Goal: Task Accomplishment & Management: Manage account settings

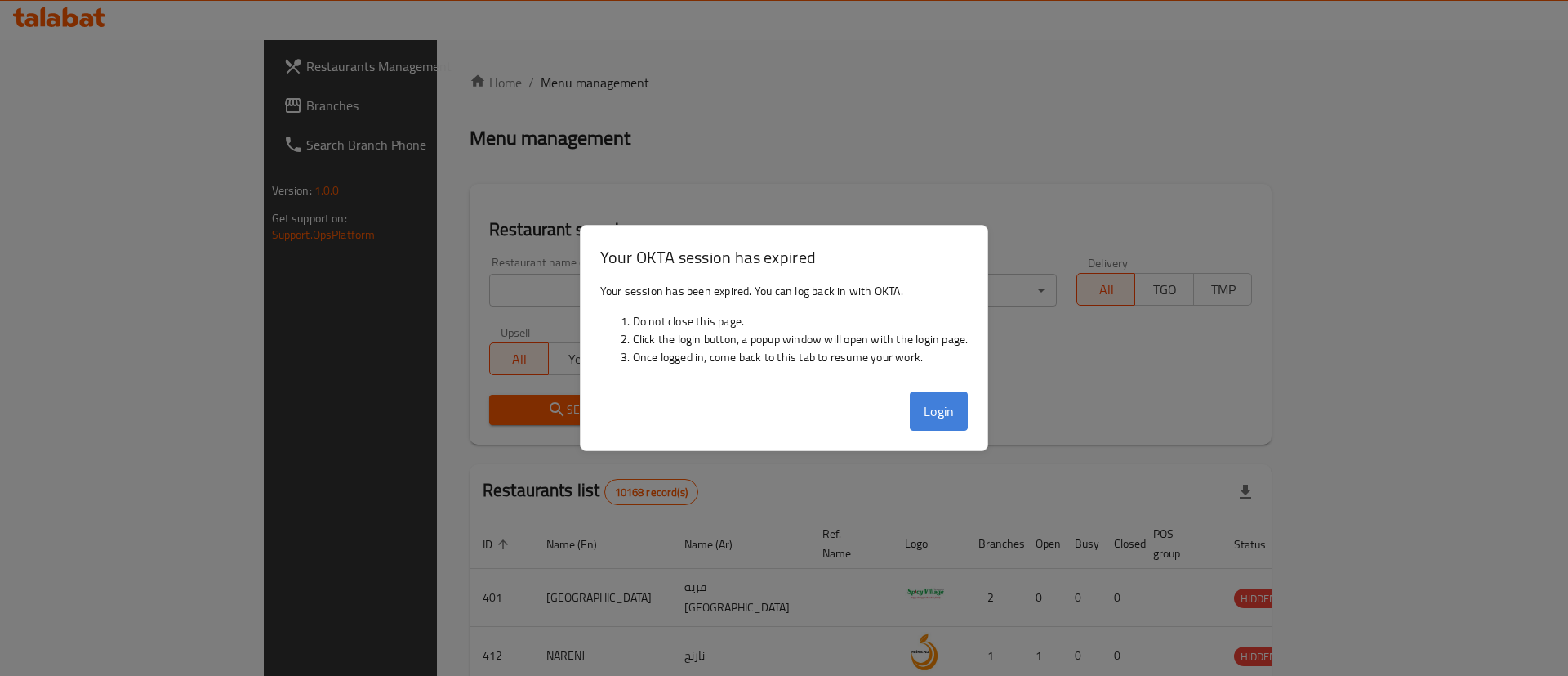
click at [939, 413] on button "Login" at bounding box center [940, 411] width 59 height 39
click at [946, 414] on button "Login" at bounding box center [940, 411] width 59 height 39
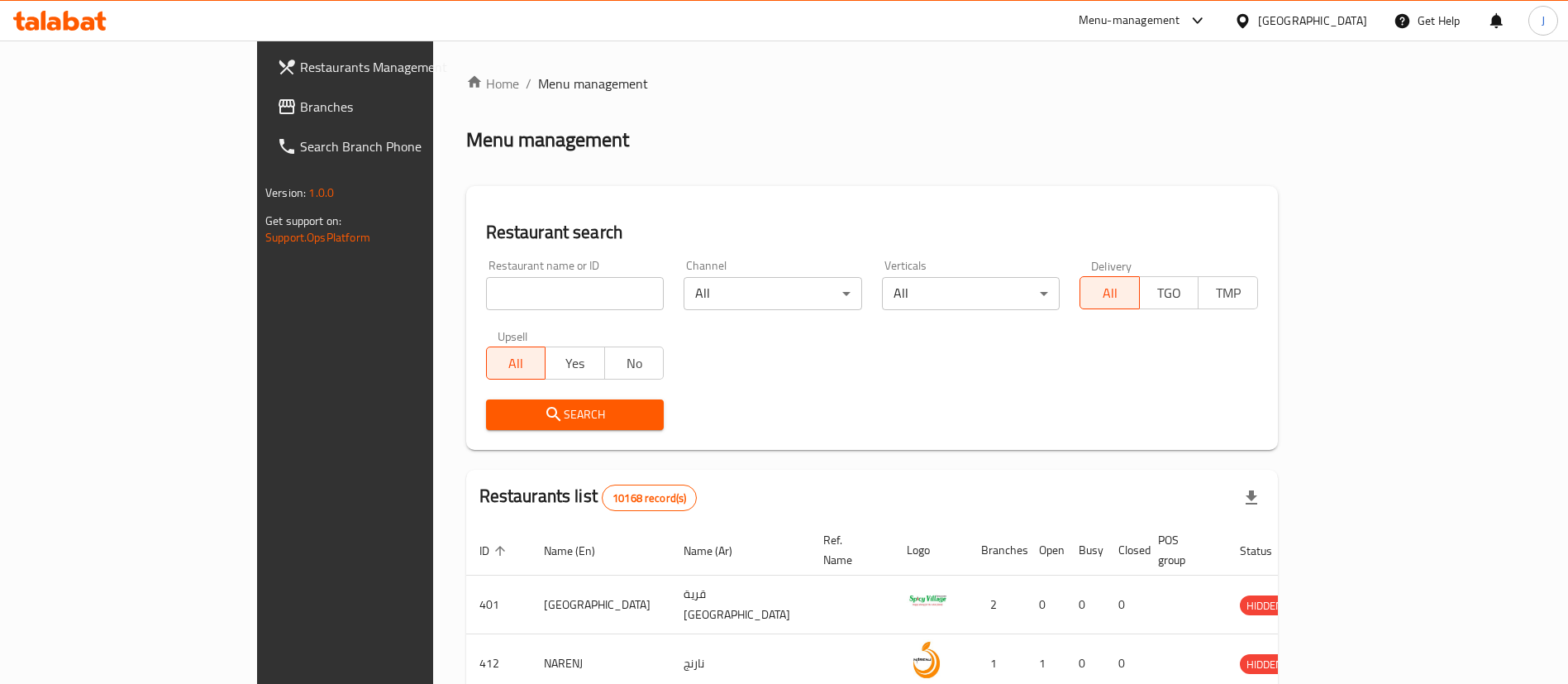
click at [486, 289] on input "search" at bounding box center [575, 294] width 178 height 34
paste input "668181"
type input "668181"
click button "Search" at bounding box center [575, 415] width 178 height 31
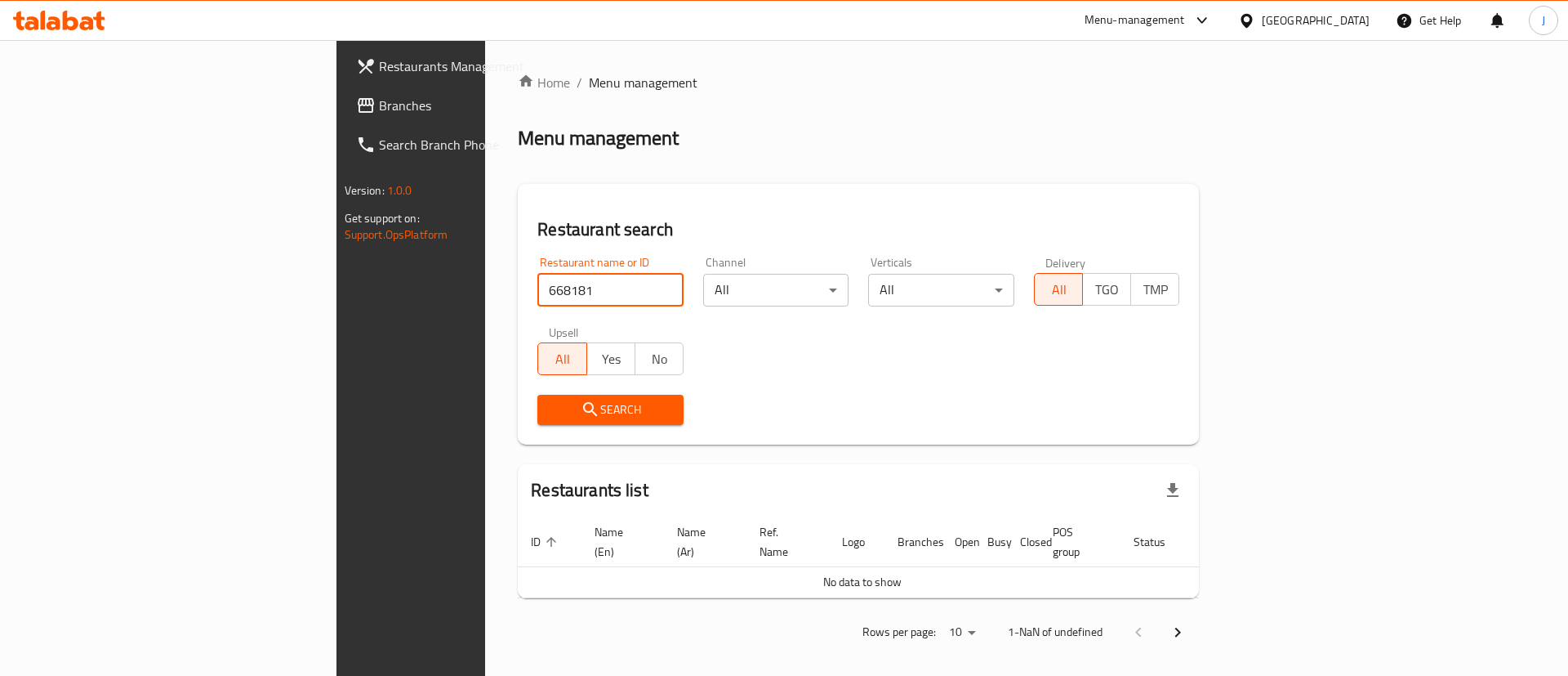
click at [379, 105] on span "Branches" at bounding box center [481, 106] width 207 height 20
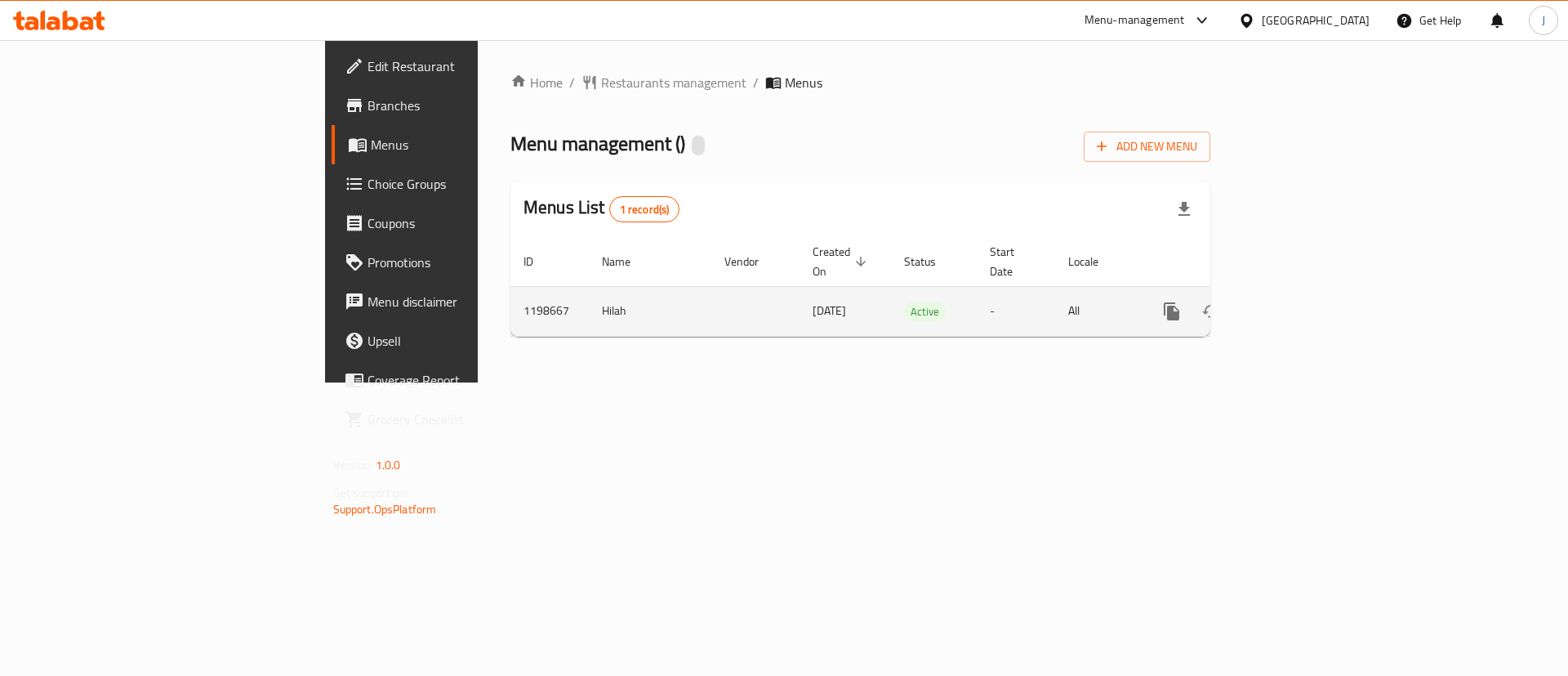
click at [1300, 302] on icon "enhanced table" at bounding box center [1290, 312] width 20 height 20
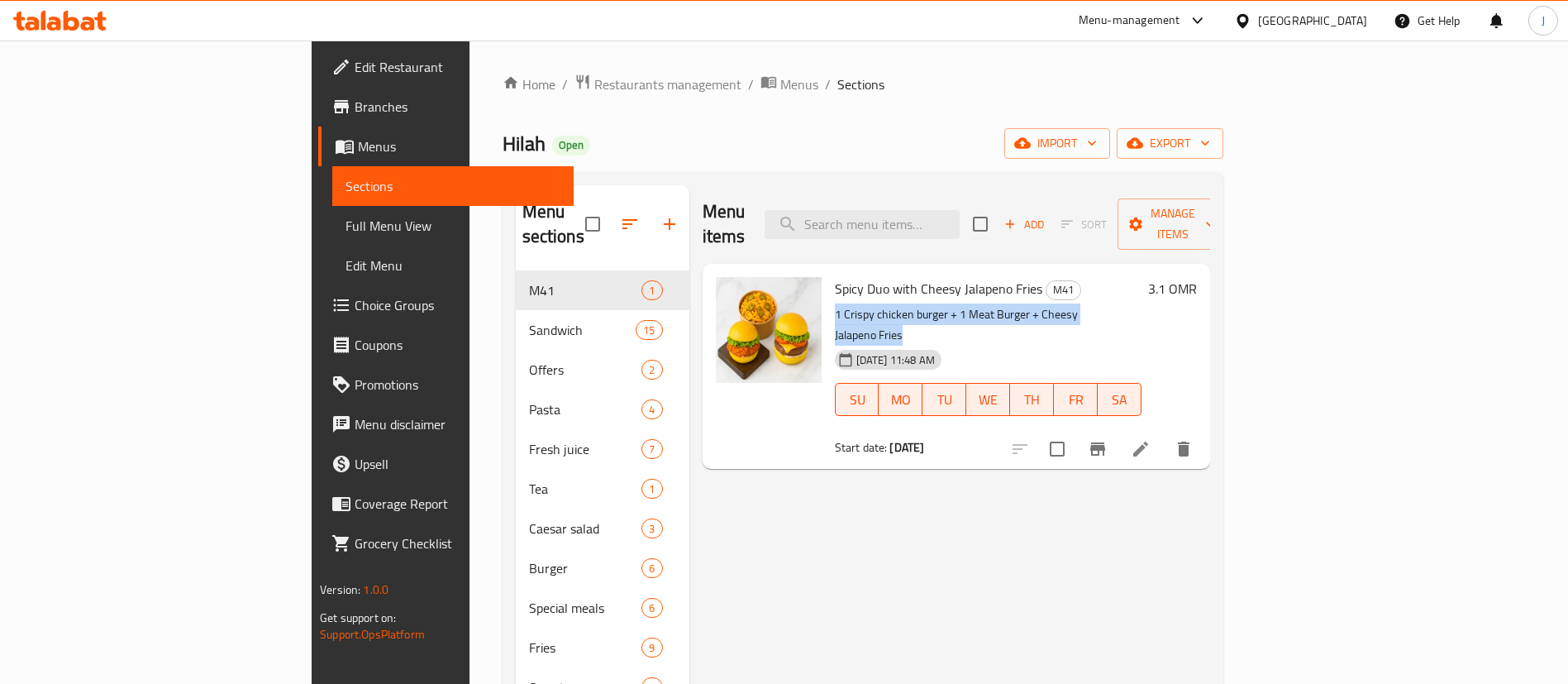
drag, startPoint x: 1068, startPoint y: 290, endPoint x: 759, endPoint y: 285, distance: 309.0
click at [835, 304] on p "1 Crispy chicken burger + 1 Meat Burger + Cheesy Jalapeno Fries" at bounding box center [988, 325] width 307 height 42
copy p "1 Crispy chicken burger + 1 Meat Burger + Cheesy Jalapeno Fries"
click at [1141, 277] on h6 "Spicy Duo with Cheesy Jalapeno Fries M41" at bounding box center [988, 289] width 307 height 24
click at [594, 79] on span "Restaurants management" at bounding box center [668, 84] width 147 height 20
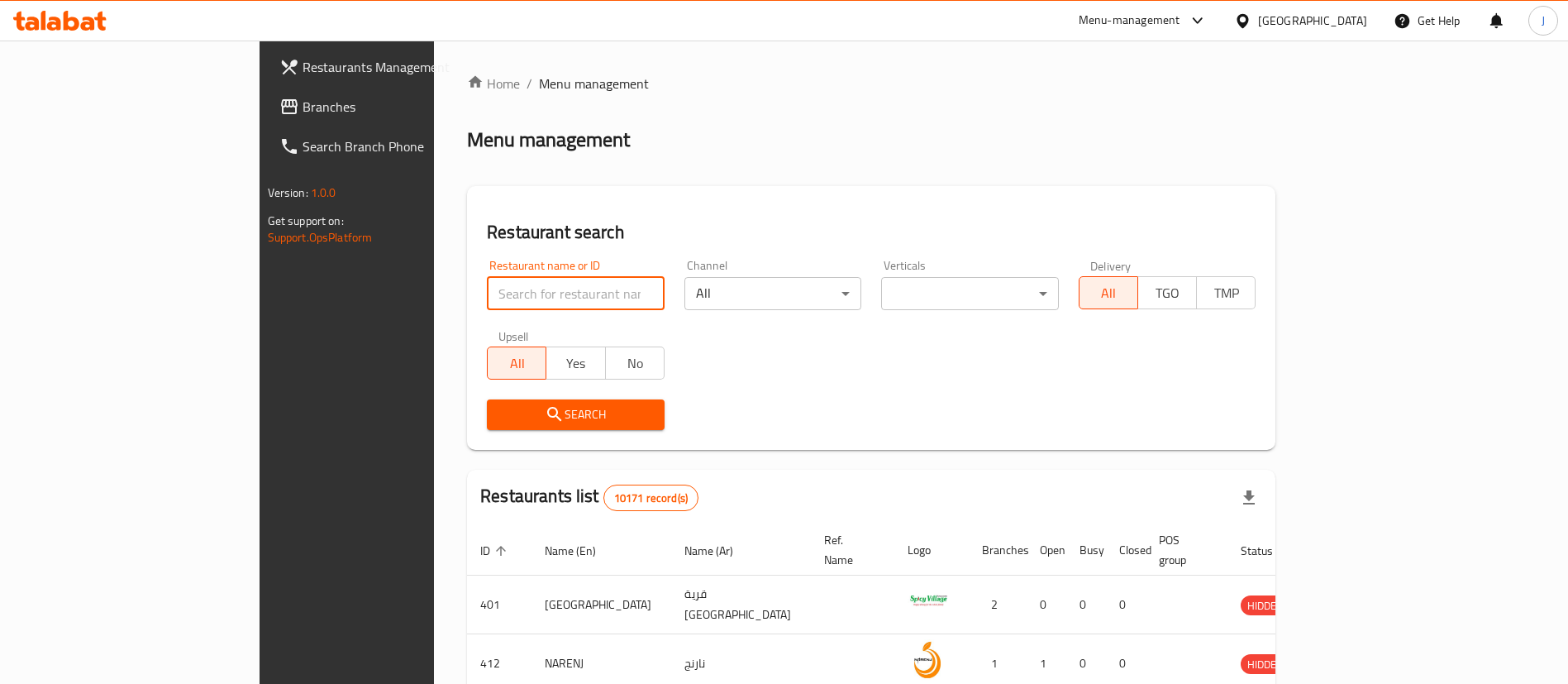
click at [487, 288] on input "search" at bounding box center [576, 294] width 178 height 34
paste input "634592"
type input "634592"
click button "Search" at bounding box center [576, 415] width 178 height 31
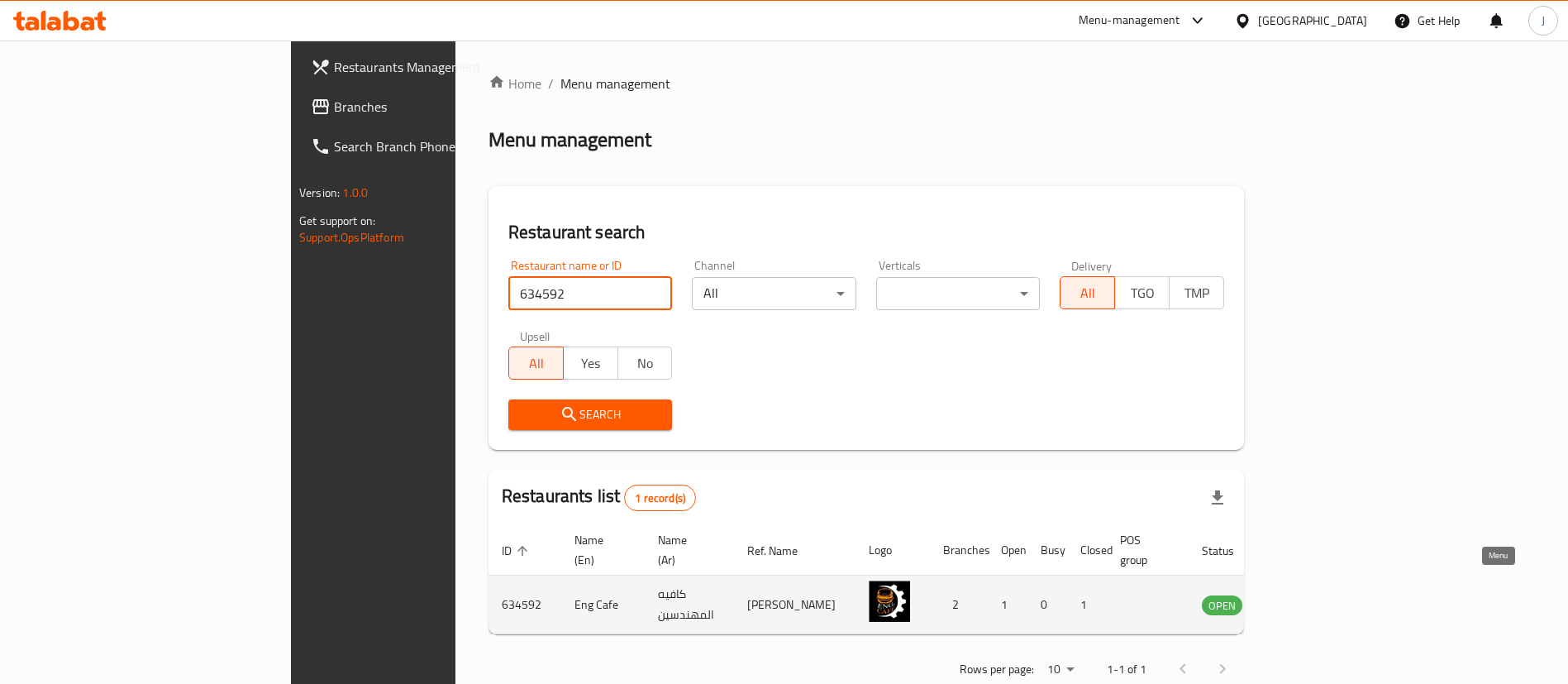
click at [1308, 599] on icon "enhanced table" at bounding box center [1299, 606] width 18 height 14
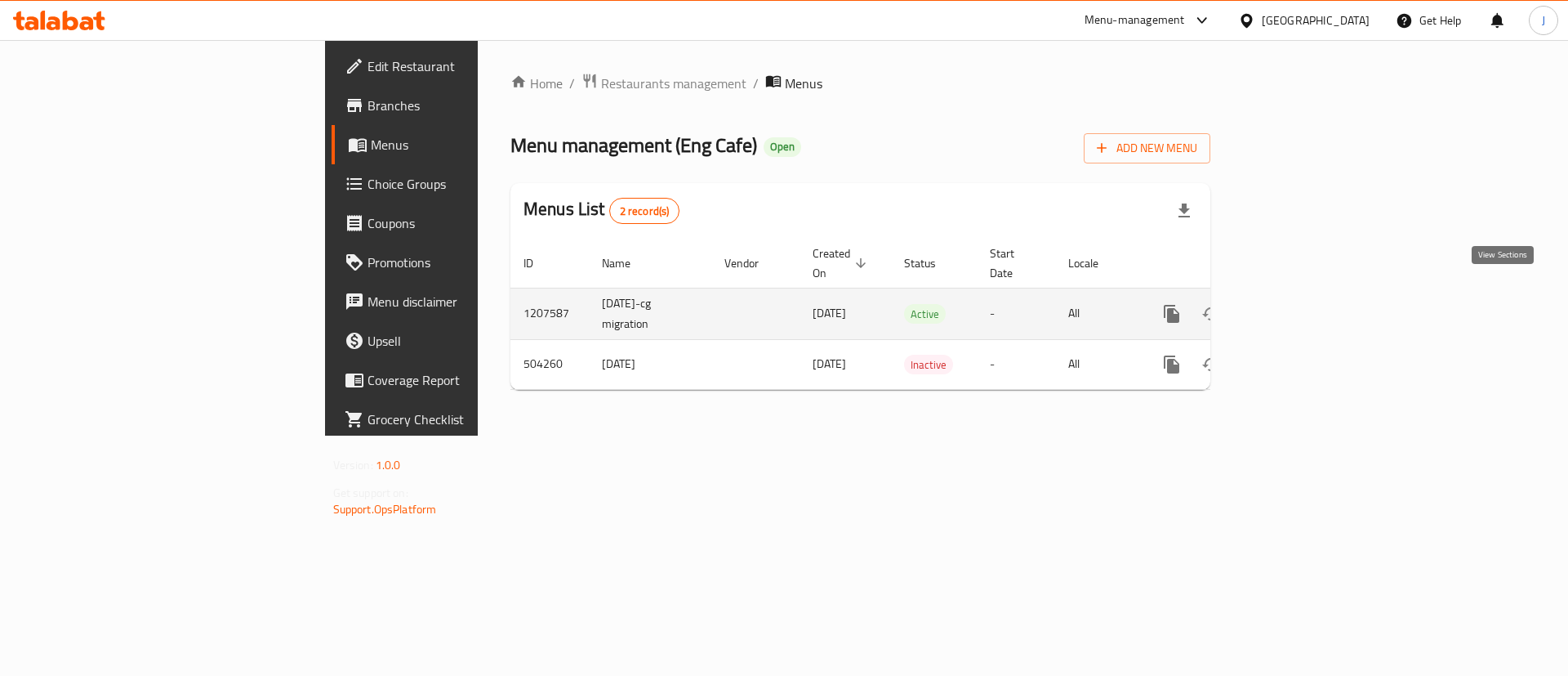
click at [1300, 304] on icon "enhanced table" at bounding box center [1290, 314] width 20 height 20
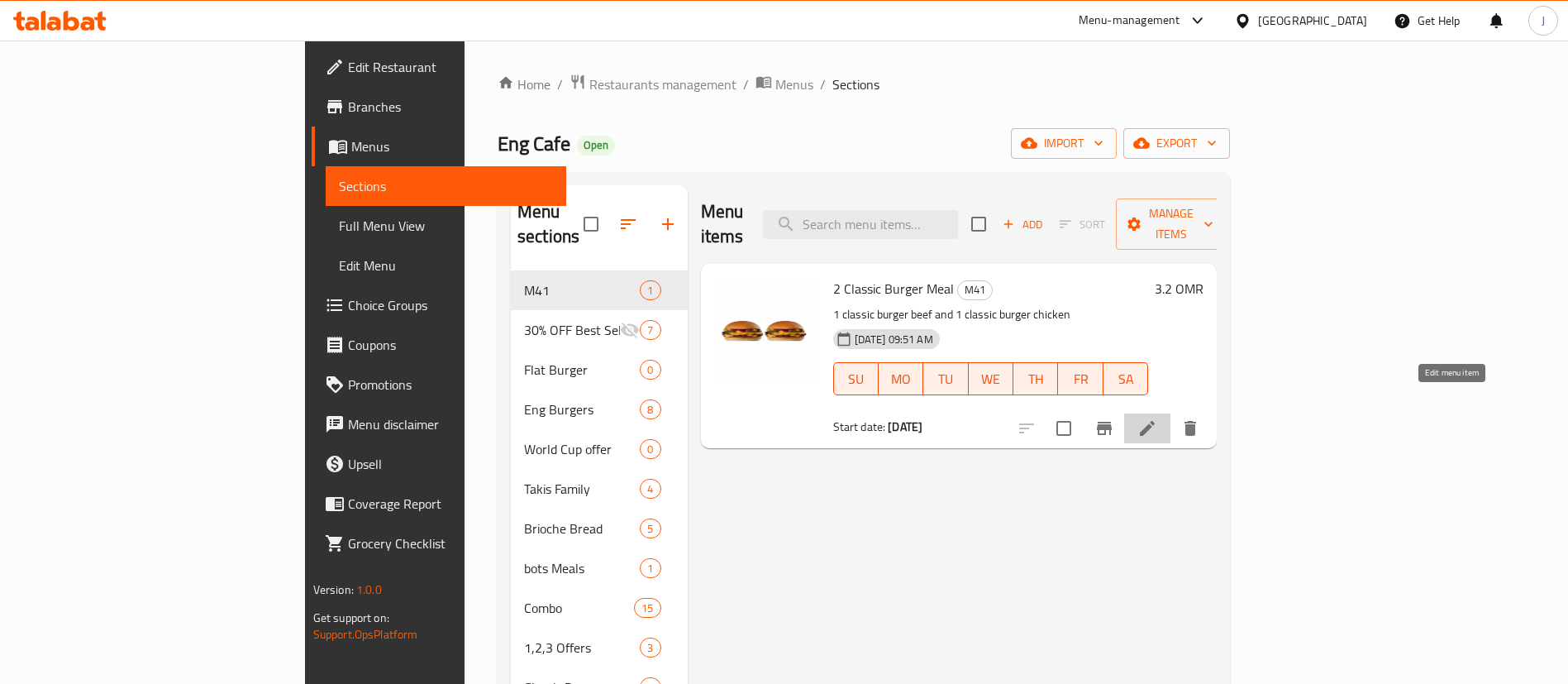
click at [1155, 421] on icon at bounding box center [1148, 429] width 14 height 14
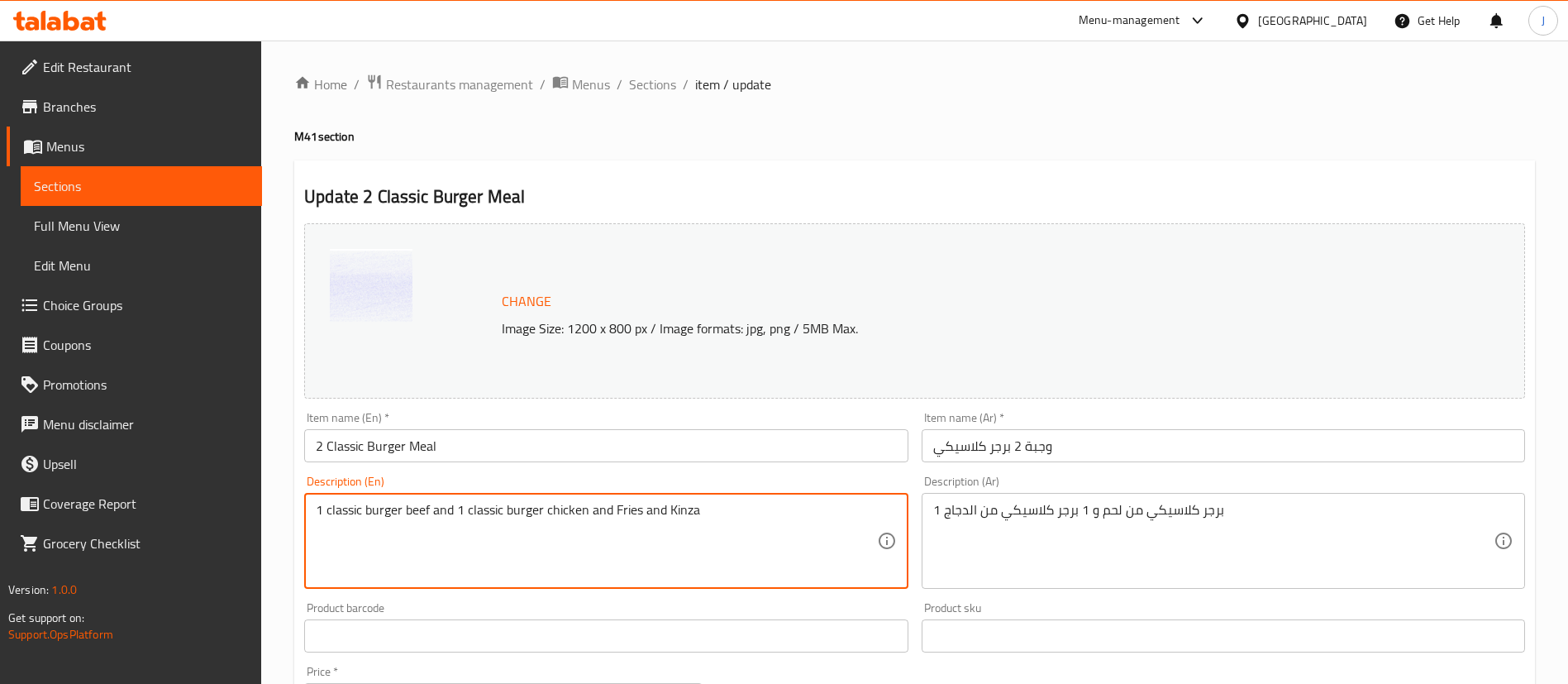
type textarea "1 classic burger beef and 1 classic burger chicken and Fries and Kinza"
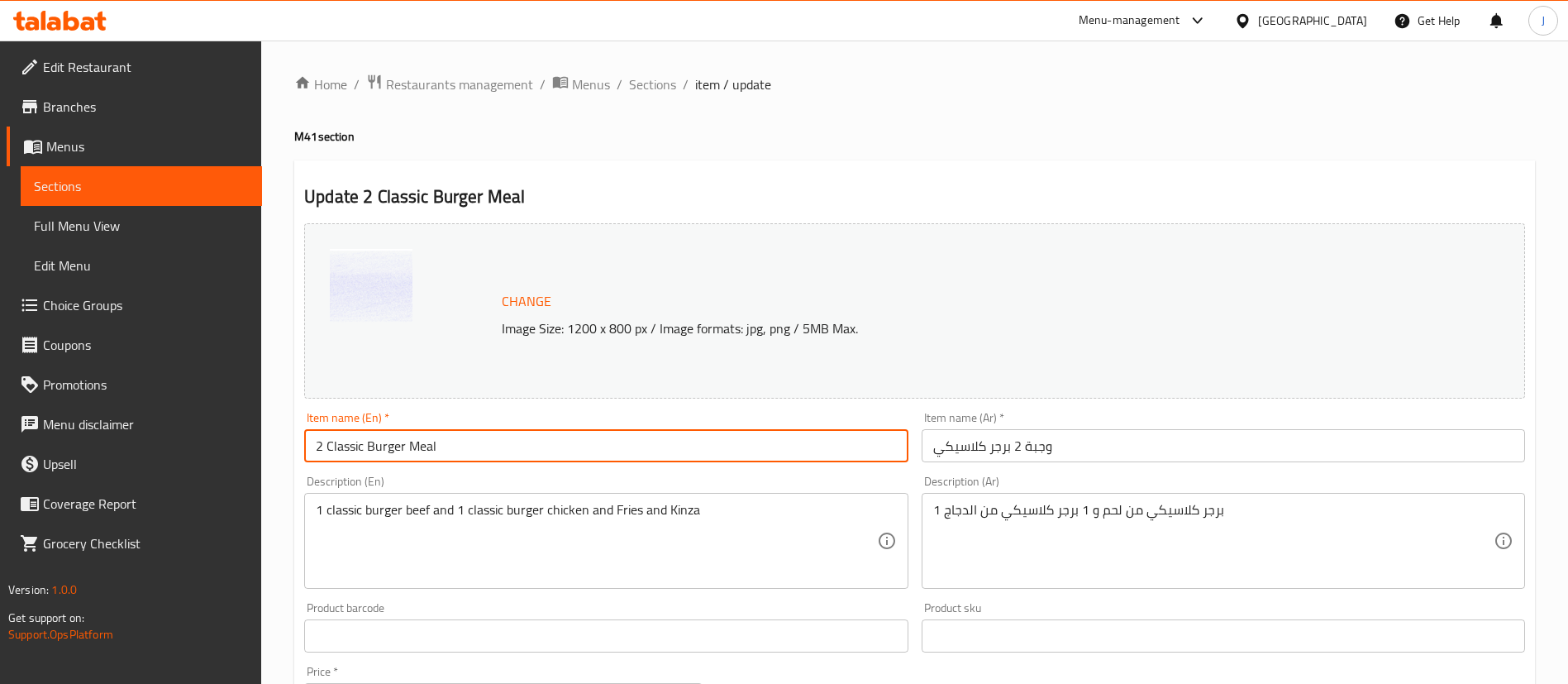
click at [461, 446] on input "2 Classic Burger Meal" at bounding box center [606, 446] width 603 height 34
drag, startPoint x: 327, startPoint y: 446, endPoint x: 295, endPoint y: 450, distance: 32.2
click at [295, 450] on div "Update 2 Classic Burger Meal Change Image Size: 1200 x 800 px / Image formats: …" at bounding box center [915, 653] width 1241 height 987
type input "Classic Burger Meal"
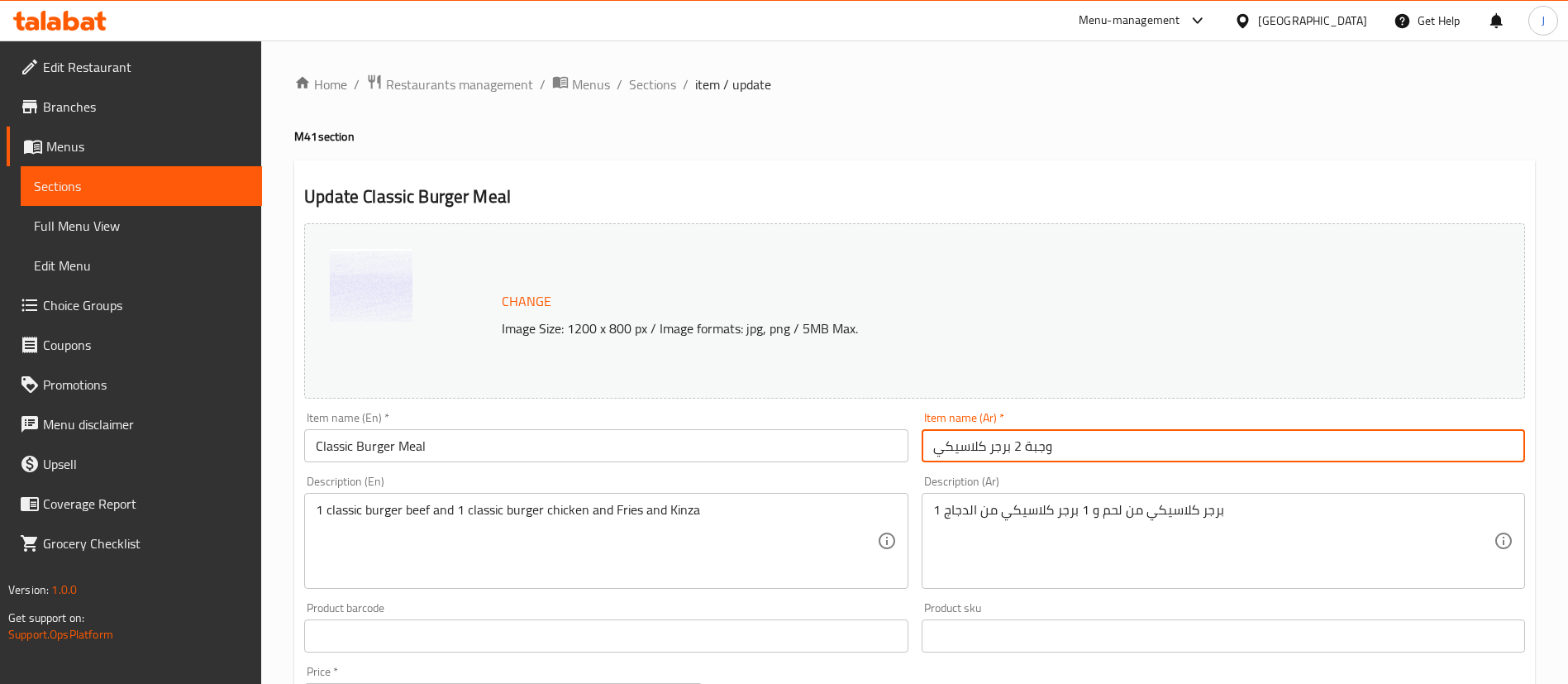
click at [1020, 450] on input "وجبة 2 برجر كلاسيكي" at bounding box center [1224, 446] width 603 height 34
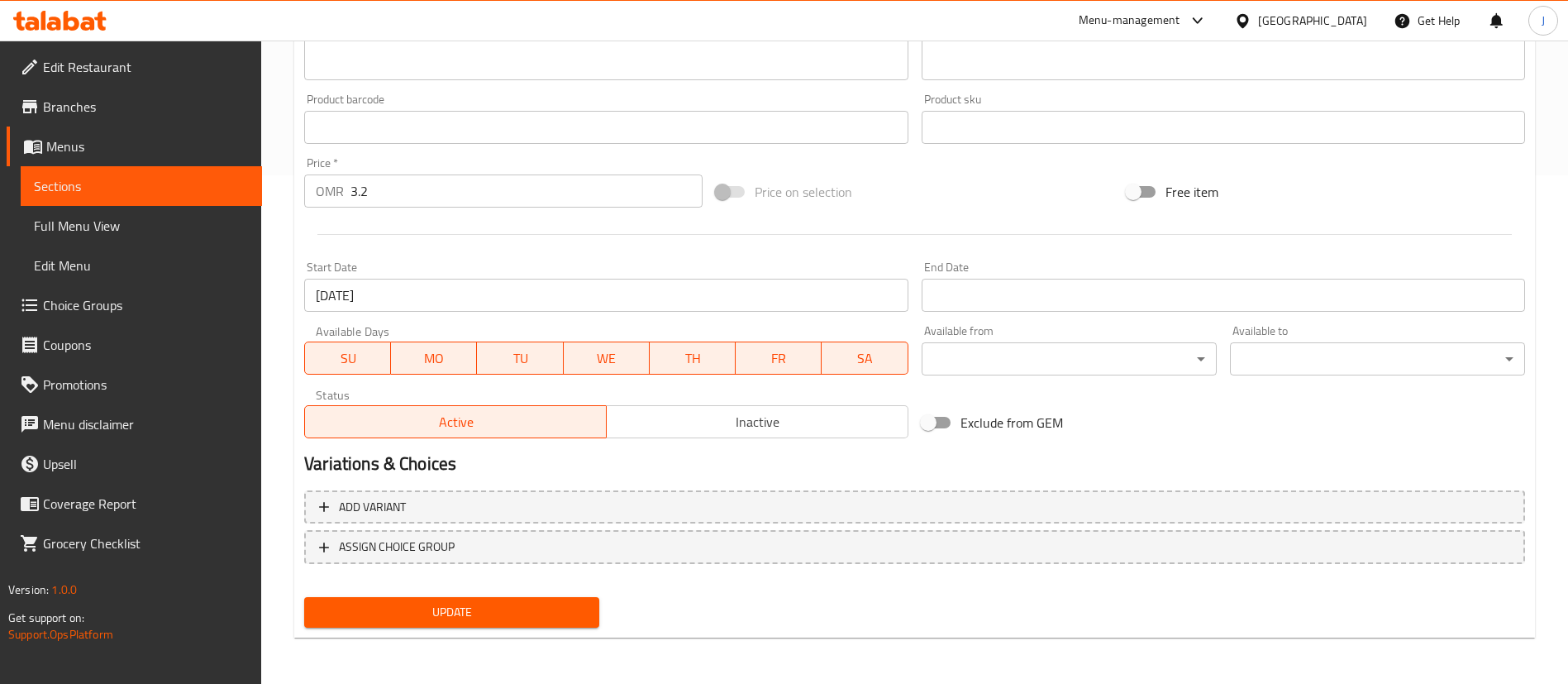
type input "وجبة برجر كلاسيكي"
click at [457, 602] on span "Update" at bounding box center [451, 612] width 269 height 21
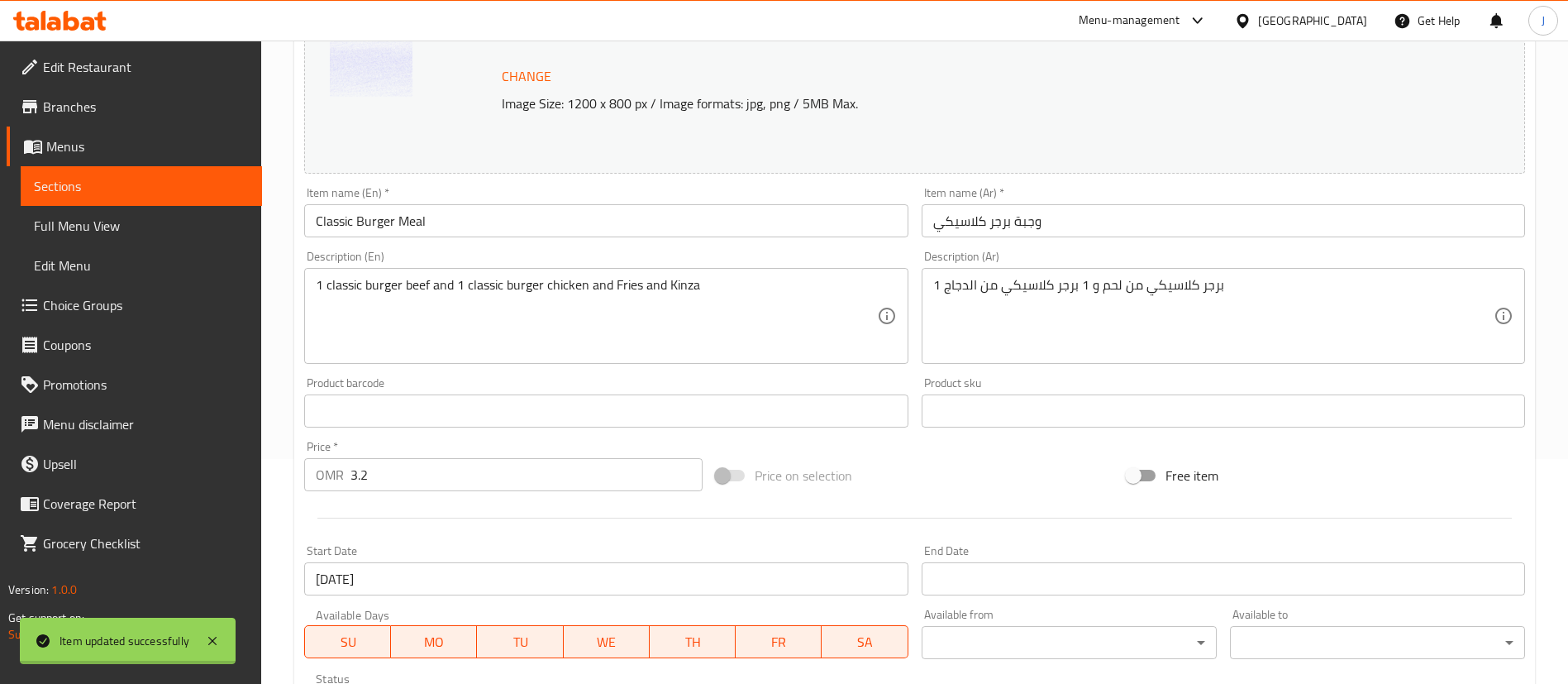
scroll to position [0, 0]
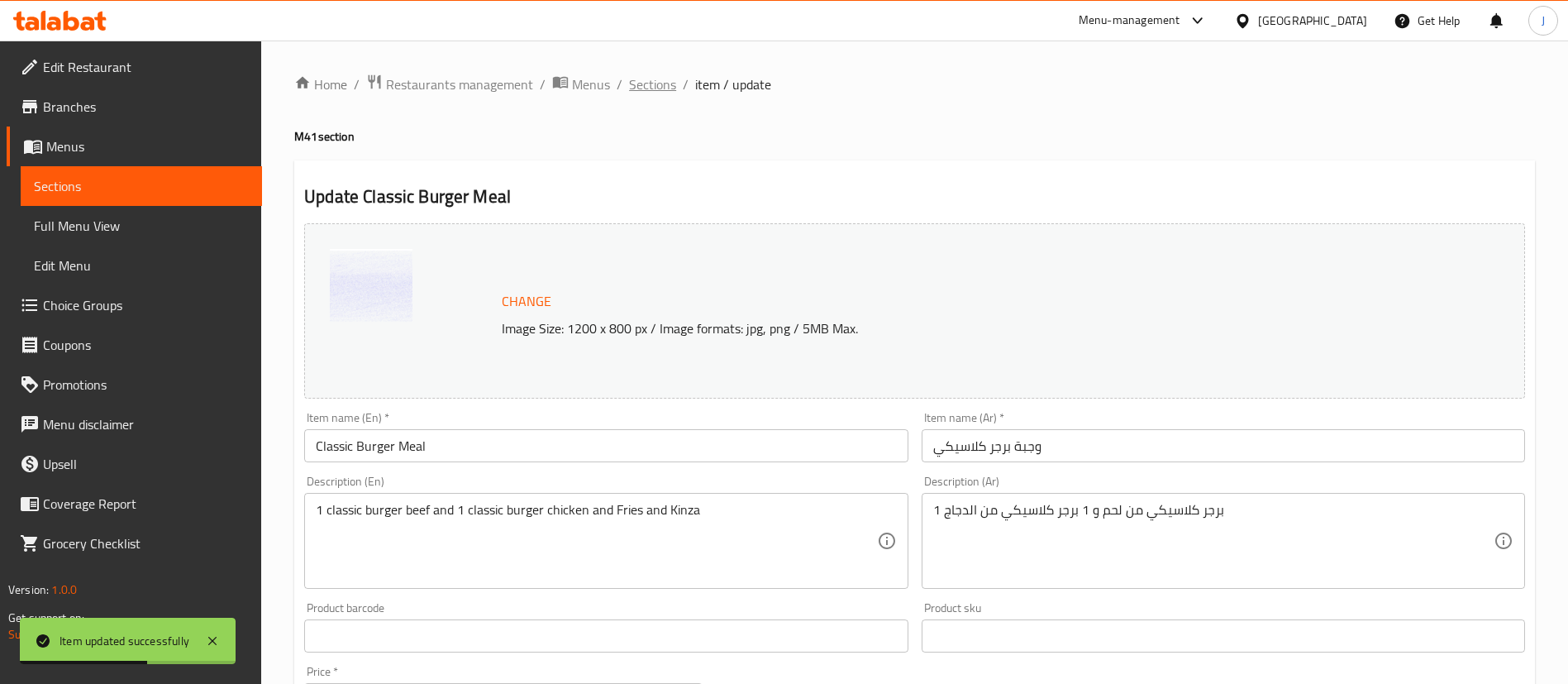
click at [659, 87] on span "Sections" at bounding box center [653, 84] width 47 height 20
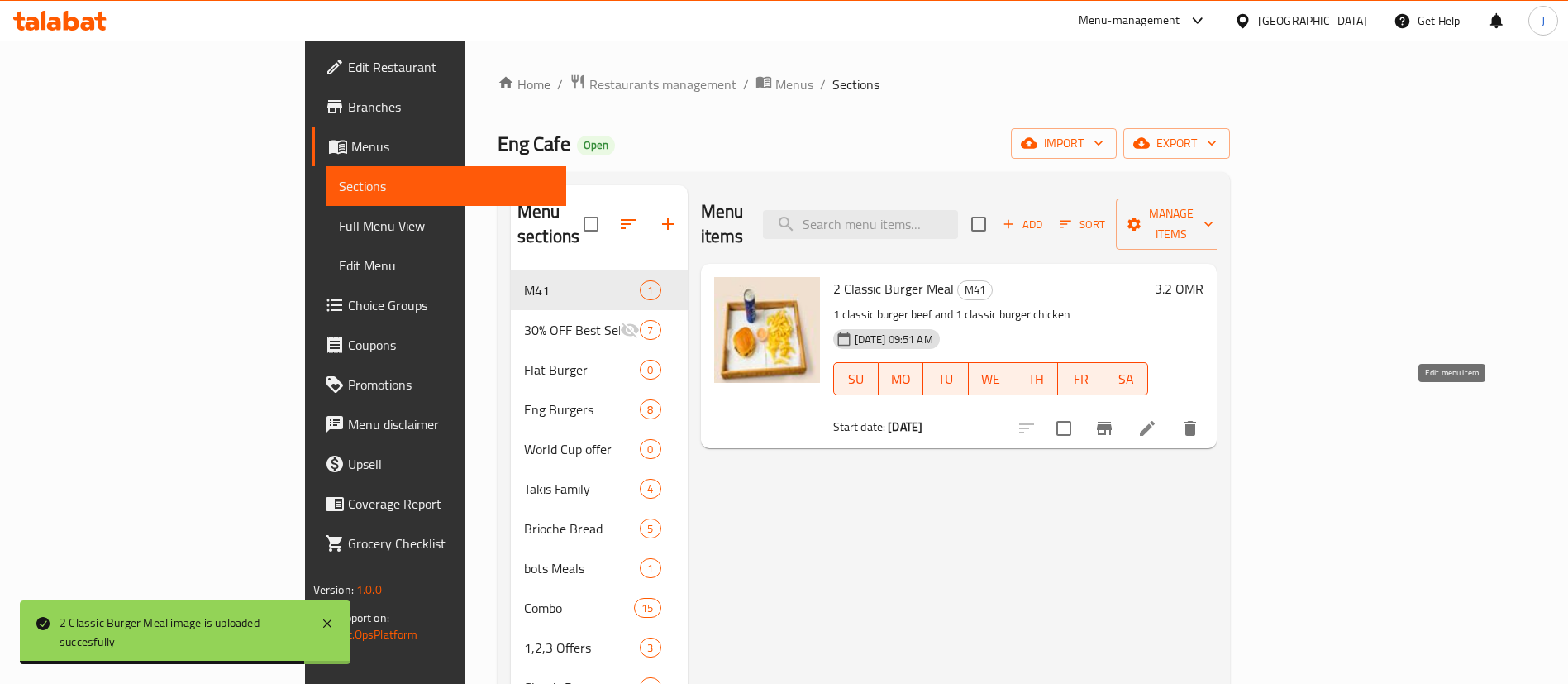
click at [1155, 421] on icon at bounding box center [1148, 429] width 14 height 14
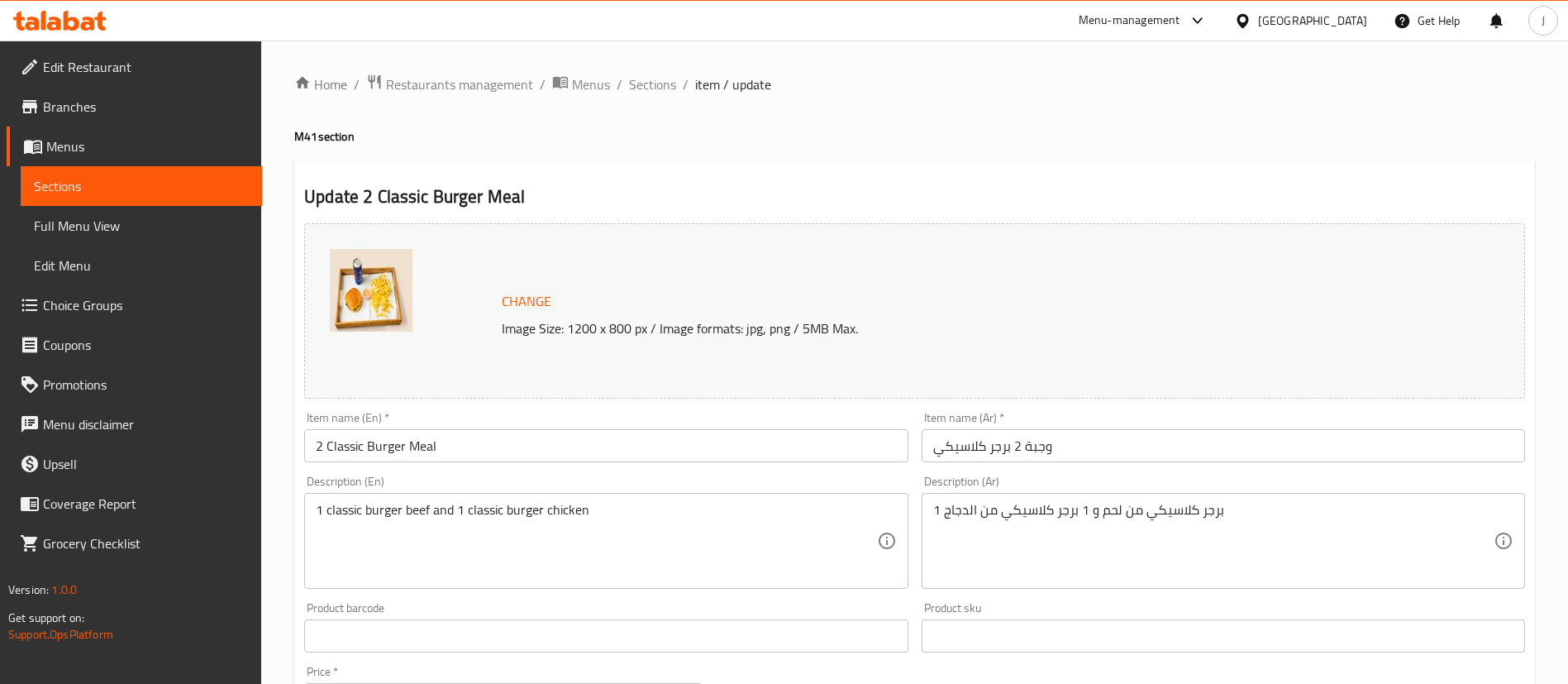
click at [327, 445] on input "2 Classic Burger Meal" at bounding box center [606, 446] width 603 height 34
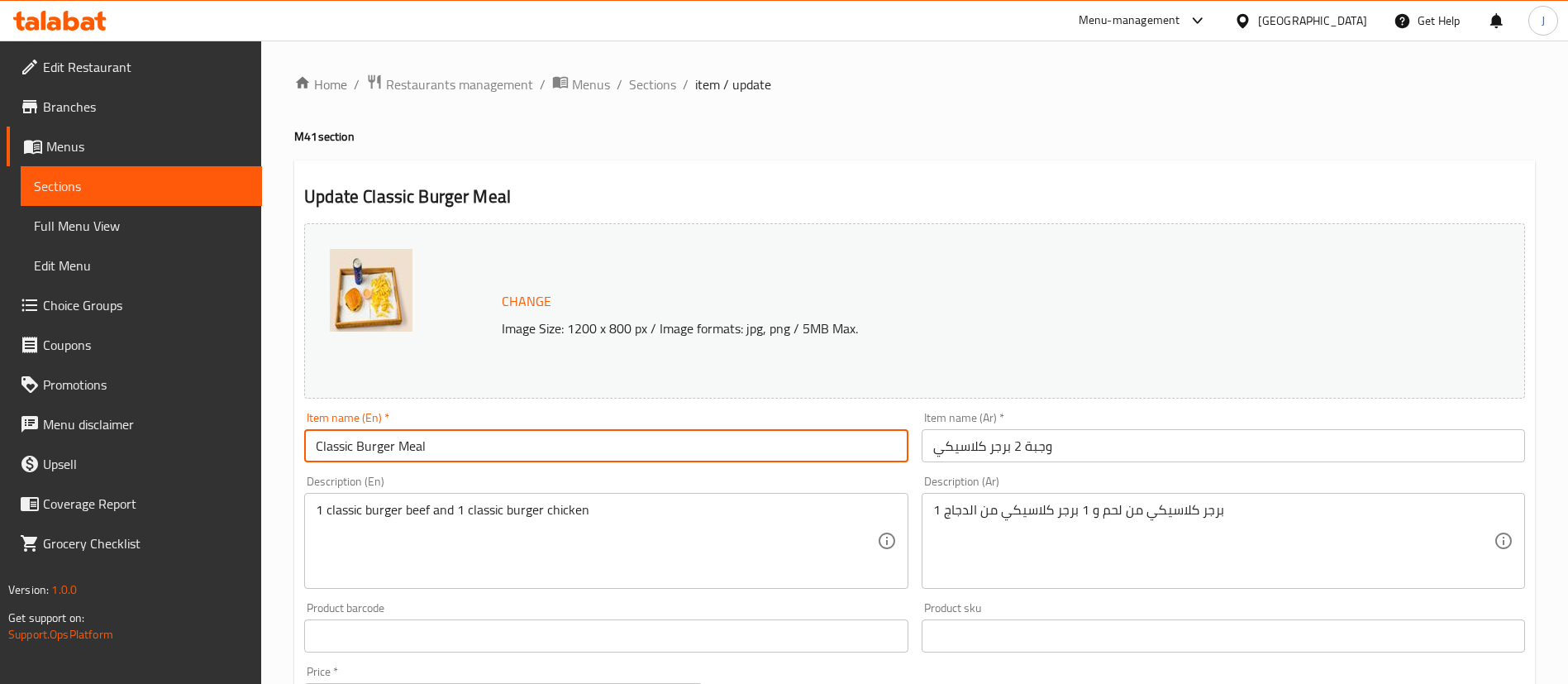
type input "Classic Burger Meal"
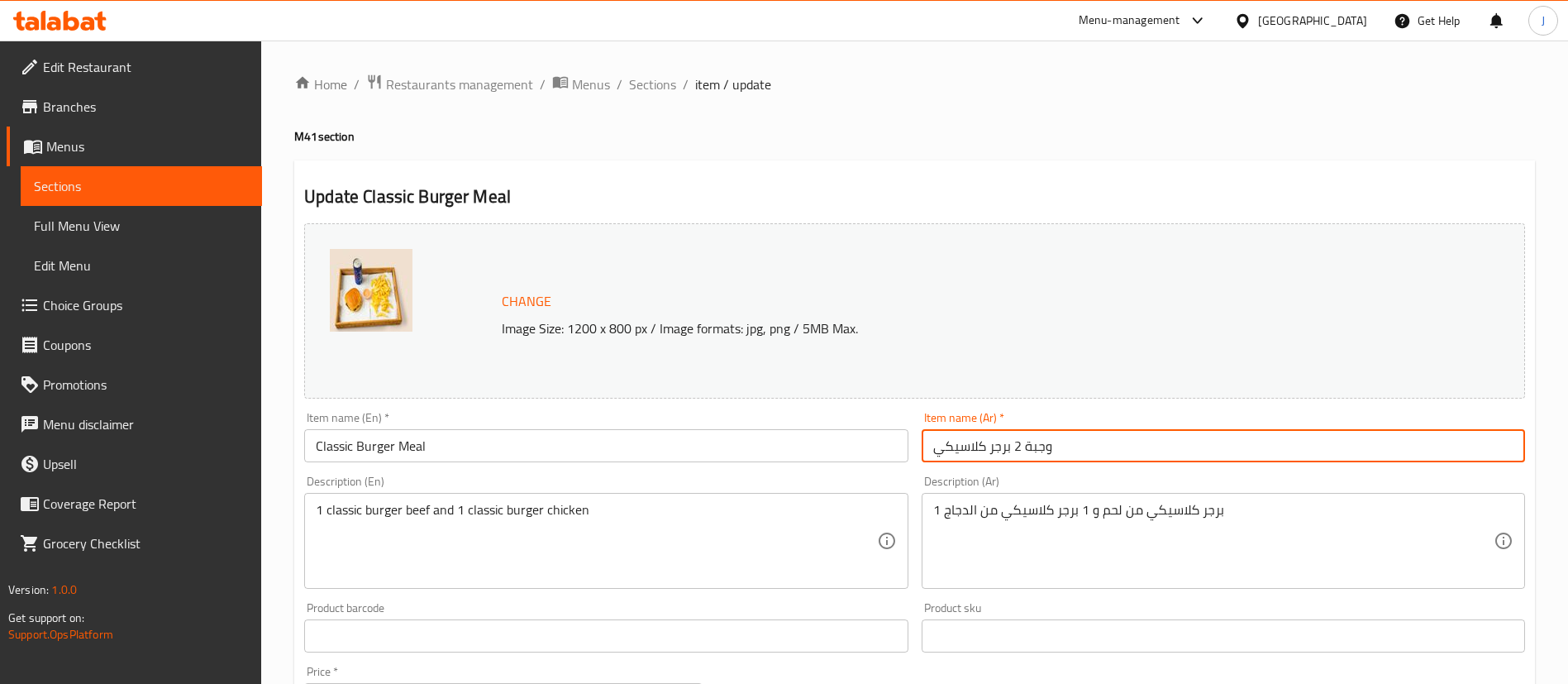
click at [1018, 448] on input "وجبة 2 برجر كلاسيكي" at bounding box center [1224, 446] width 603 height 34
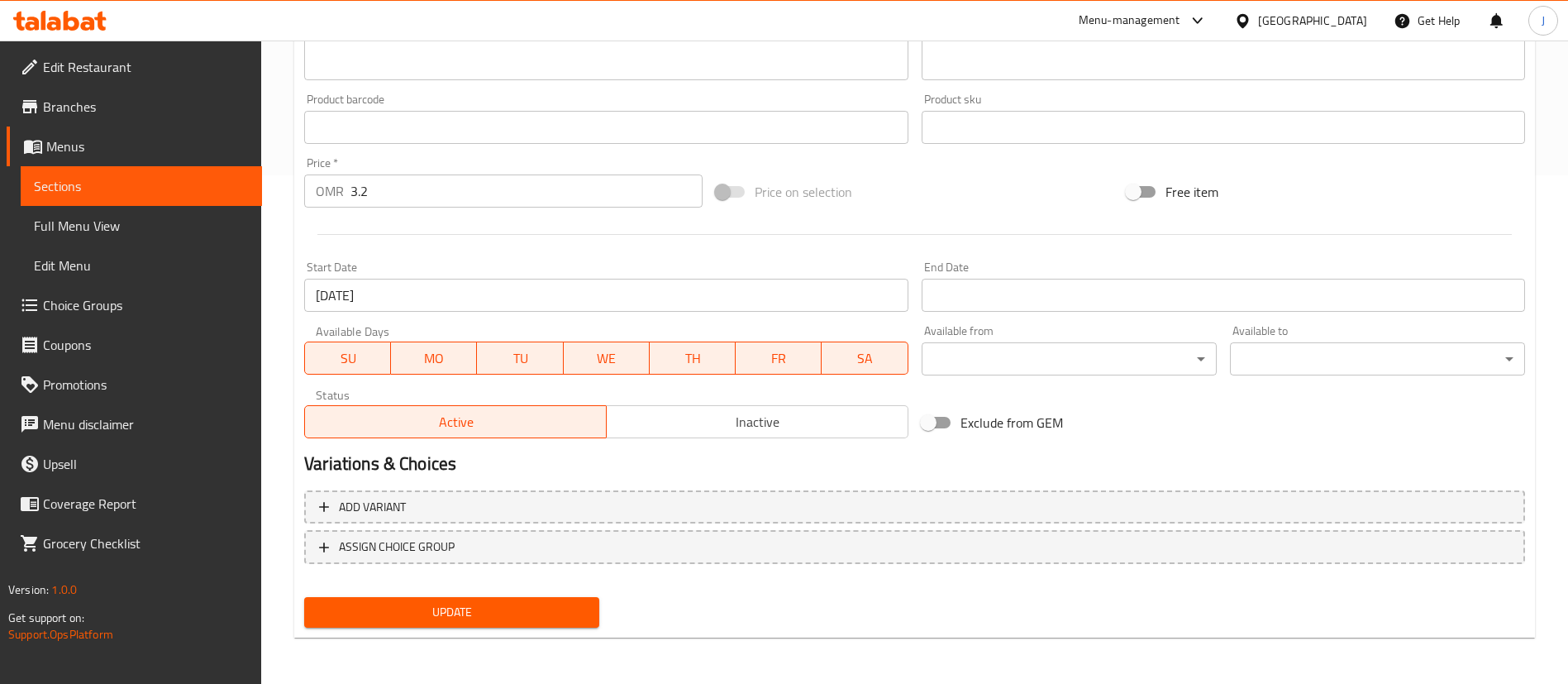
type input "وجبة برجر كلاسيكي"
click at [418, 604] on span "Update" at bounding box center [451, 612] width 269 height 21
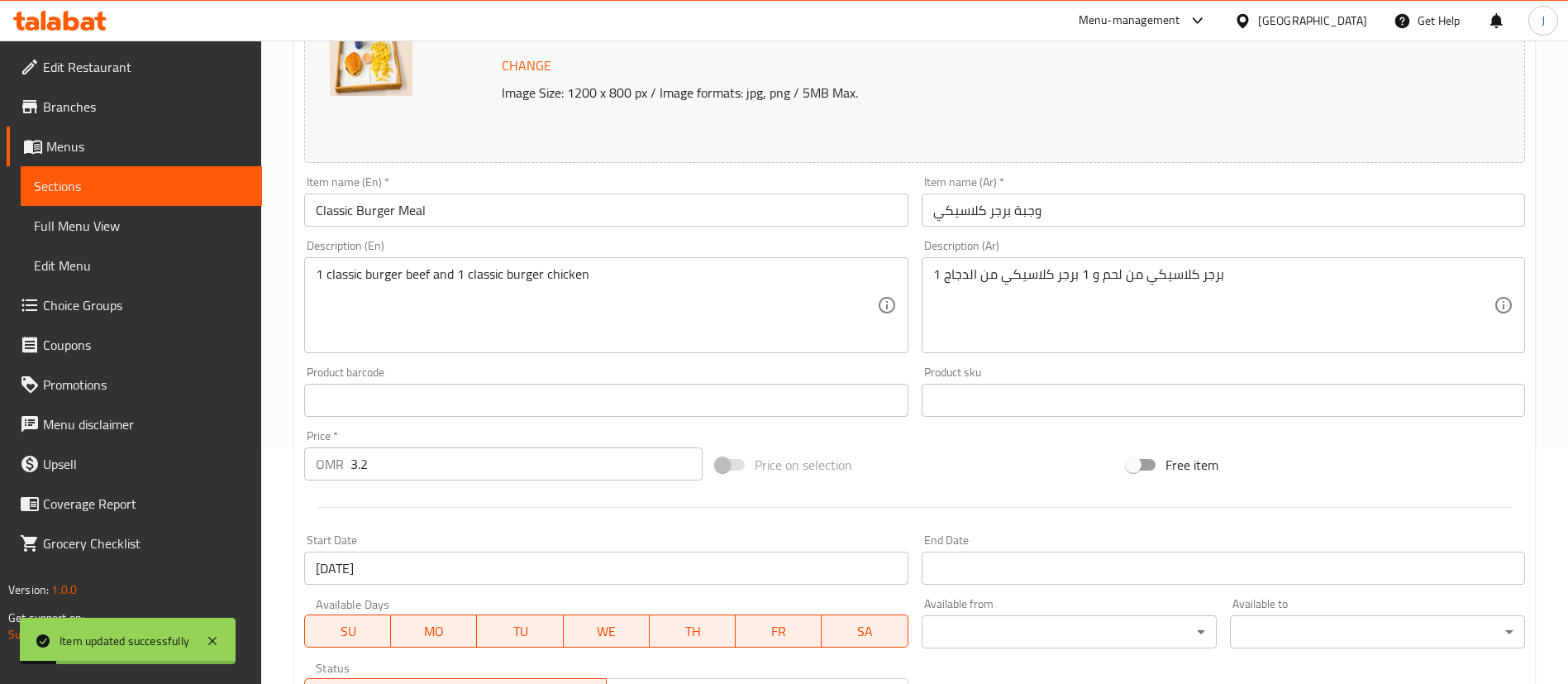
scroll to position [0, 0]
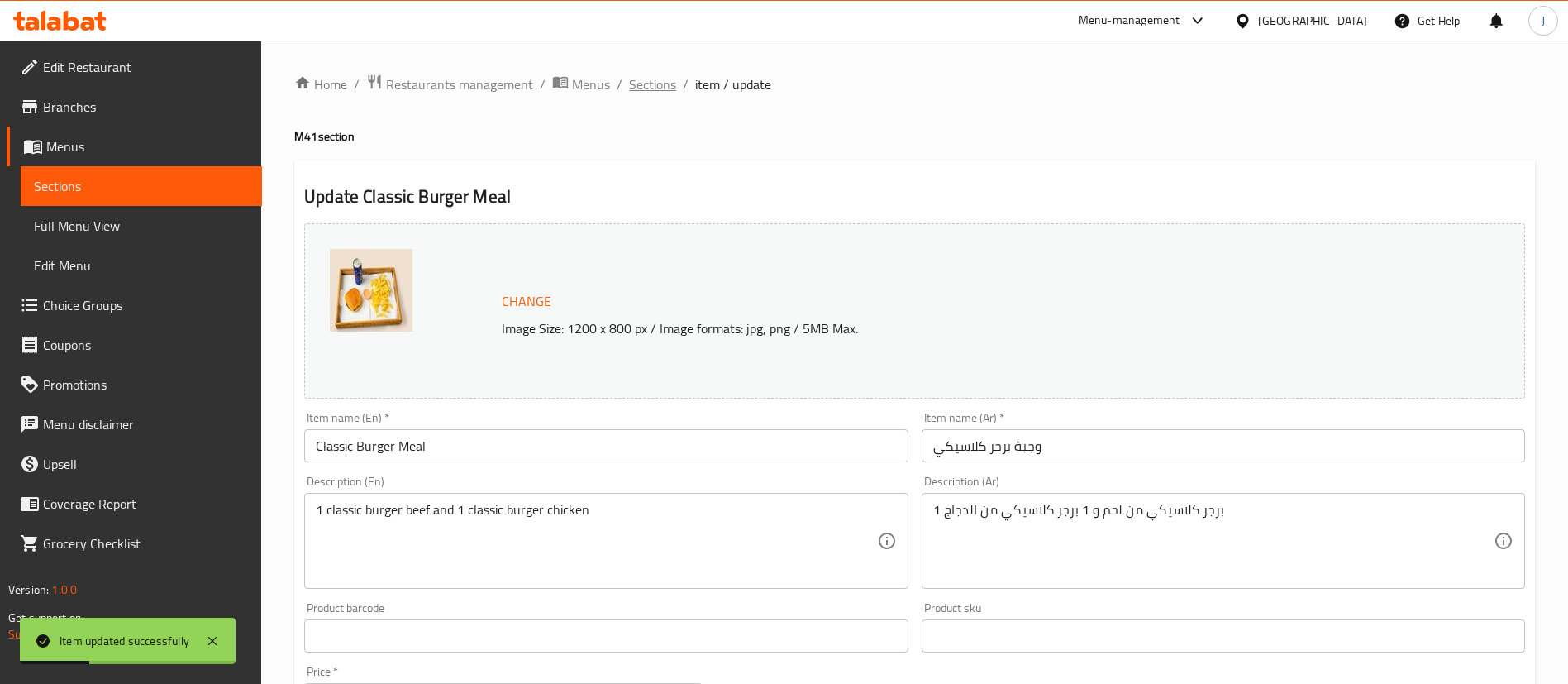
click at [646, 84] on span "Sections" at bounding box center [653, 84] width 47 height 20
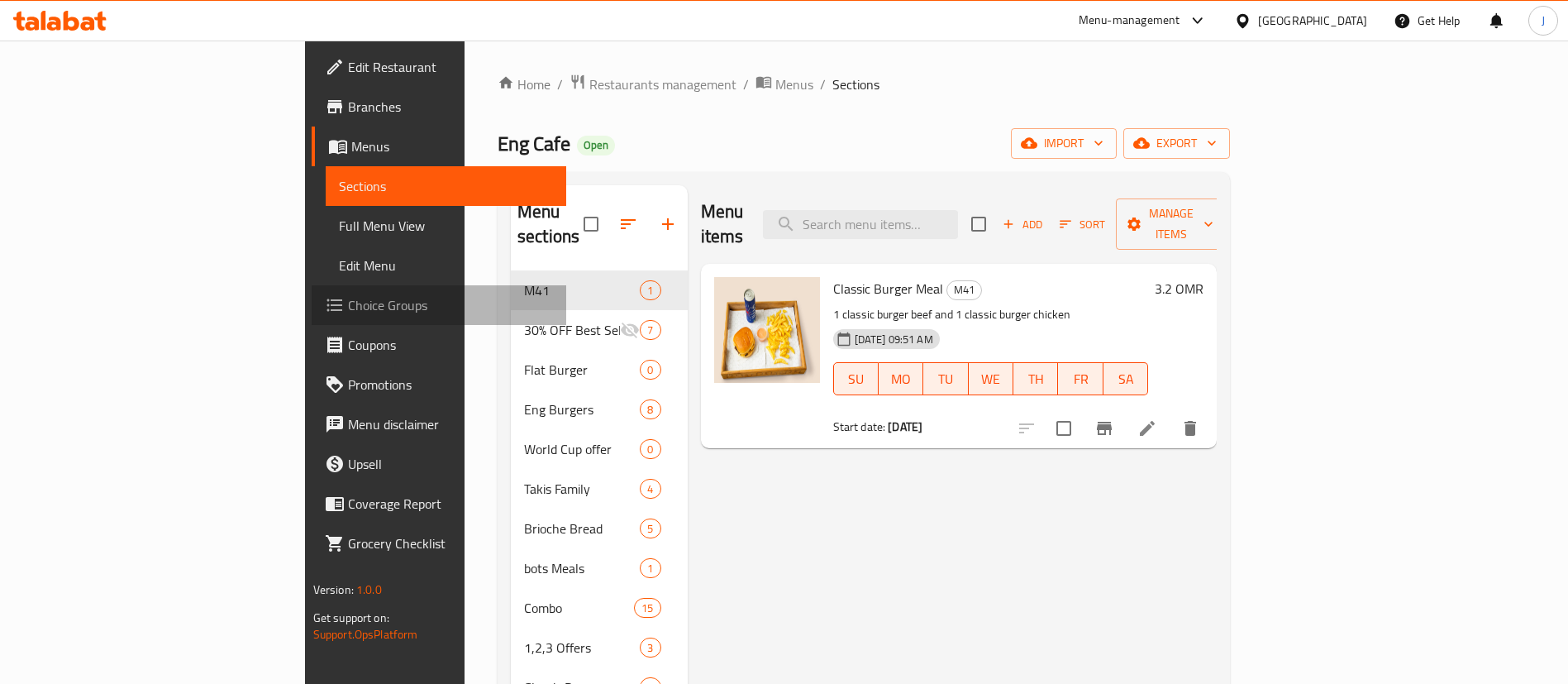
click at [348, 303] on span "Choice Groups" at bounding box center [450, 305] width 206 height 20
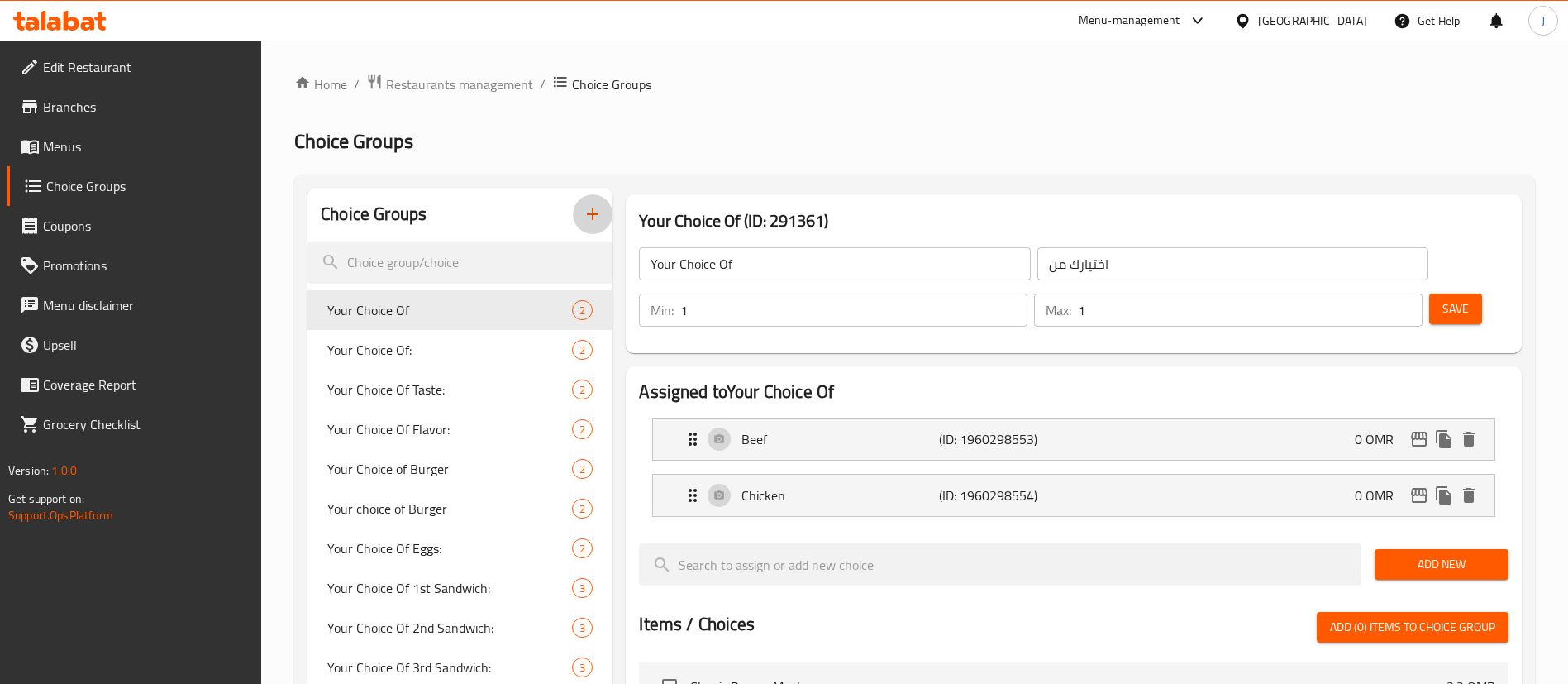
click at [597, 207] on icon "button" at bounding box center [592, 214] width 20 height 20
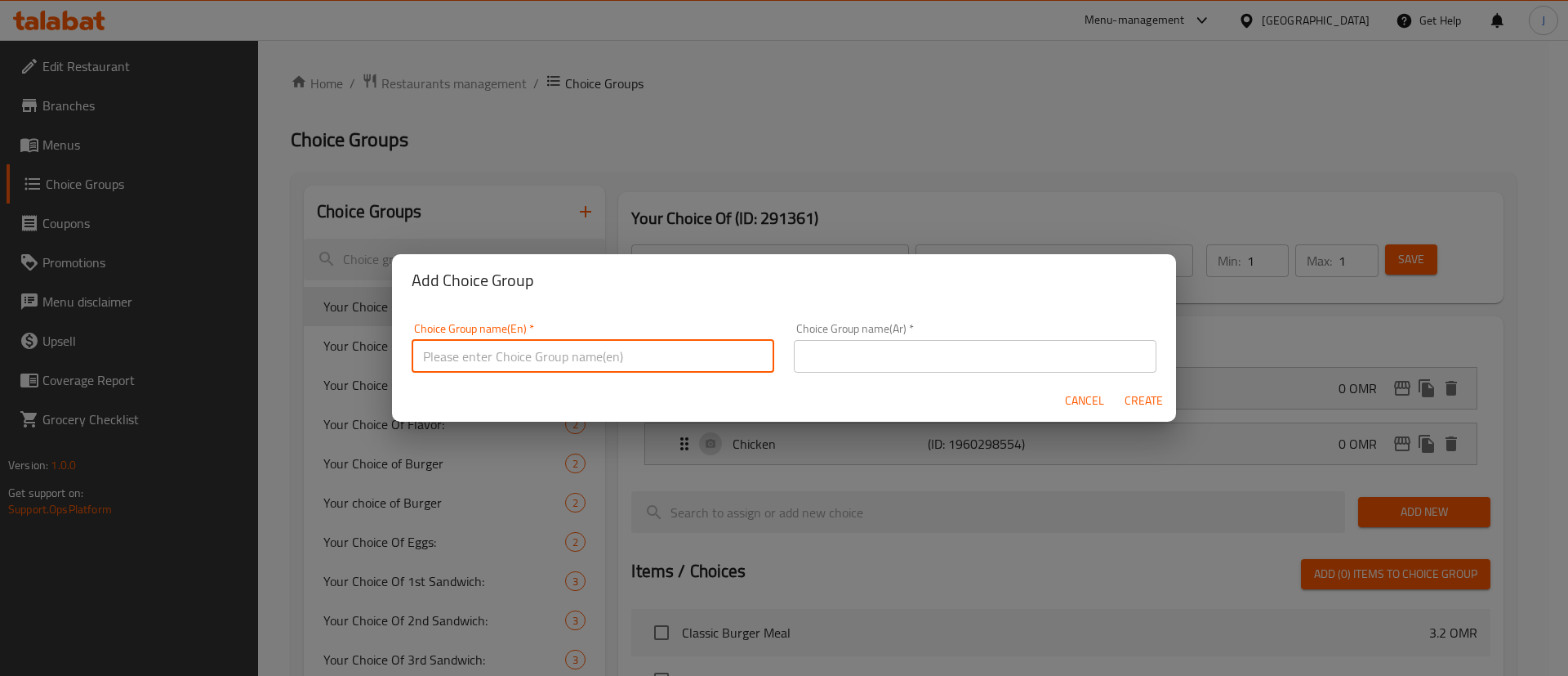
click at [486, 354] on input "text" at bounding box center [592, 356] width 362 height 33
type input "Main Dish:"
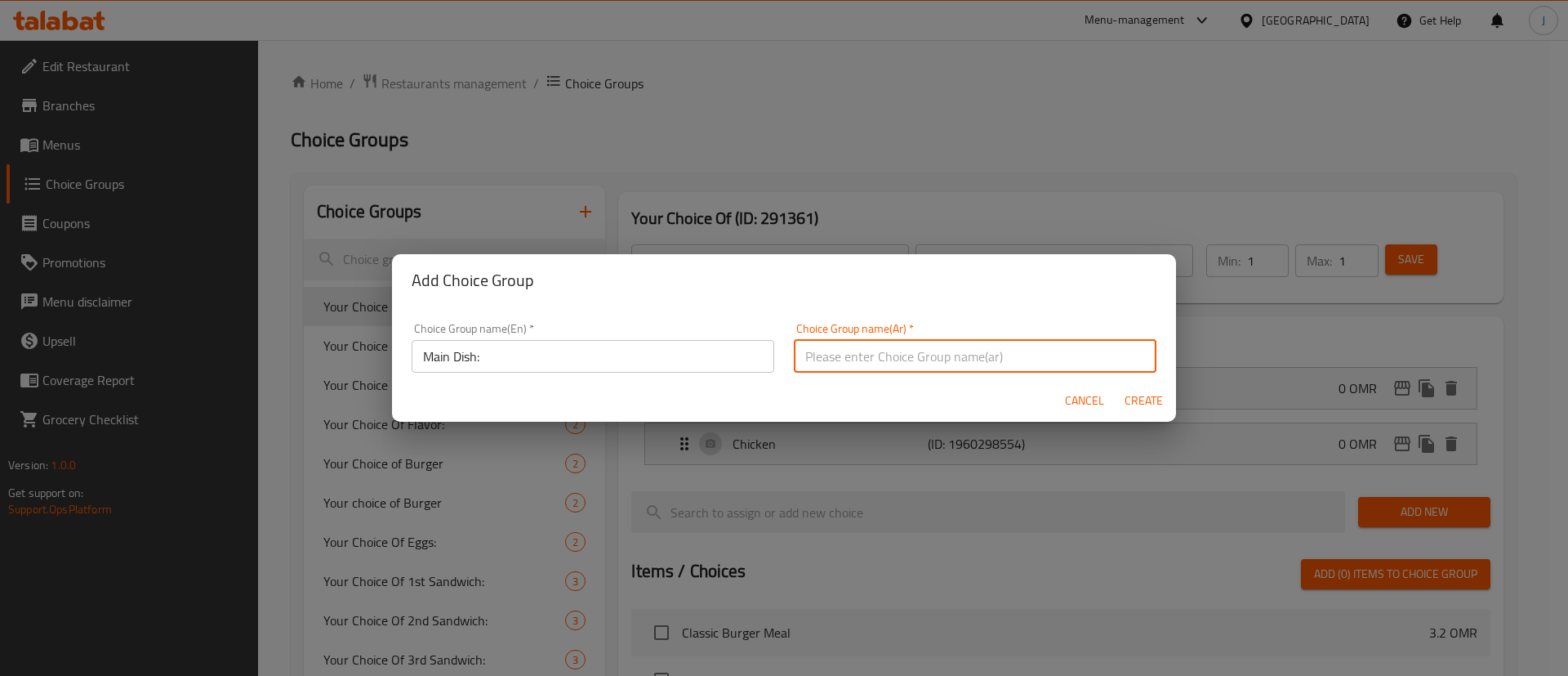
click at [882, 363] on input "text" at bounding box center [975, 356] width 362 height 33
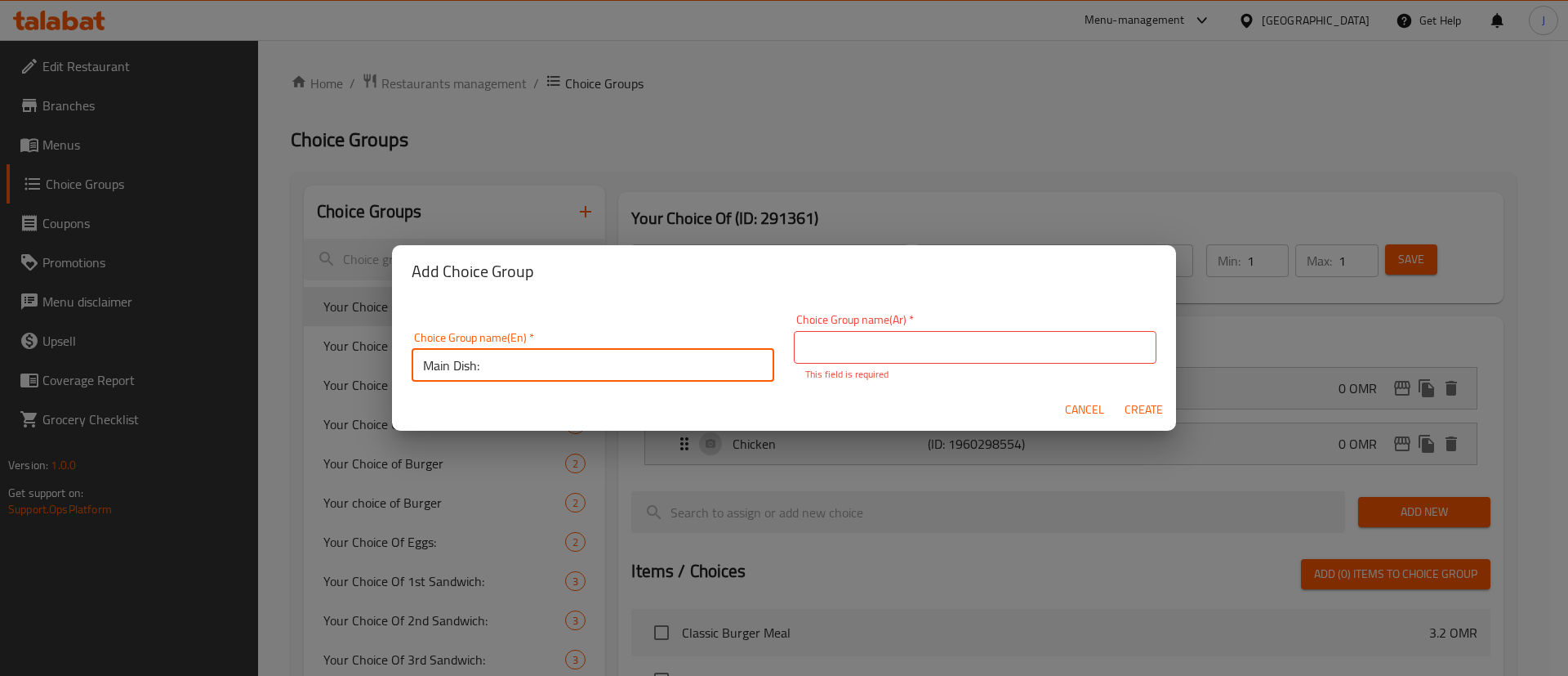
click at [605, 339] on div "Choice Group name(En)   * Main Dish: Choice Group name(En) *" at bounding box center [592, 357] width 362 height 50
click at [909, 354] on input "text" at bounding box center [975, 347] width 362 height 33
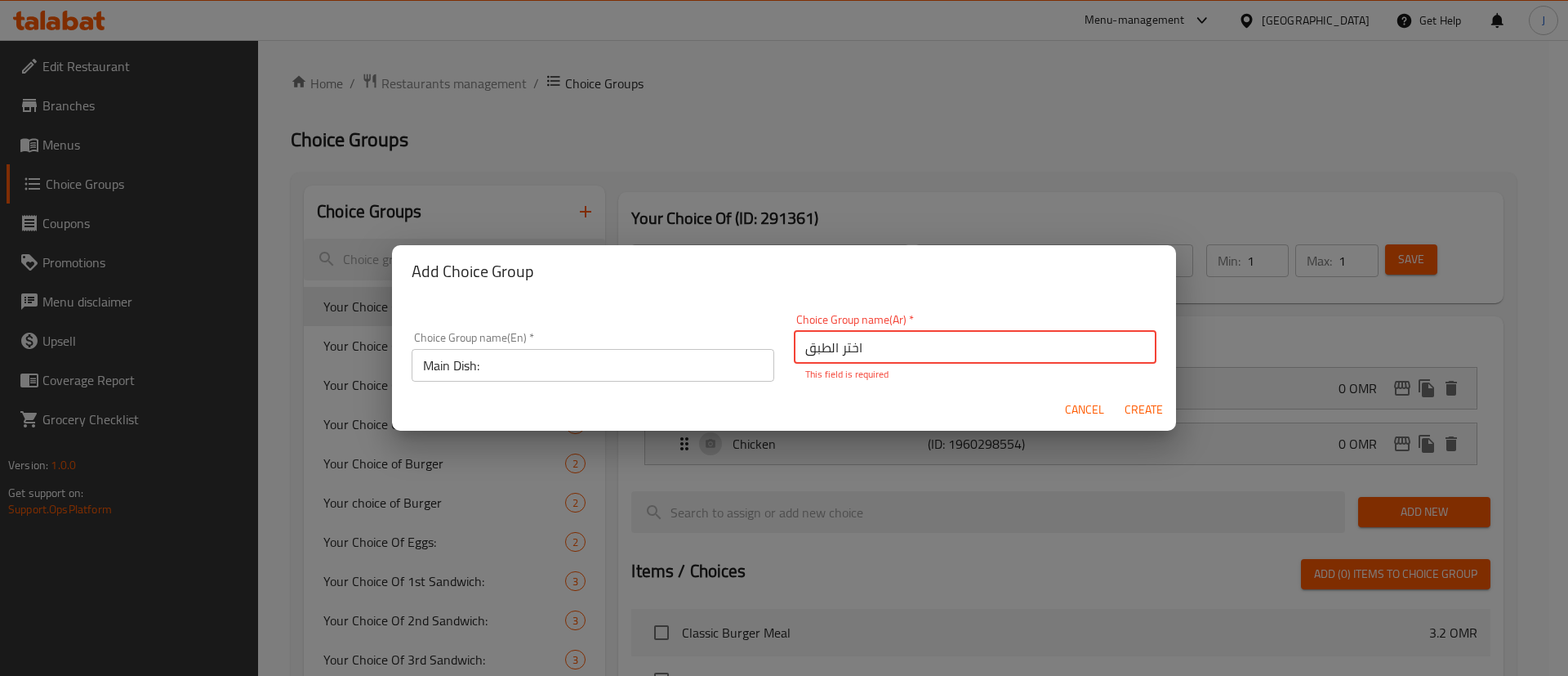
click at [535, 361] on input "Main Dish:" at bounding box center [592, 365] width 362 height 33
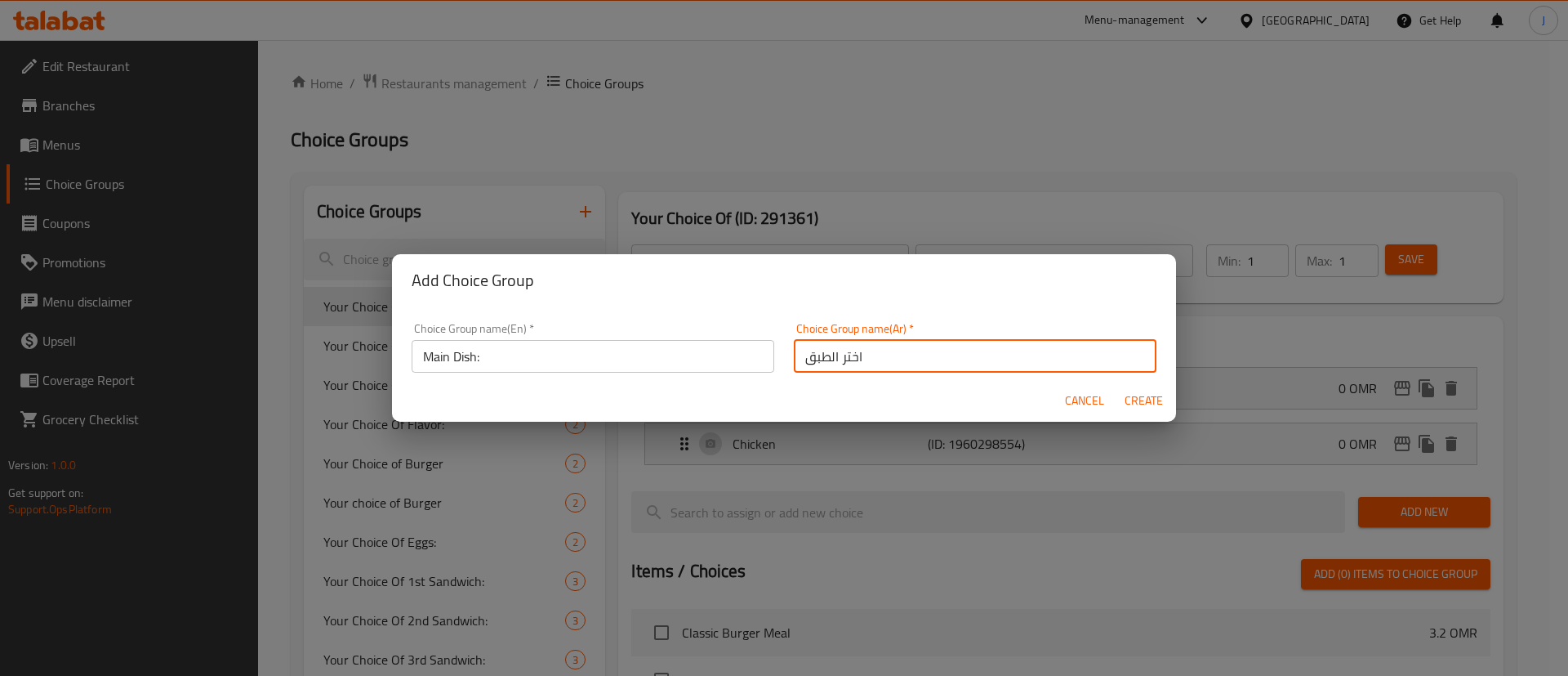
click at [889, 363] on input "اختر الطبق" at bounding box center [975, 356] width 362 height 33
paste input "لطبق الرئيسي:"
type input "الطبق الرئيسي:"
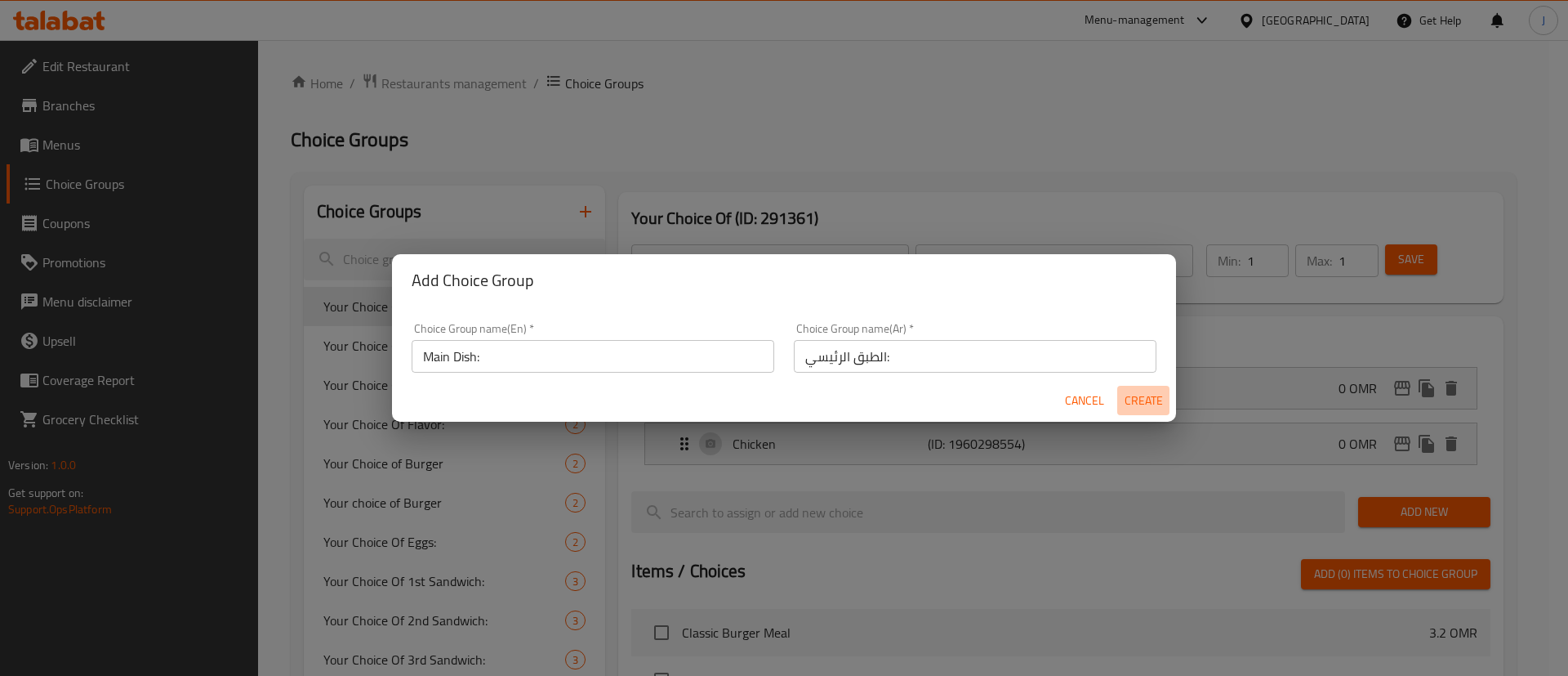
click at [1144, 407] on span "Create" at bounding box center [1144, 400] width 39 height 21
type input "Main Dish:"
type input "الطبق الرئيسي:"
type input "0"
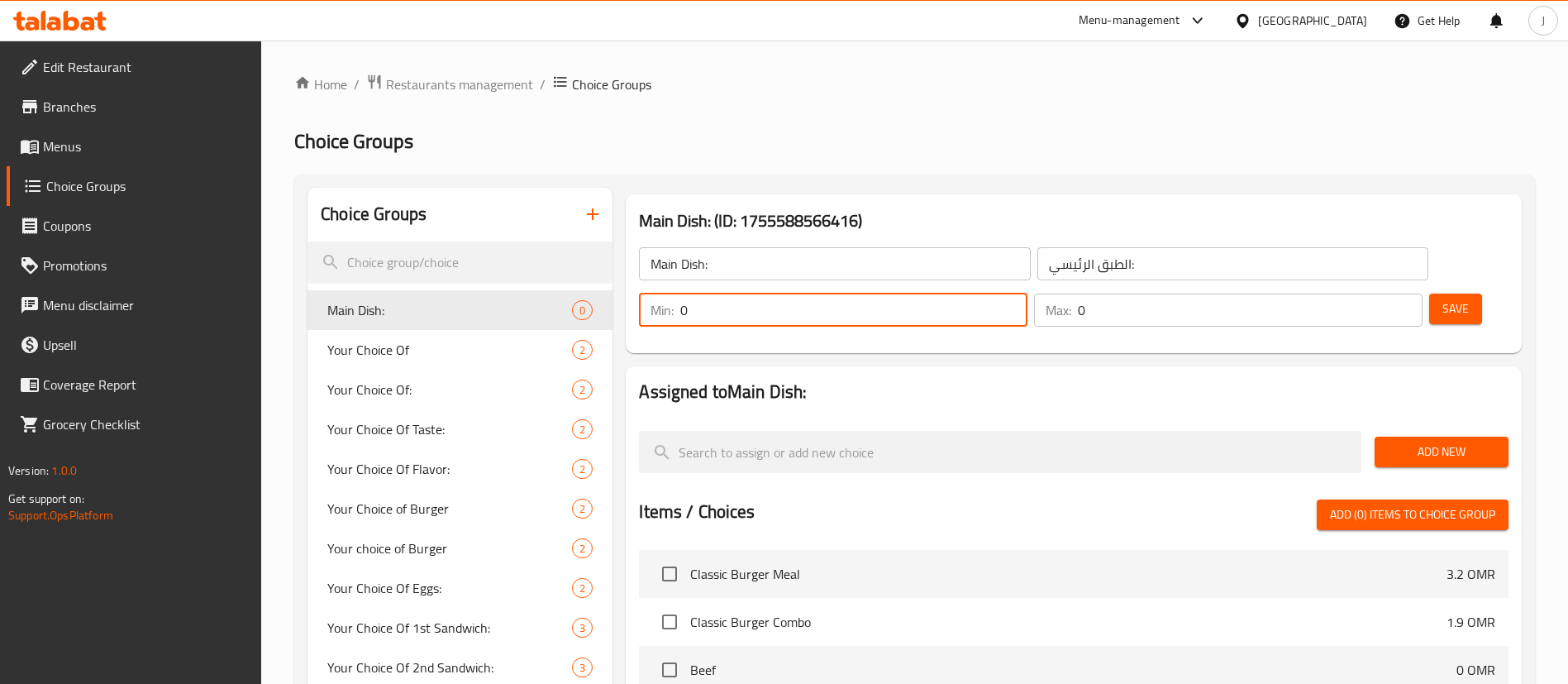
drag, startPoint x: 1274, startPoint y: 264, endPoint x: 1219, endPoint y: 264, distance: 55.0
click at [1031, 290] on div "Min: 0 ​" at bounding box center [833, 310] width 395 height 40
type input "1"
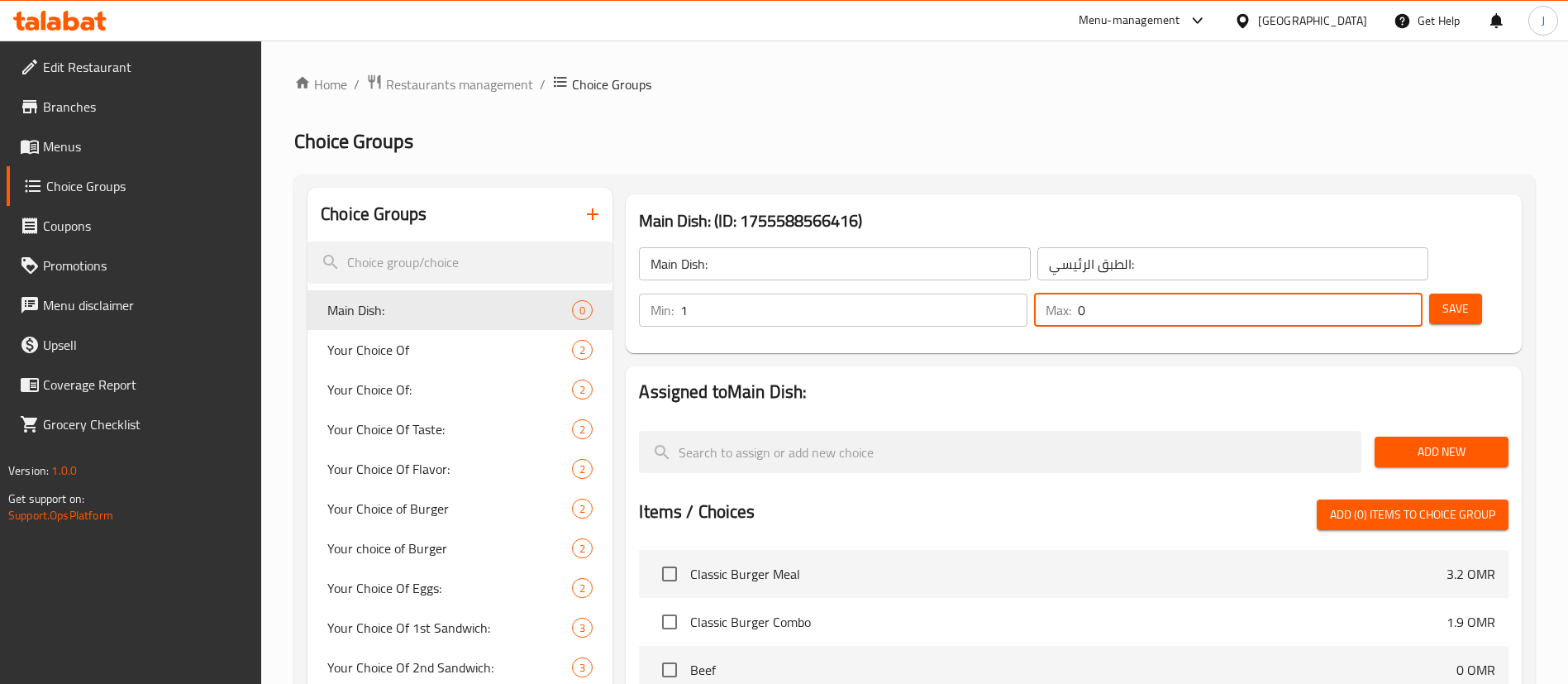
drag, startPoint x: 1364, startPoint y: 263, endPoint x: 1341, endPoint y: 265, distance: 23.1
click at [1341, 294] on div "Max: 0 ​" at bounding box center [1228, 310] width 389 height 34
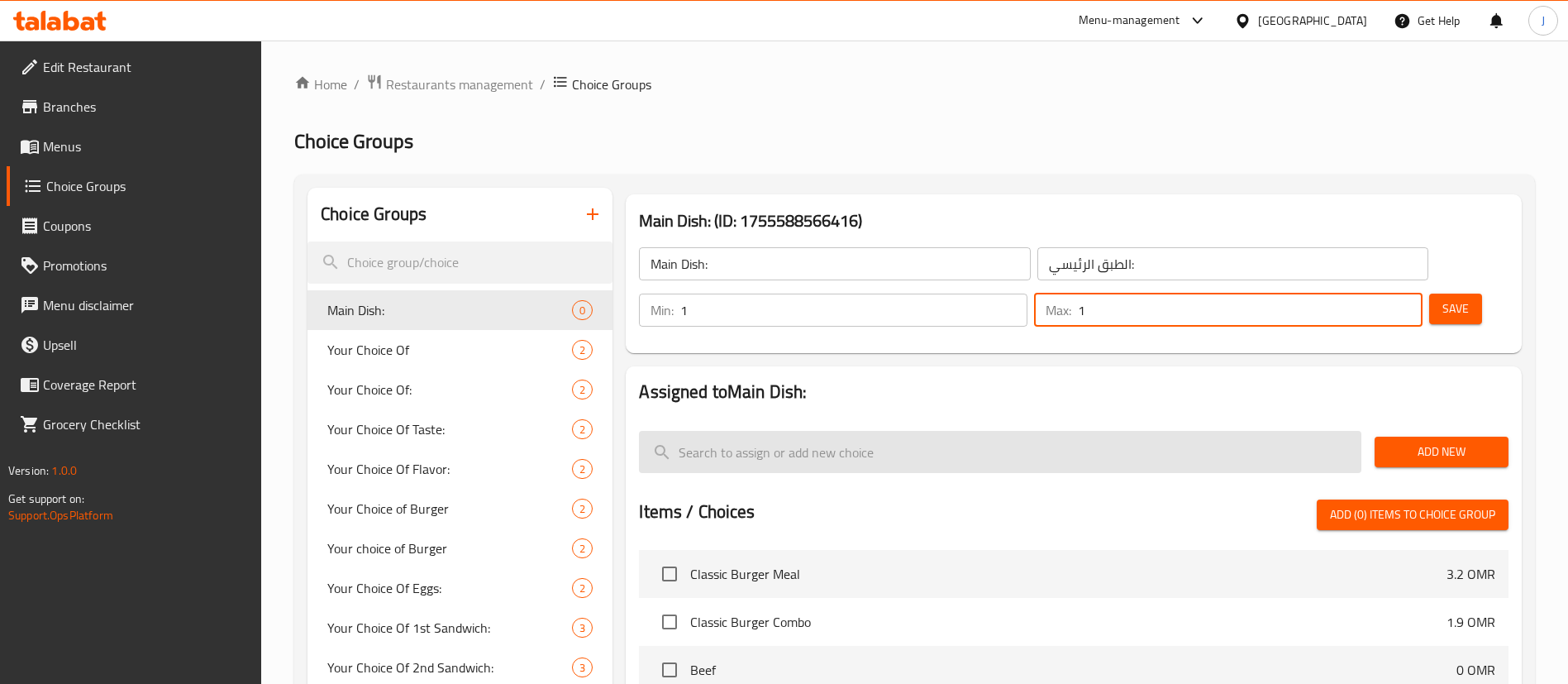
type input "1"
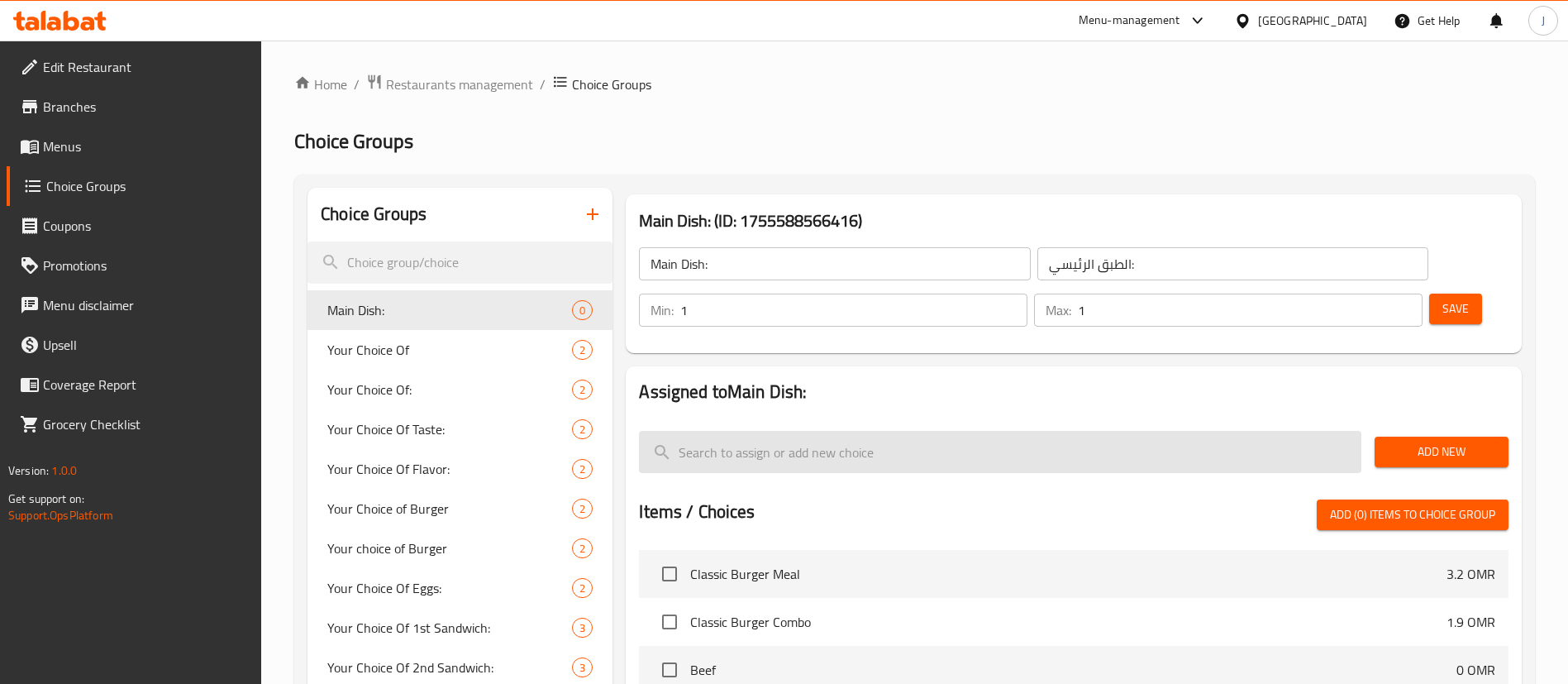
click at [1141, 431] on input "search" at bounding box center [1001, 452] width 723 height 43
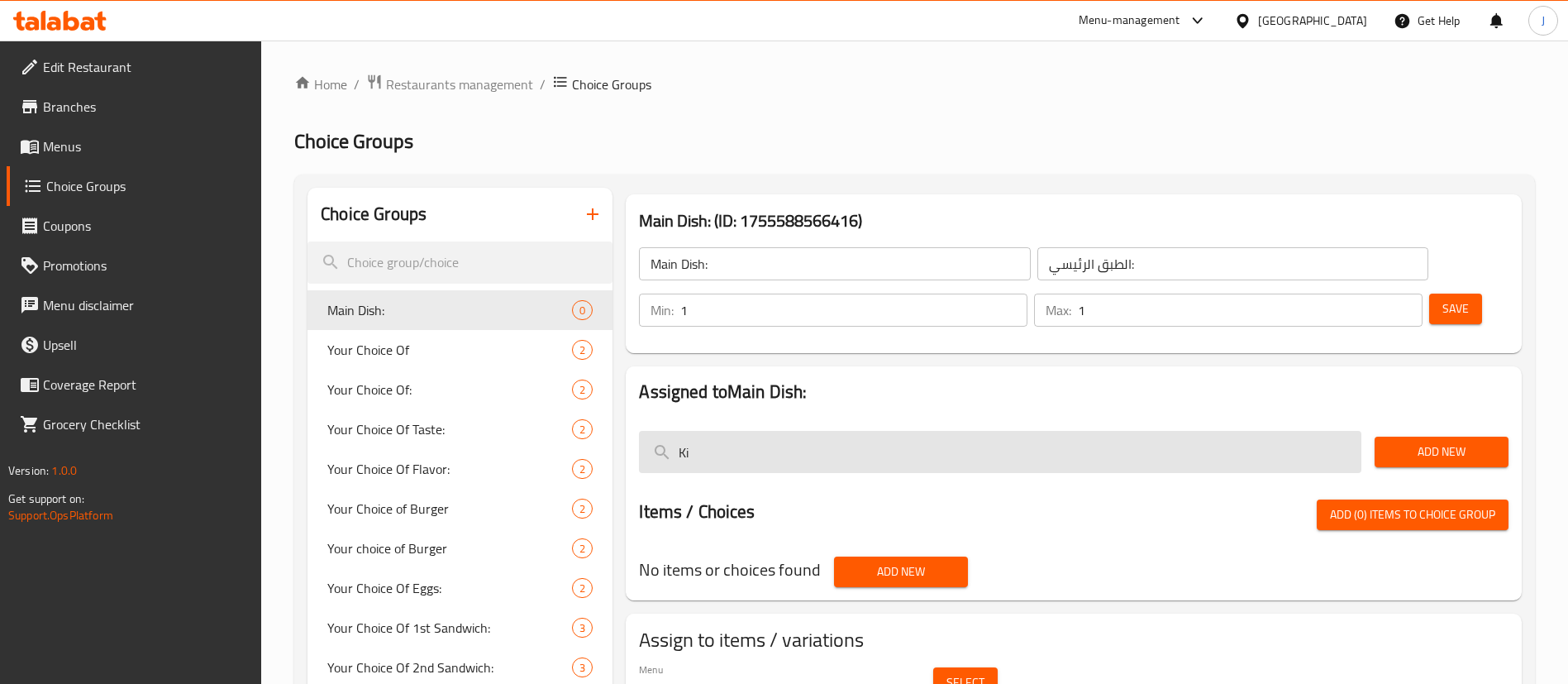
type input "K"
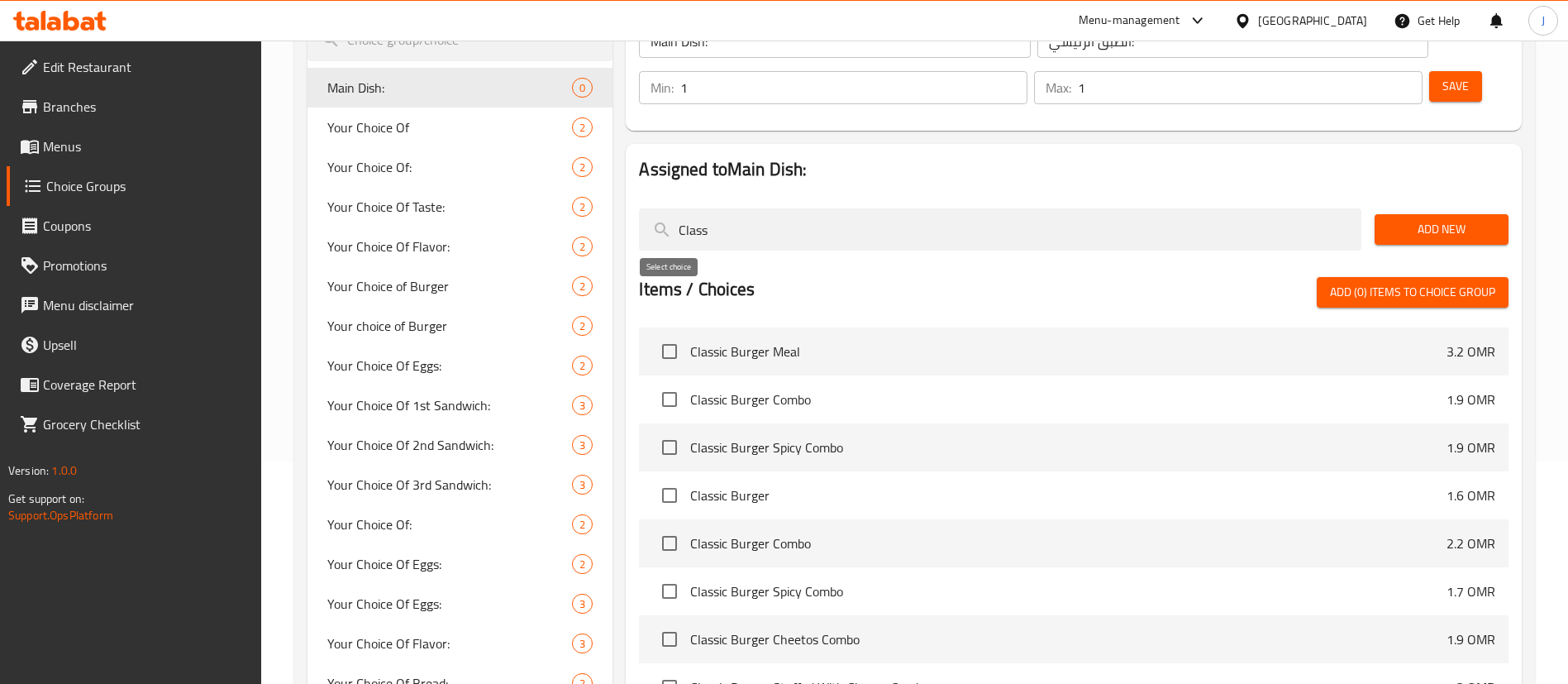
scroll to position [221, 0]
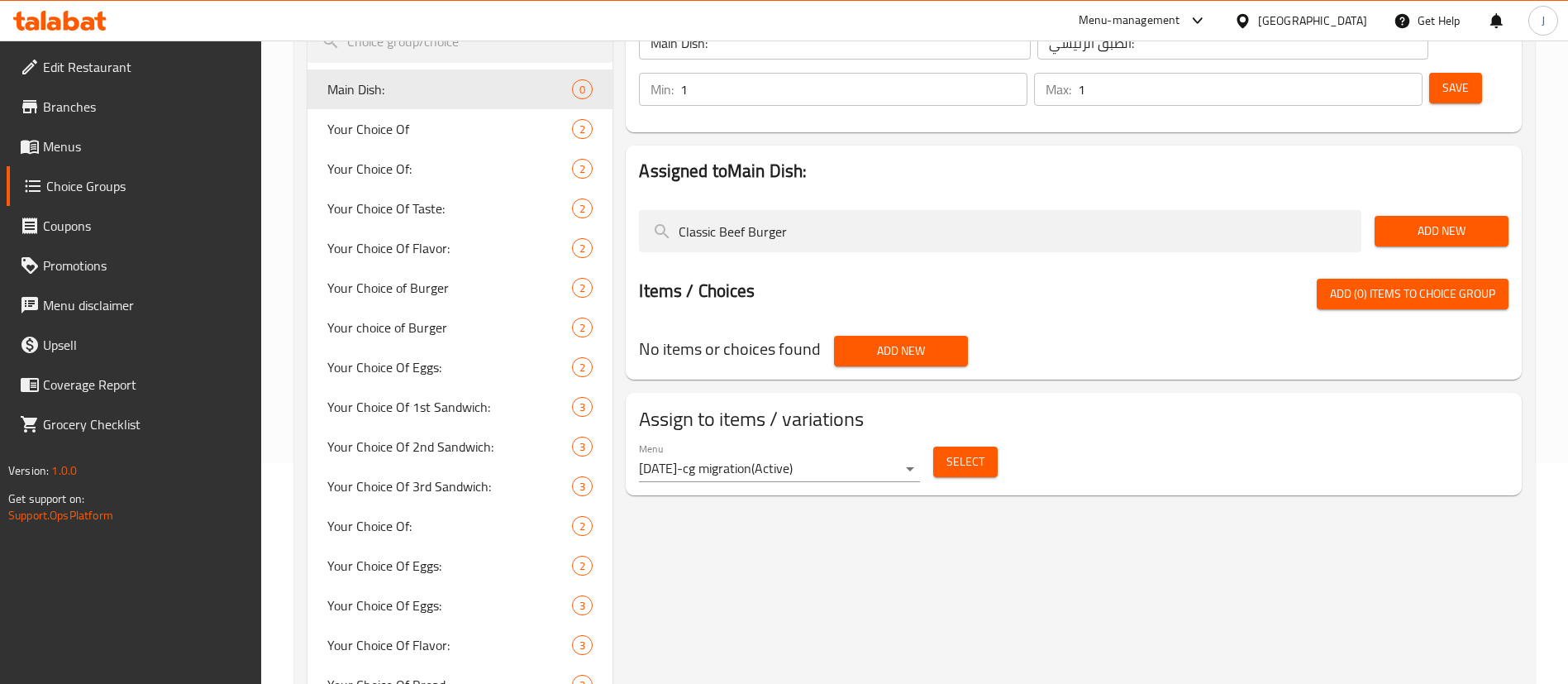
type input "Classic Beef Burger"
click at [1444, 221] on span "Add New" at bounding box center [1441, 231] width 108 height 21
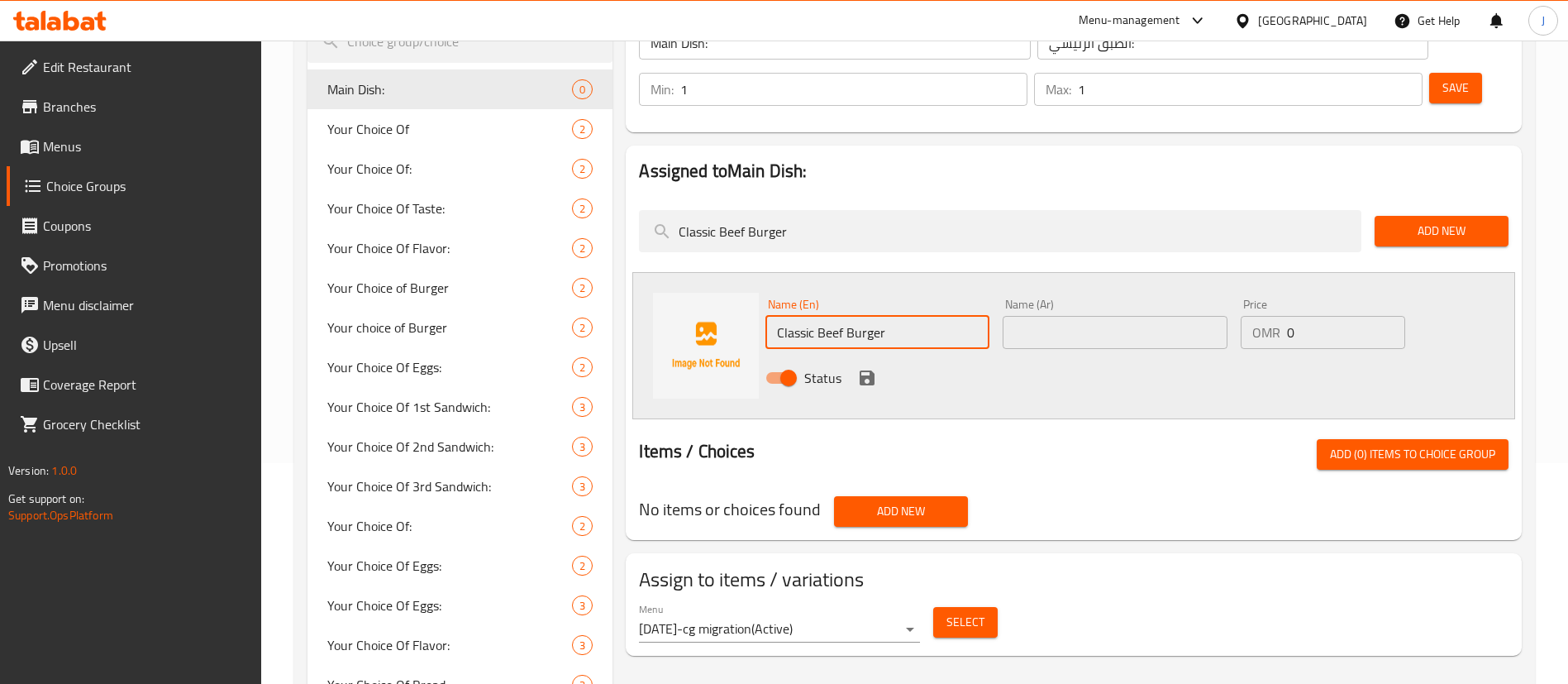
click at [905, 316] on input "Classic Beef Burger" at bounding box center [877, 332] width 224 height 34
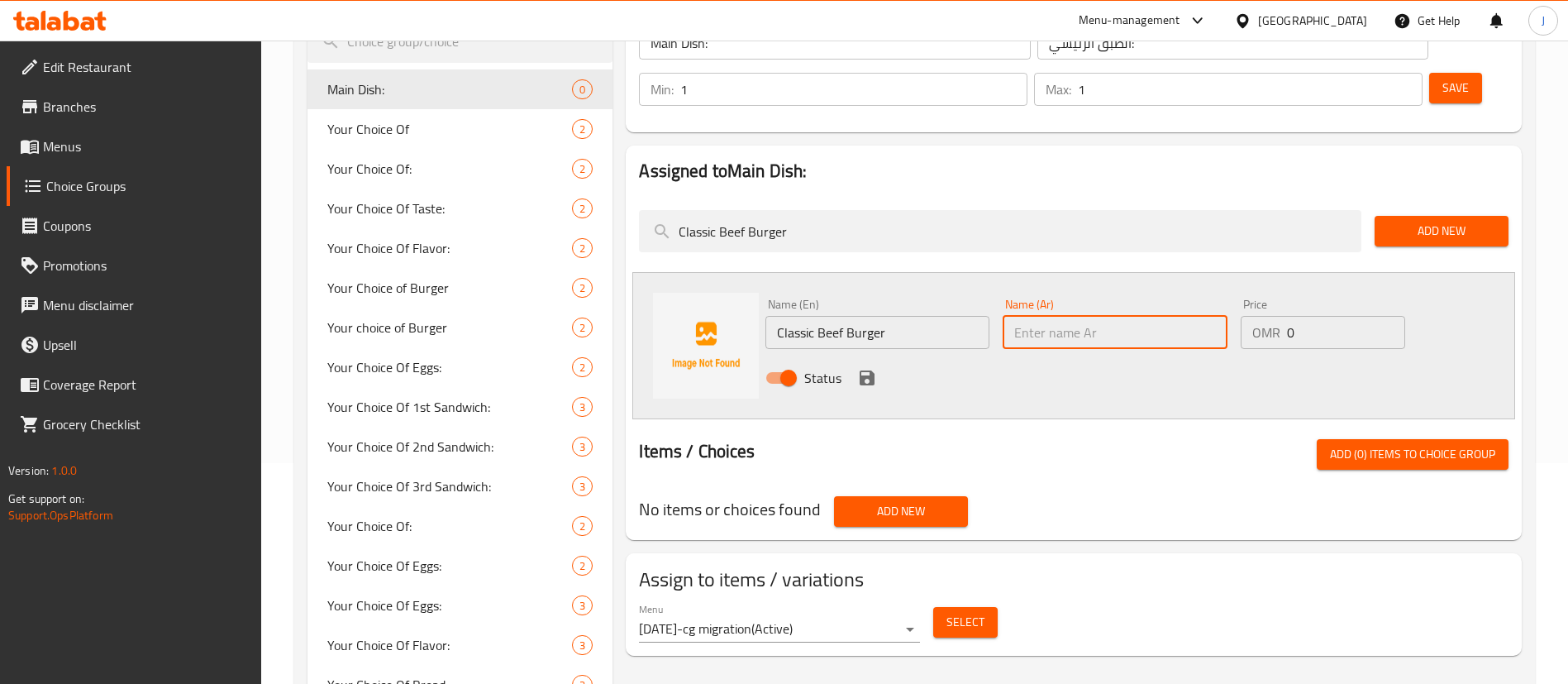
click at [1056, 316] on input "text" at bounding box center [1114, 332] width 224 height 34
paste input "برجر لحم بقري كلاسيكي"
drag, startPoint x: 1075, startPoint y: 289, endPoint x: 1100, endPoint y: 294, distance: 25.5
click at [1100, 316] on input "برجر لحم بقري كلاسيكي" at bounding box center [1114, 332] width 224 height 34
type input "برجر لحم كلاسيكي"
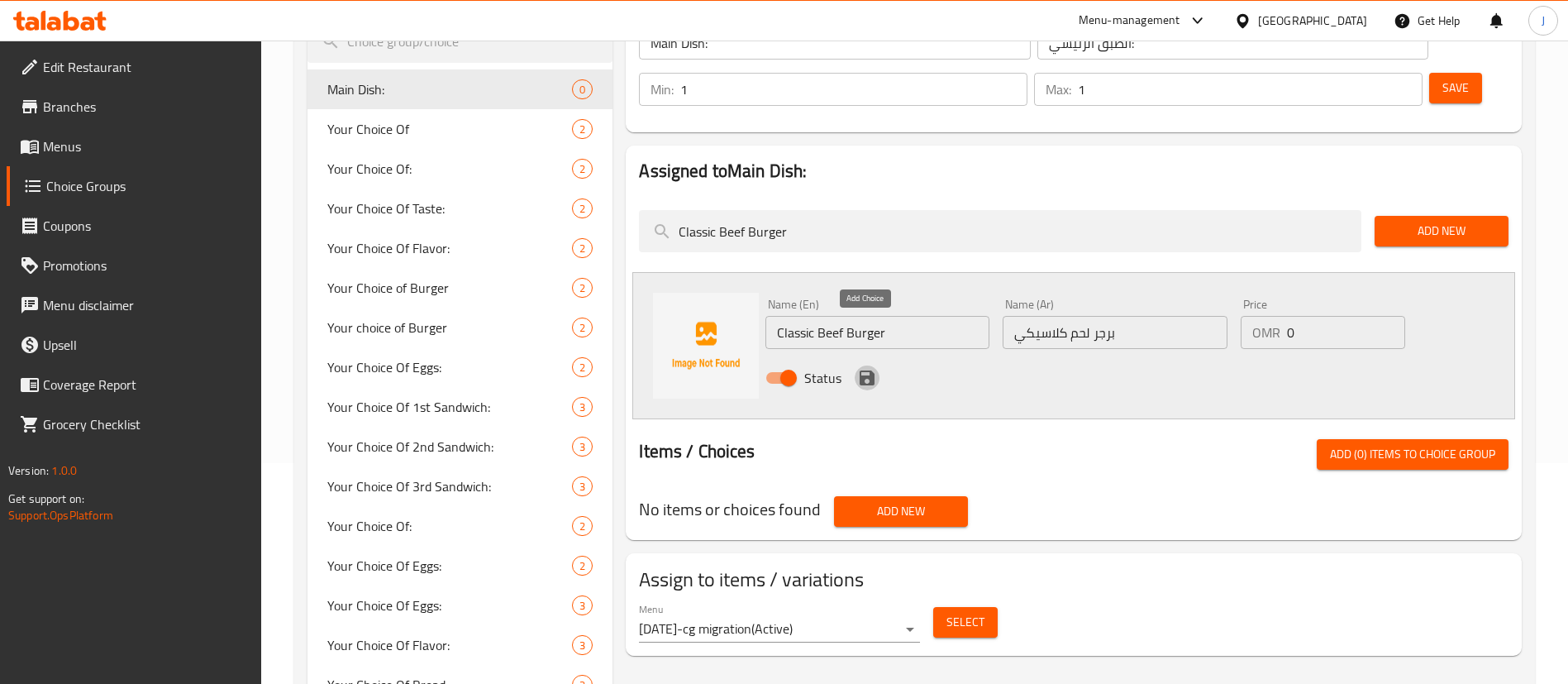
click at [864, 371] on icon "save" at bounding box center [867, 378] width 14 height 14
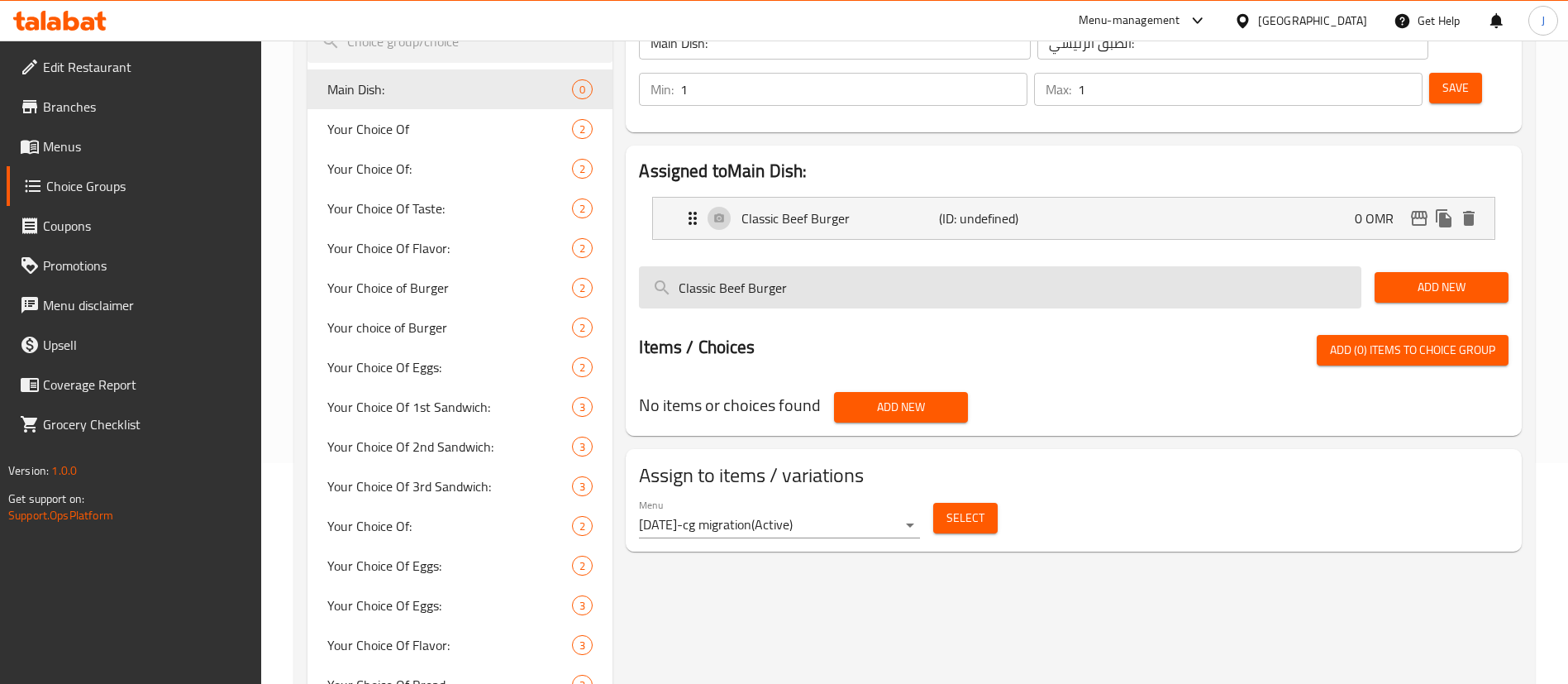
drag, startPoint x: 720, startPoint y: 237, endPoint x: 746, endPoint y: 236, distance: 26.0
click at [746, 266] on input "Classic Beef Burger" at bounding box center [1001, 287] width 723 height 43
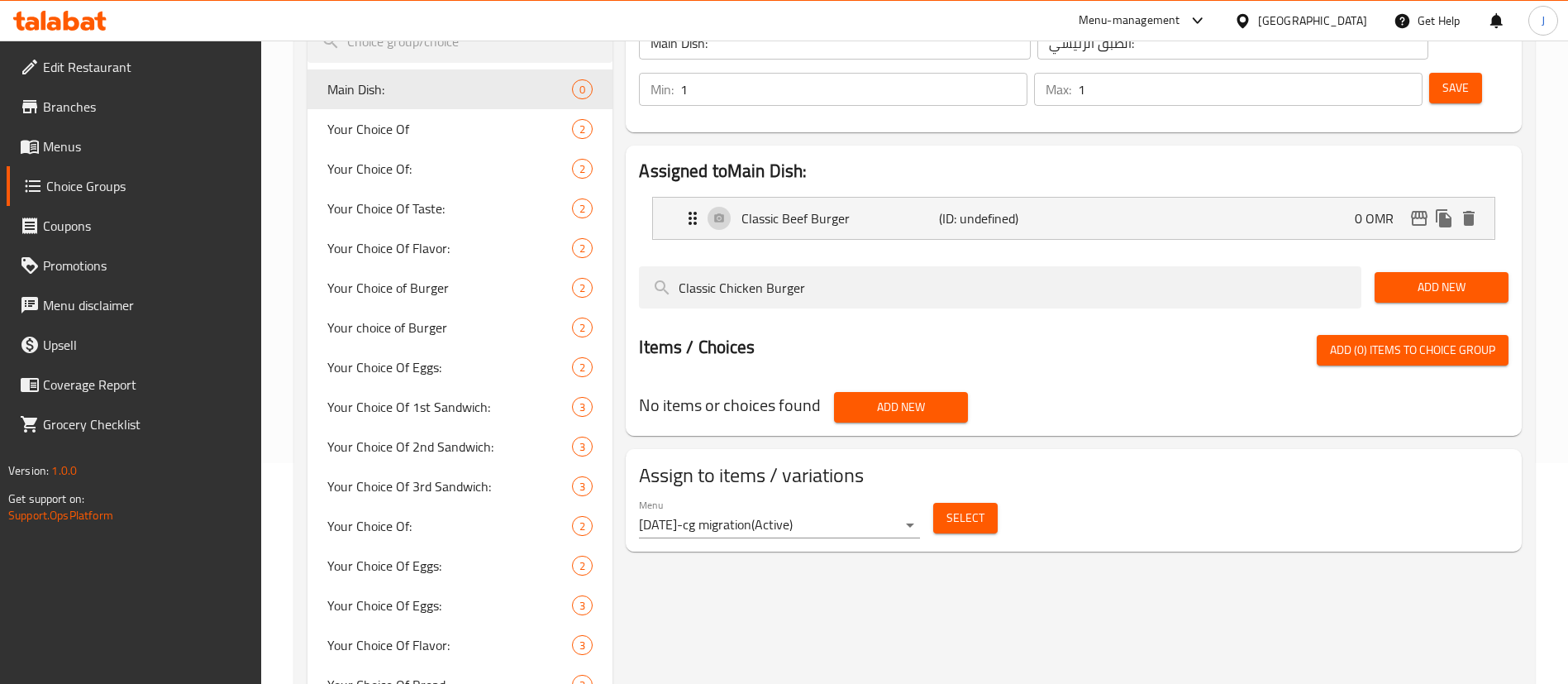
type input "Classic Chicken Burger"
click at [1419, 277] on span "Add New" at bounding box center [1441, 287] width 108 height 21
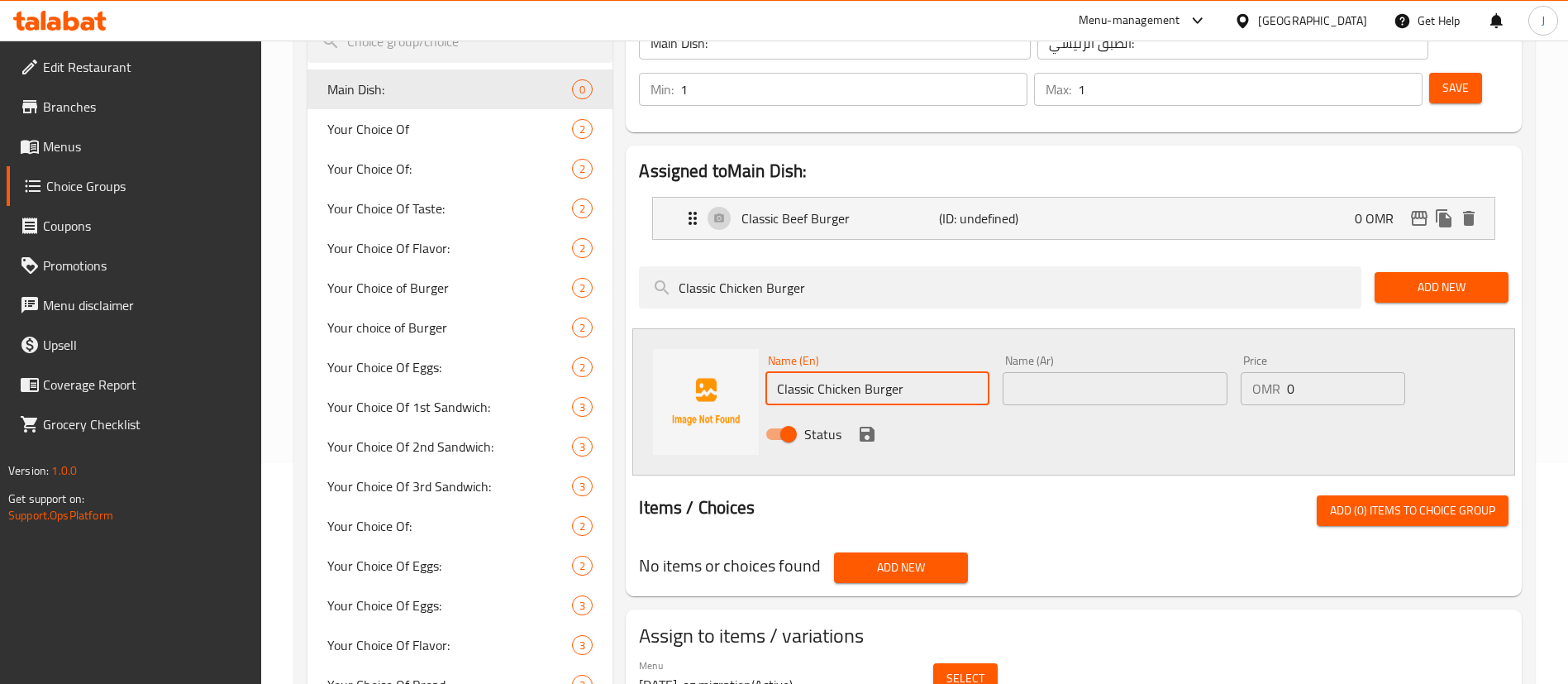
click at [920, 372] on input "Classic Chicken Burger" at bounding box center [877, 389] width 224 height 34
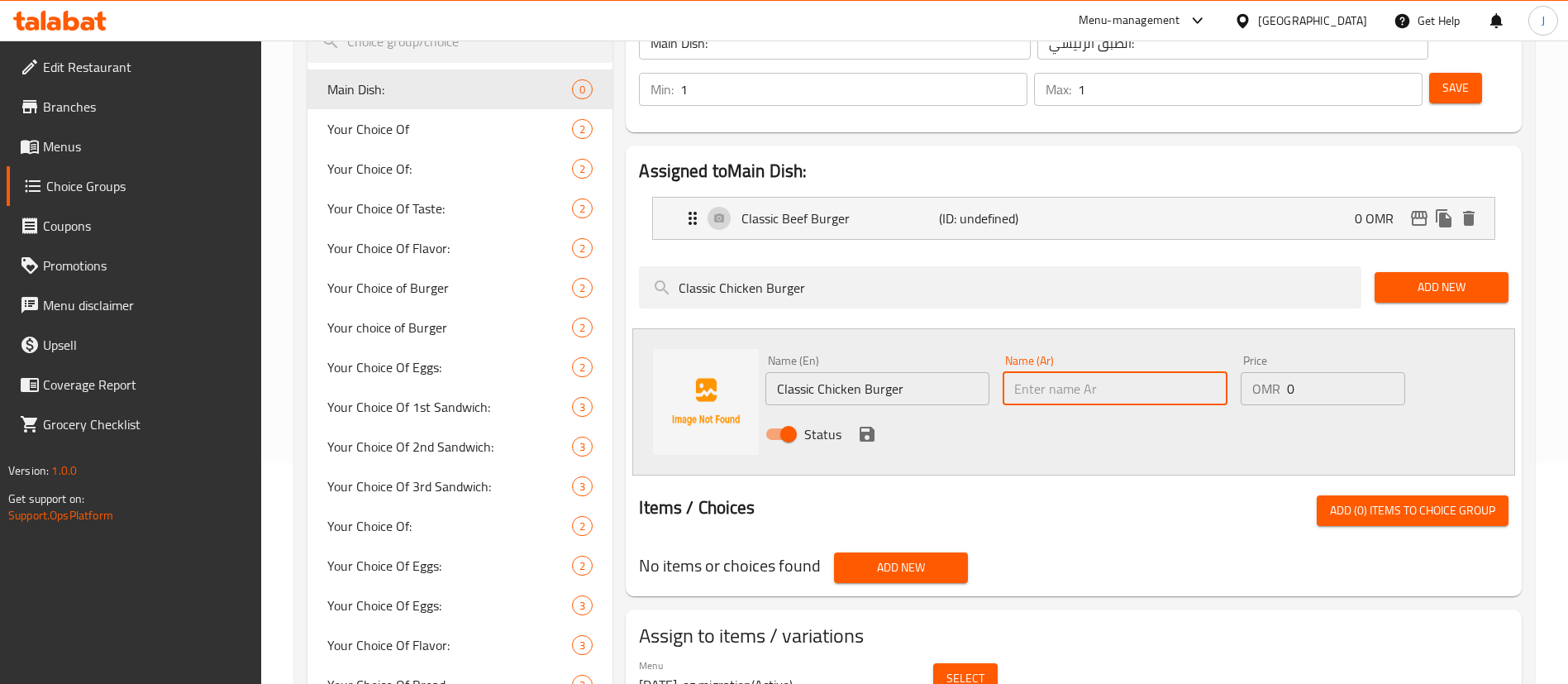
click at [1091, 372] on input "text" at bounding box center [1114, 389] width 224 height 34
paste input "برجر الدجاج الكلاسيكي"
type input "برجر الدجاج الكلاسيكي"
click at [864, 427] on icon "save" at bounding box center [867, 434] width 14 height 14
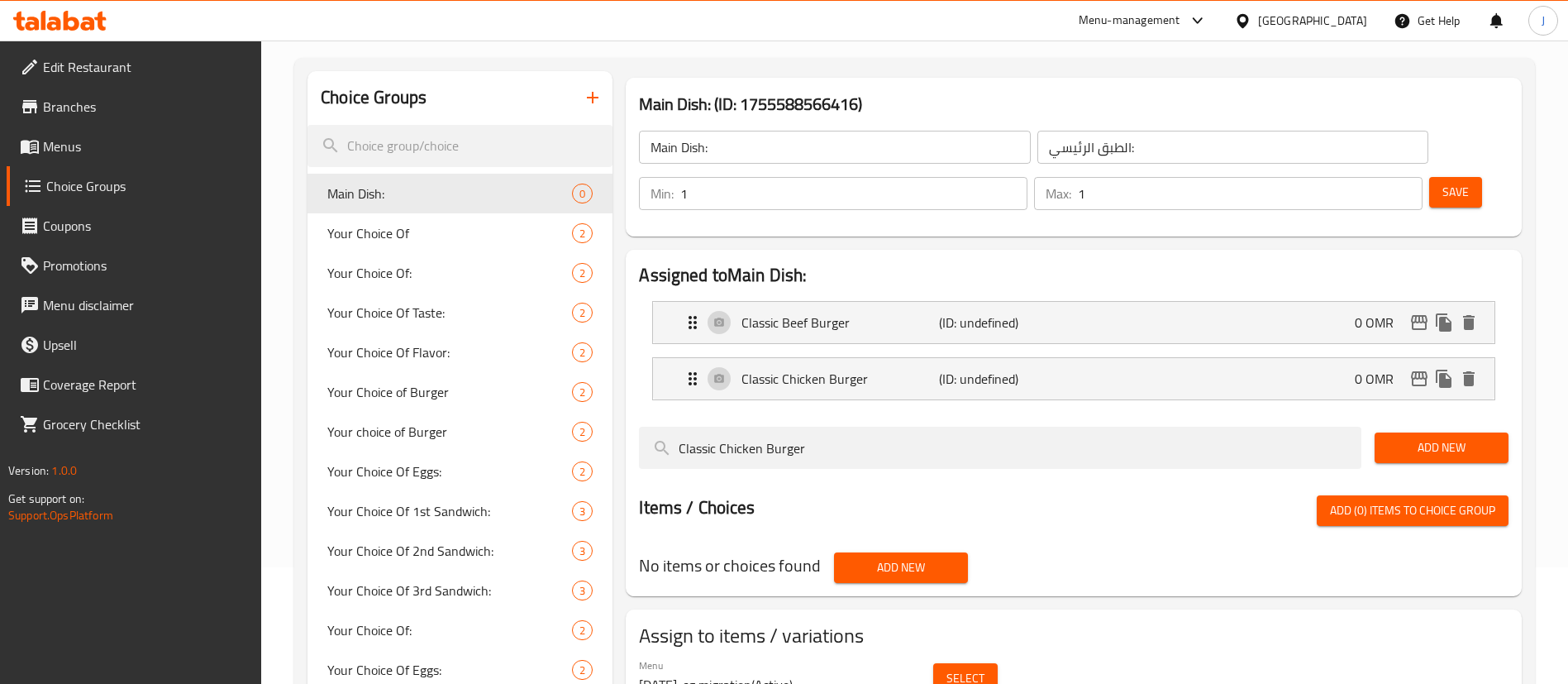
scroll to position [111, 0]
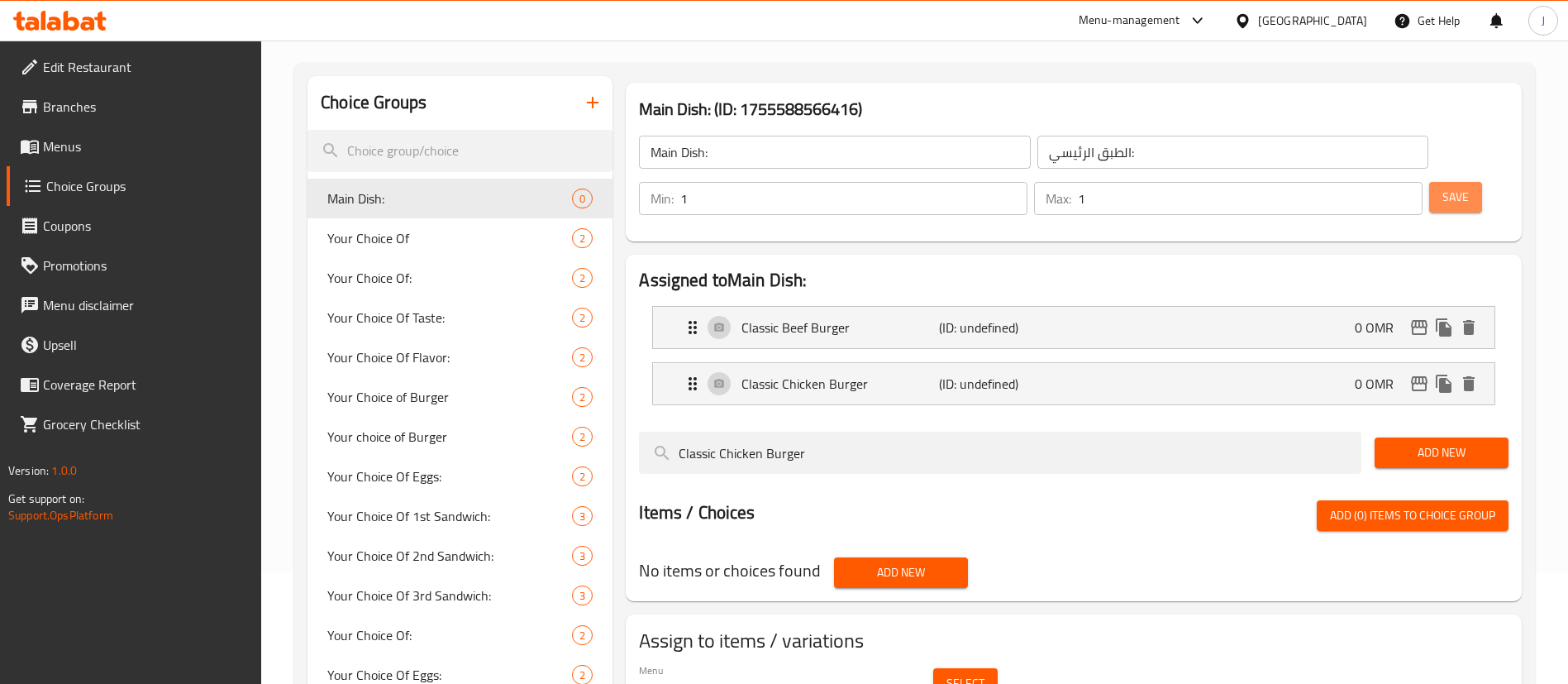
click at [1443, 187] on span "Save" at bounding box center [1456, 197] width 26 height 21
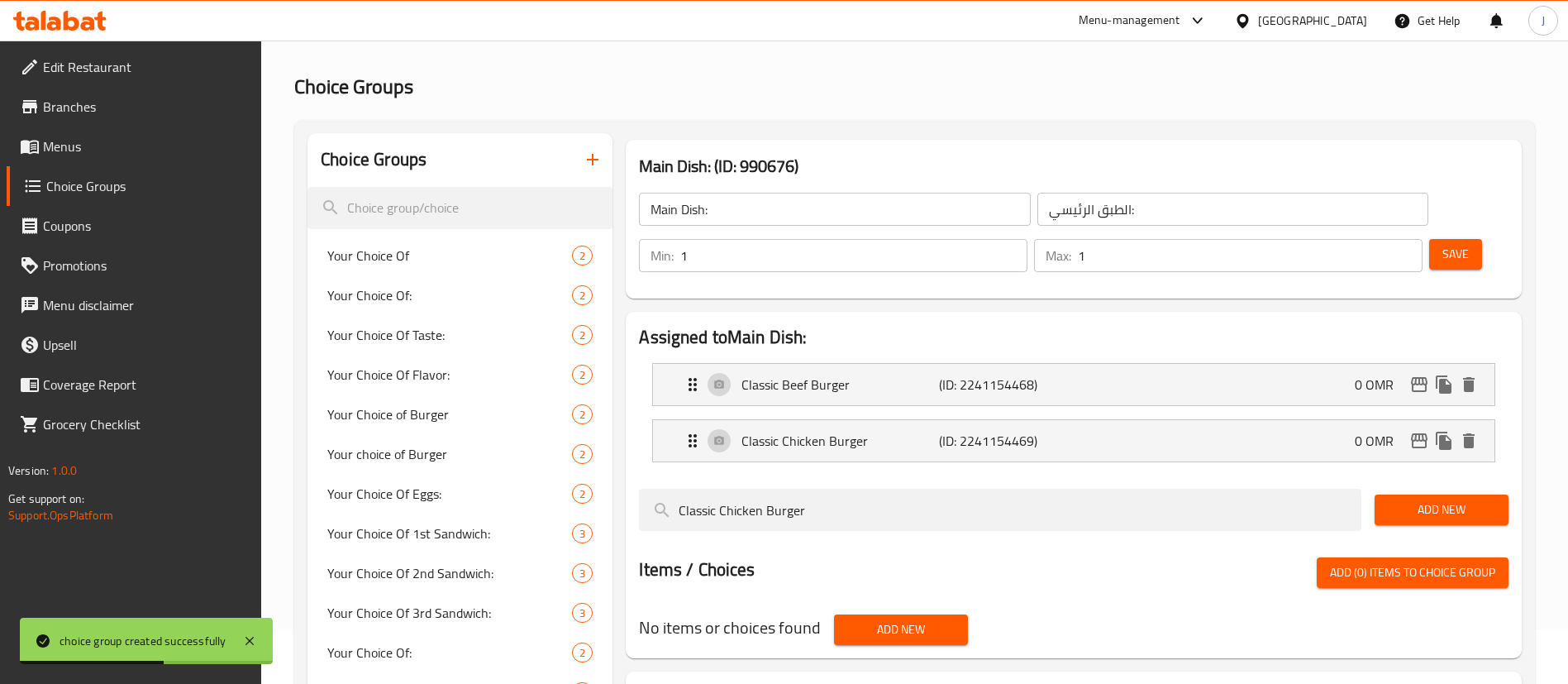
scroll to position [53, 0]
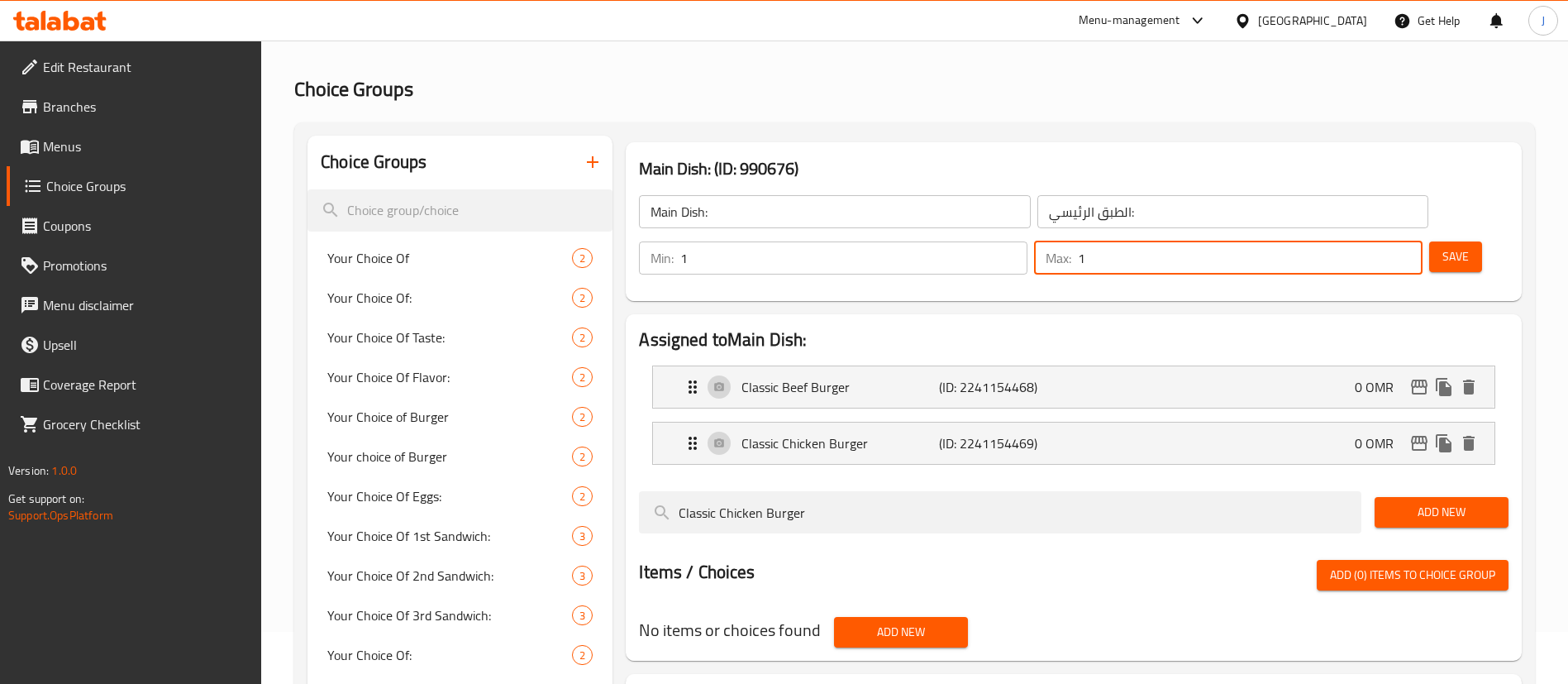
drag, startPoint x: 1369, startPoint y: 214, endPoint x: 1332, endPoint y: 215, distance: 37.0
click at [1332, 242] on div "Max: 1 ​" at bounding box center [1228, 258] width 389 height 34
type input "2"
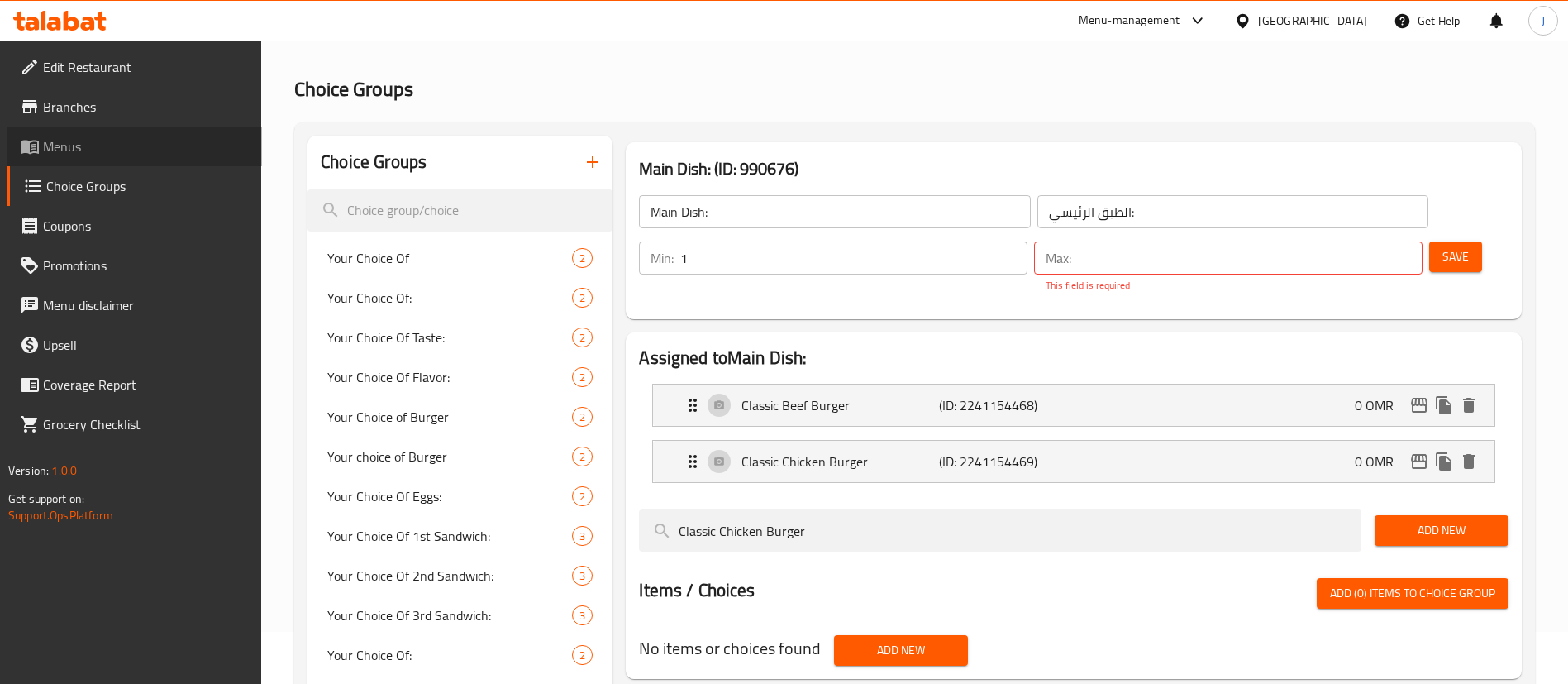
click at [106, 160] on link "Menus" at bounding box center [134, 147] width 255 height 40
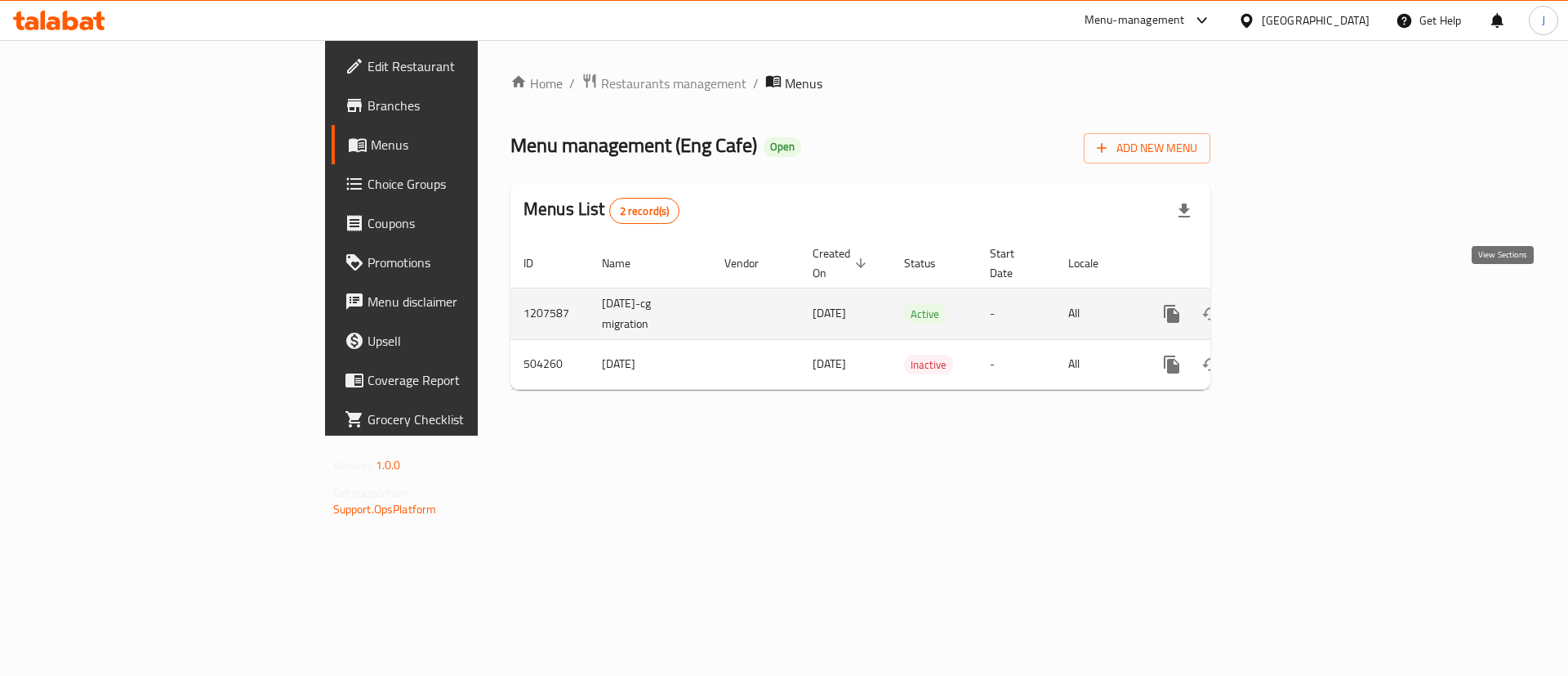
click at [1300, 304] on icon "enhanced table" at bounding box center [1290, 314] width 20 height 20
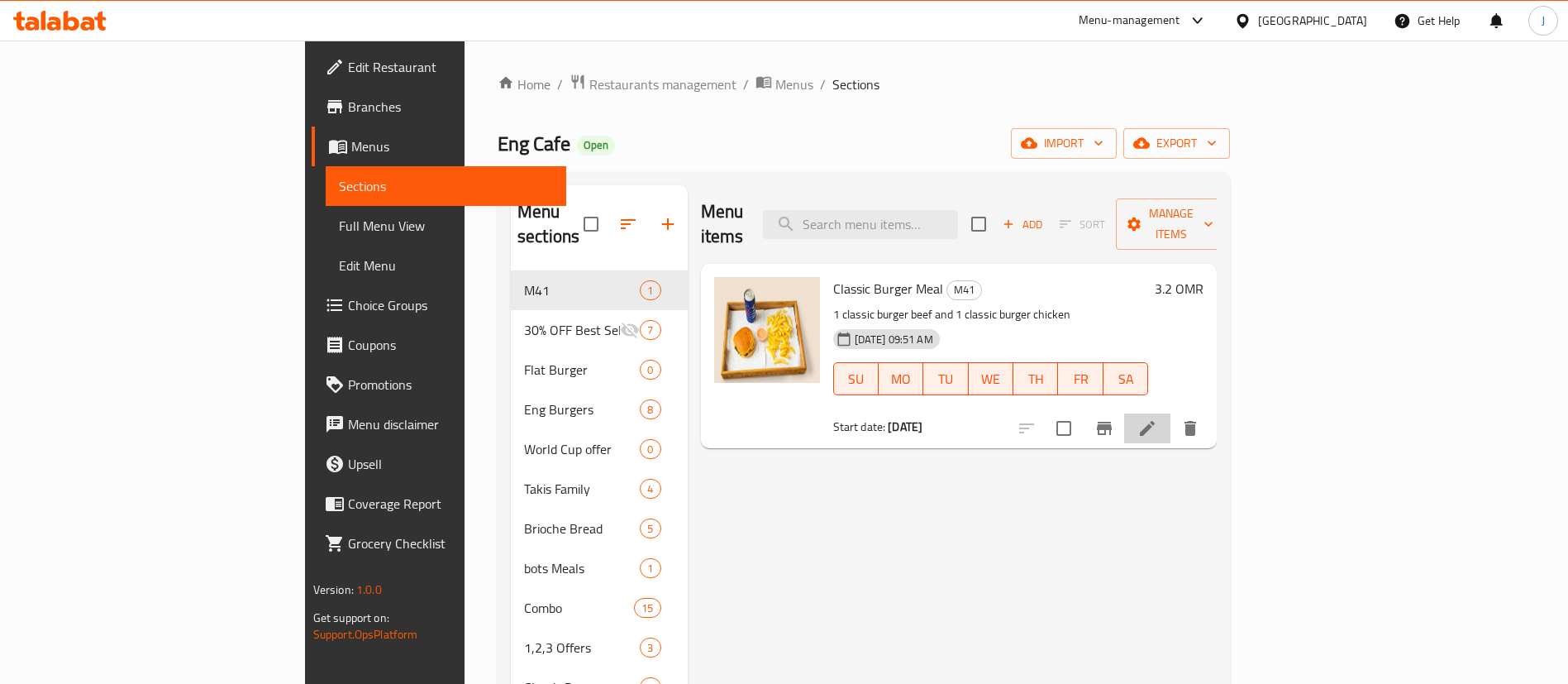
click at [1170, 415] on li at bounding box center [1147, 428] width 46 height 30
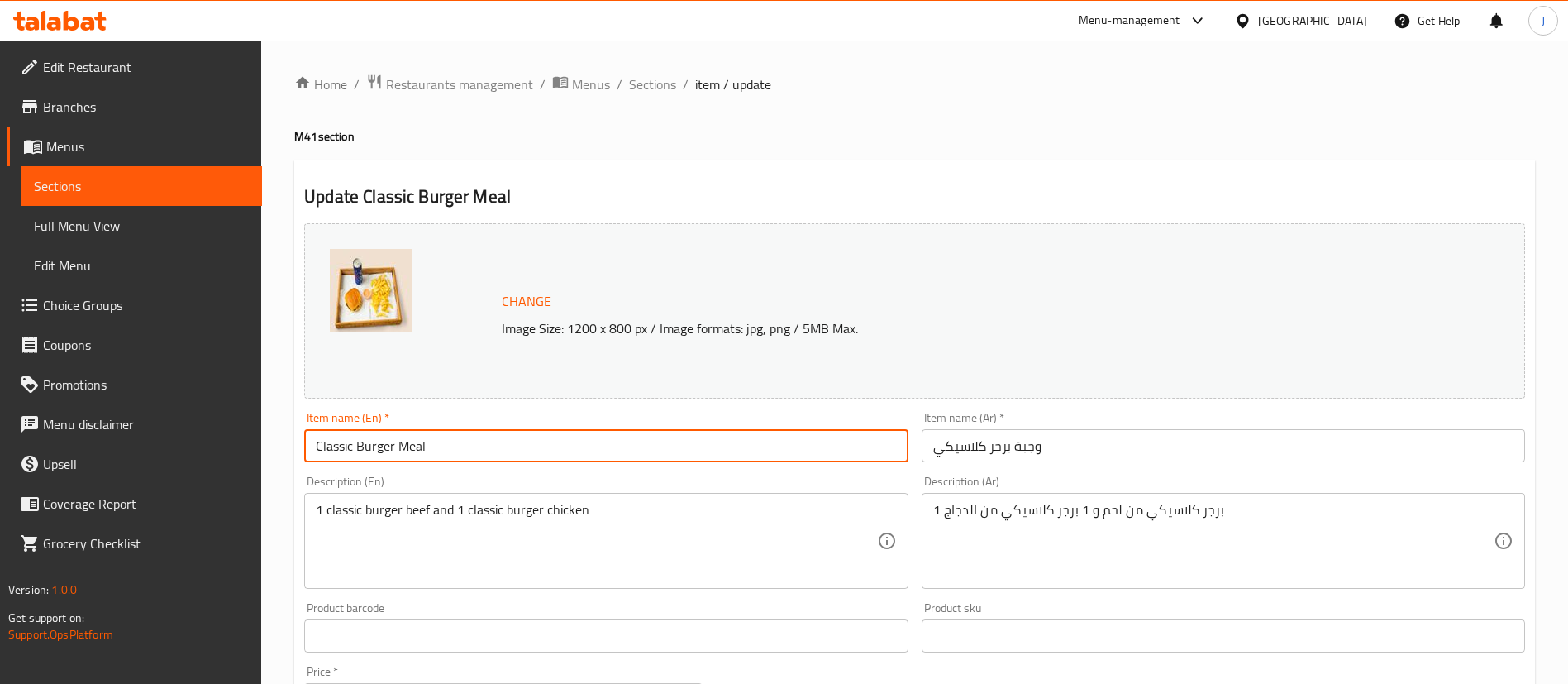
click at [318, 446] on input "Classic Burger Meal" at bounding box center [606, 446] width 603 height 34
type input "2 Classic Burger Meal"
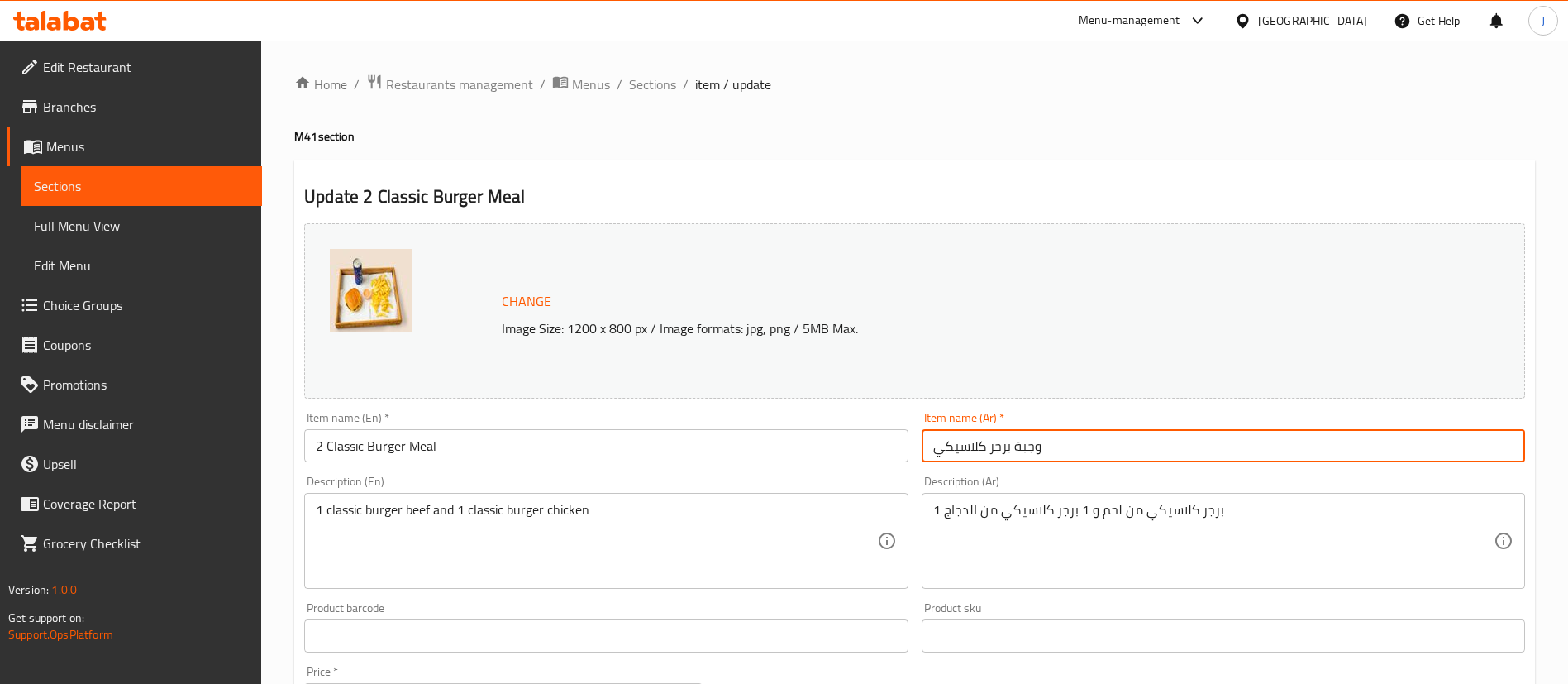
click at [1014, 448] on input "وجبة برجر كلاسيكي" at bounding box center [1224, 446] width 603 height 34
click at [1024, 448] on input "وجبة2 برجر كلاسيكي" at bounding box center [1224, 446] width 603 height 34
click at [1027, 448] on input "وجبة2 برجر كلاسيكي" at bounding box center [1224, 446] width 603 height 34
click at [1010, 444] on input "وجبة برجر كلاسيكي" at bounding box center [1224, 446] width 603 height 34
click at [1010, 444] on input "وجبة 2برجر كلاسيكي" at bounding box center [1224, 446] width 603 height 34
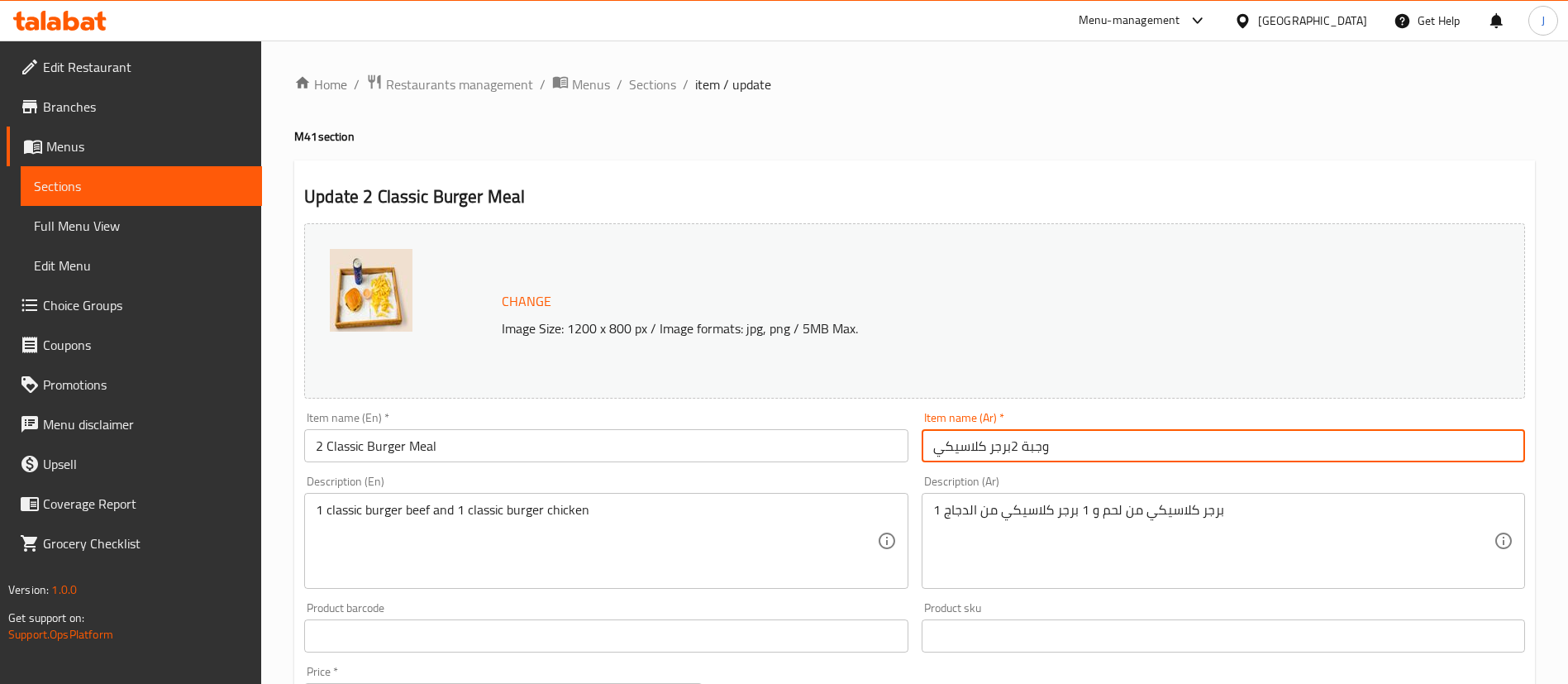
click at [1017, 444] on input "وجبة 2برجر كلاسيكي" at bounding box center [1224, 446] width 603 height 34
type input "وجبة 2 برجر كلاسيكي"
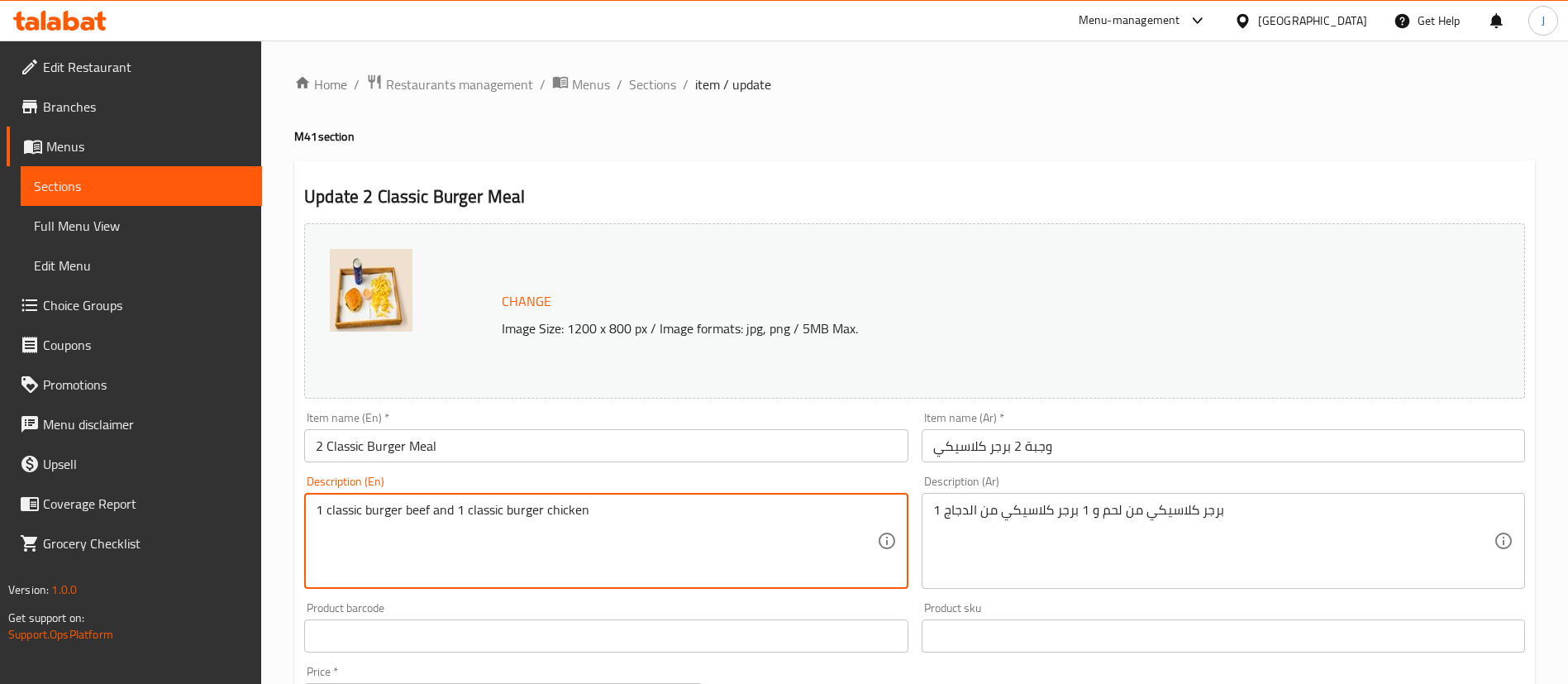
scroll to position [508, 0]
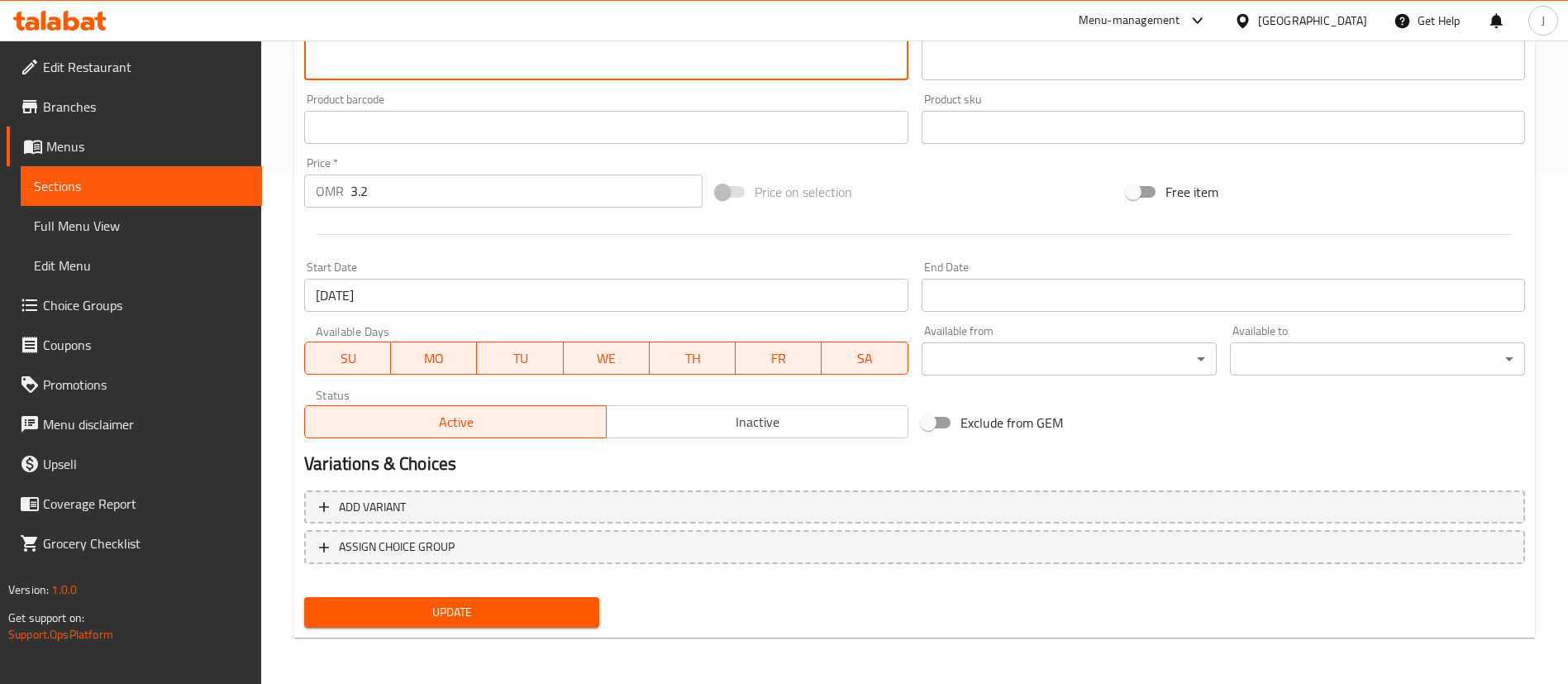
click at [496, 619] on span "Update" at bounding box center [451, 612] width 269 height 21
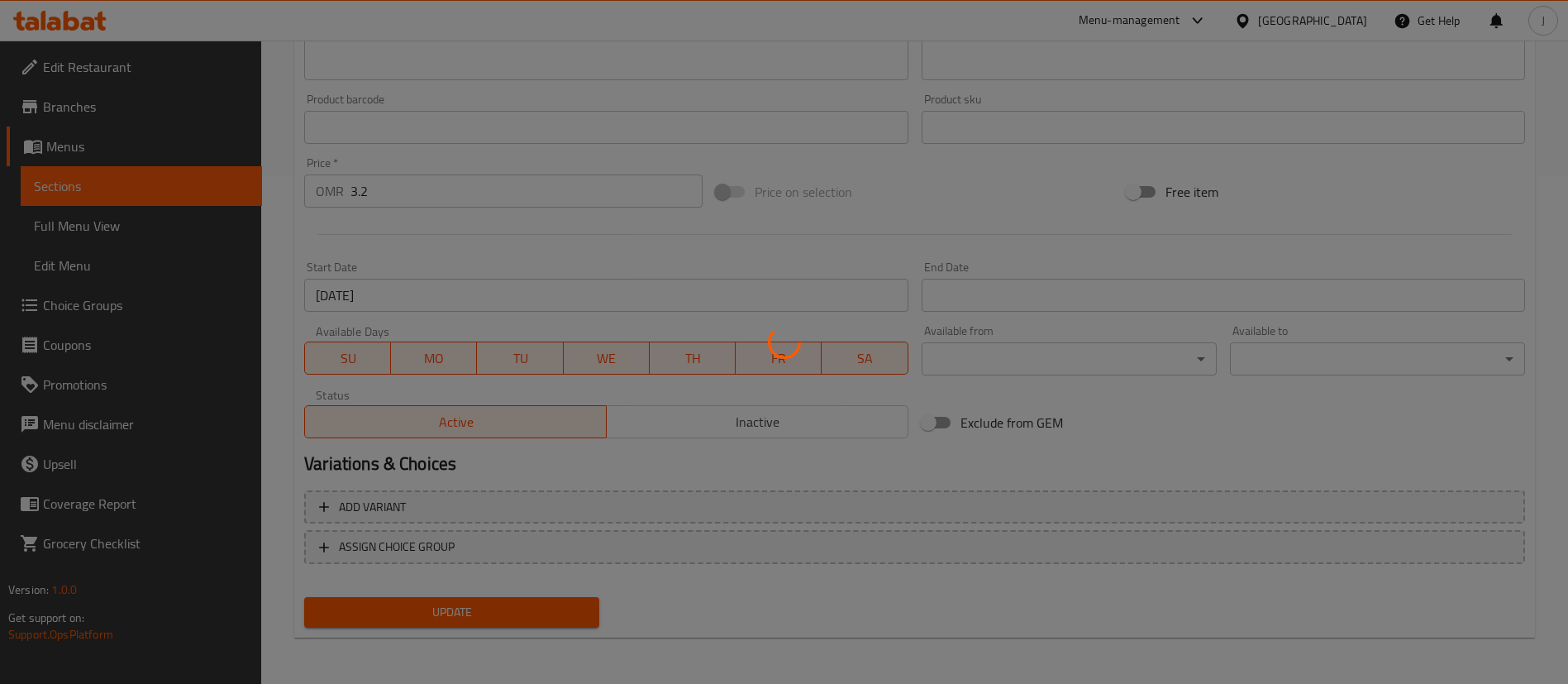
scroll to position [0, 0]
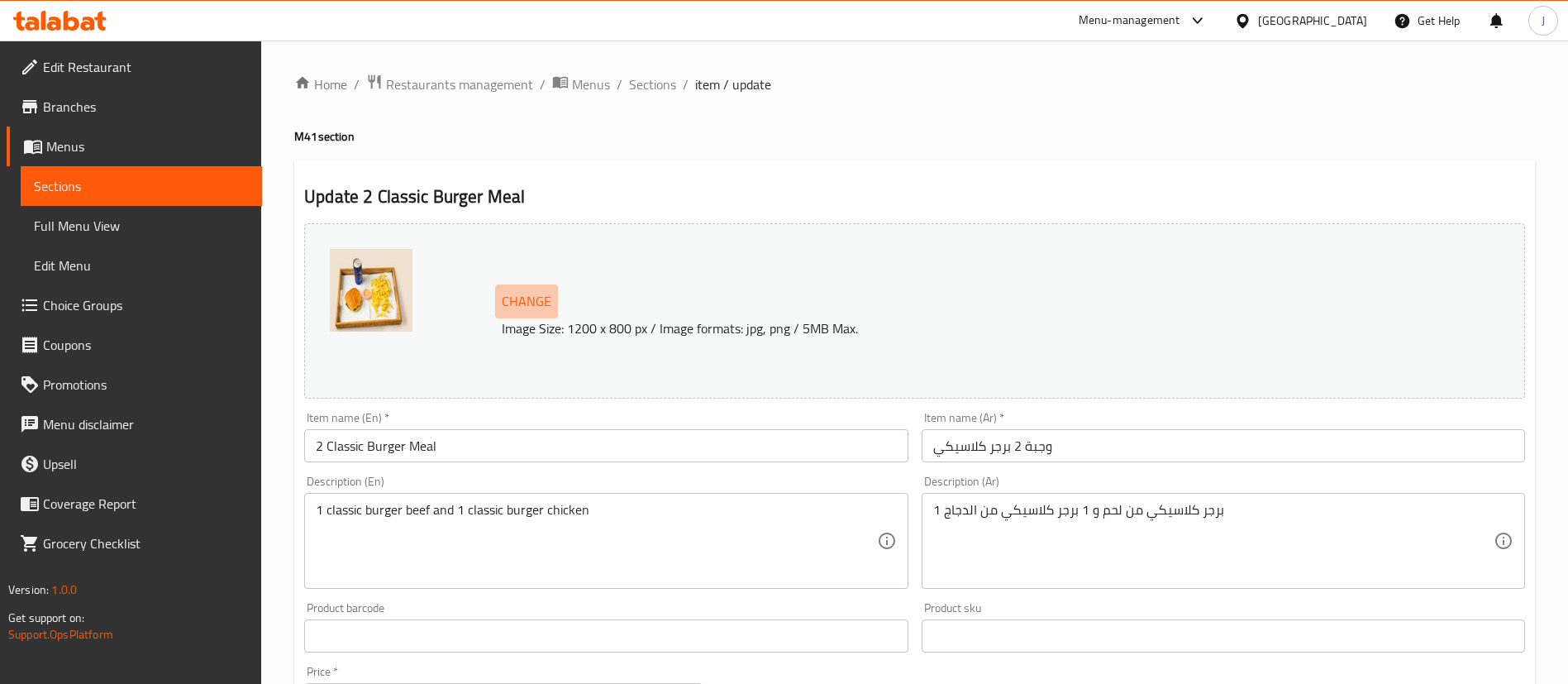
click at [538, 296] on span "Change" at bounding box center [526, 301] width 50 height 24
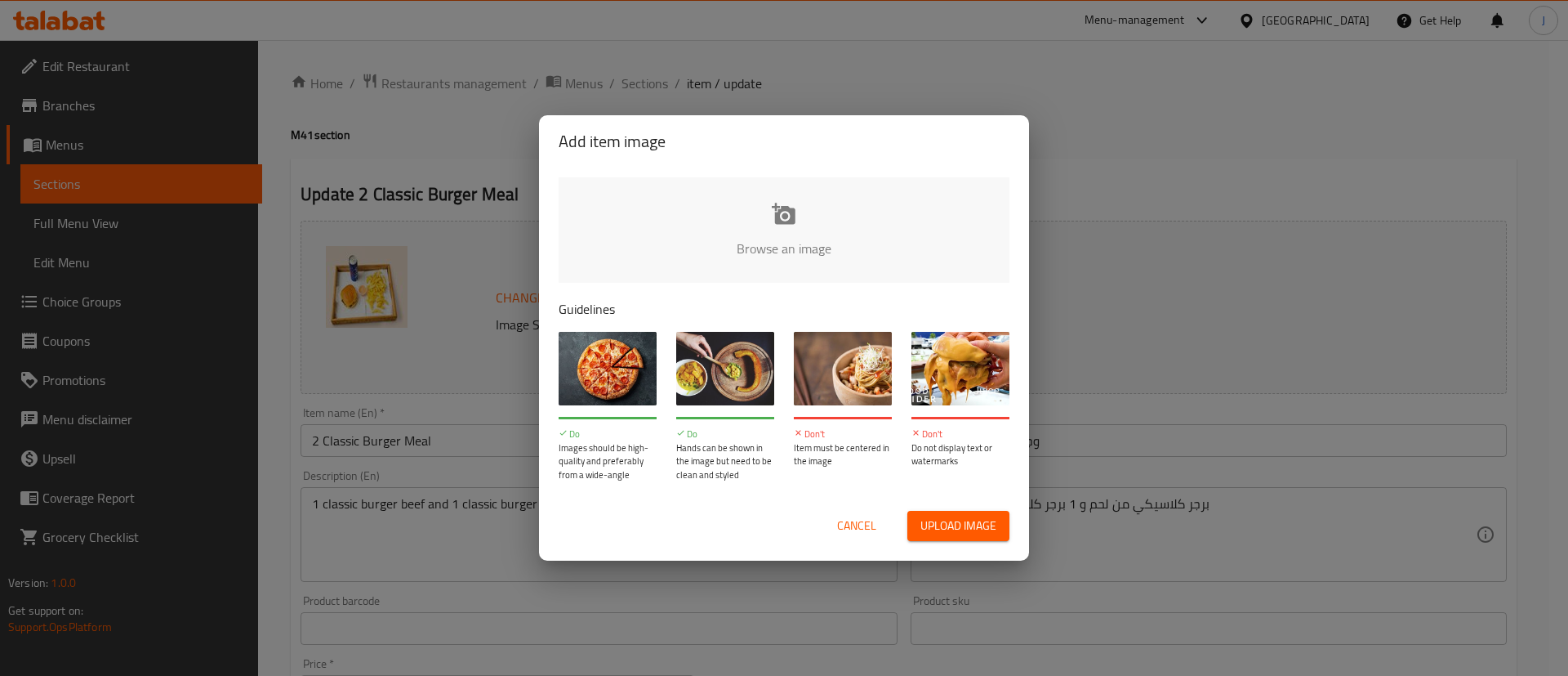
click at [774, 232] on input "file" at bounding box center [1336, 253] width 1555 height 153
type input "C:\fakepath\IMG_8122.PNG"
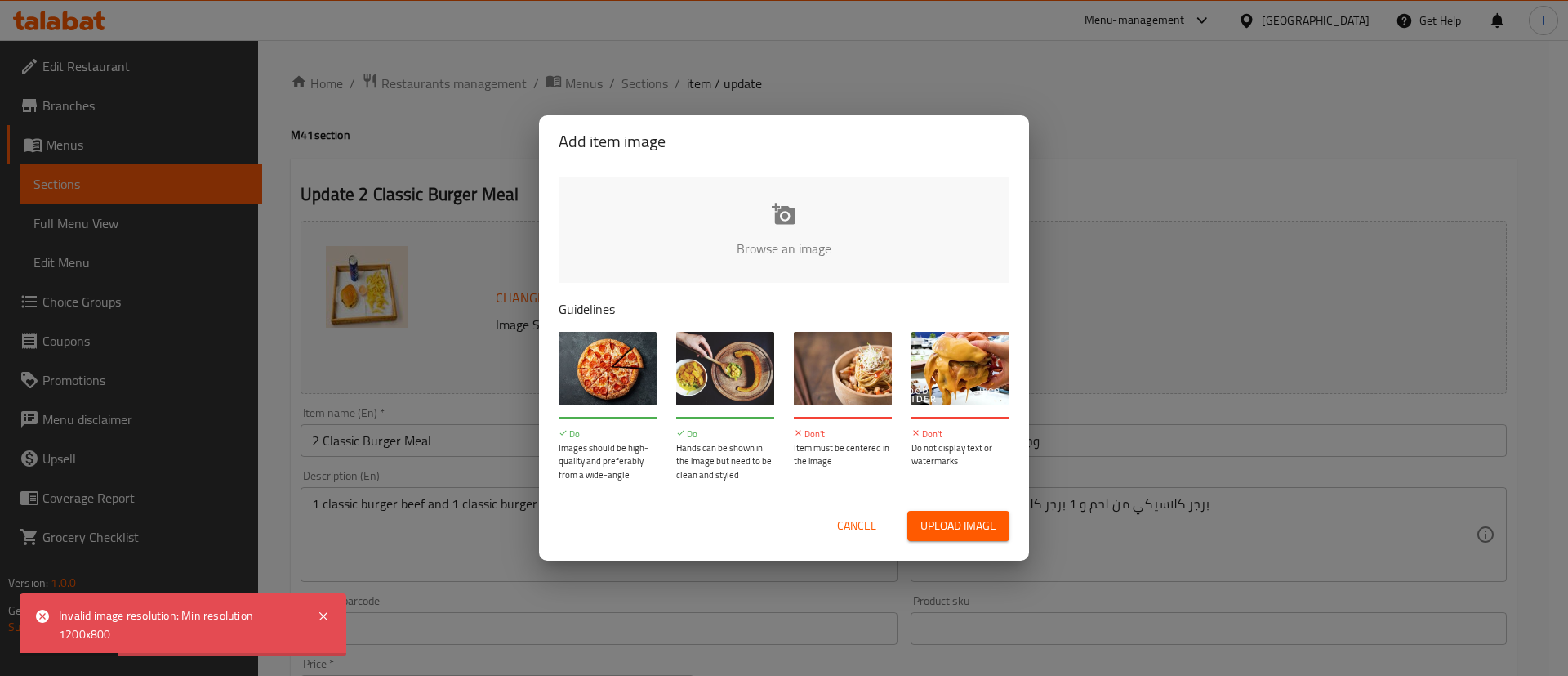
click at [786, 233] on input "file" at bounding box center [1336, 253] width 1555 height 153
click at [853, 526] on span "Cancel" at bounding box center [857, 526] width 39 height 21
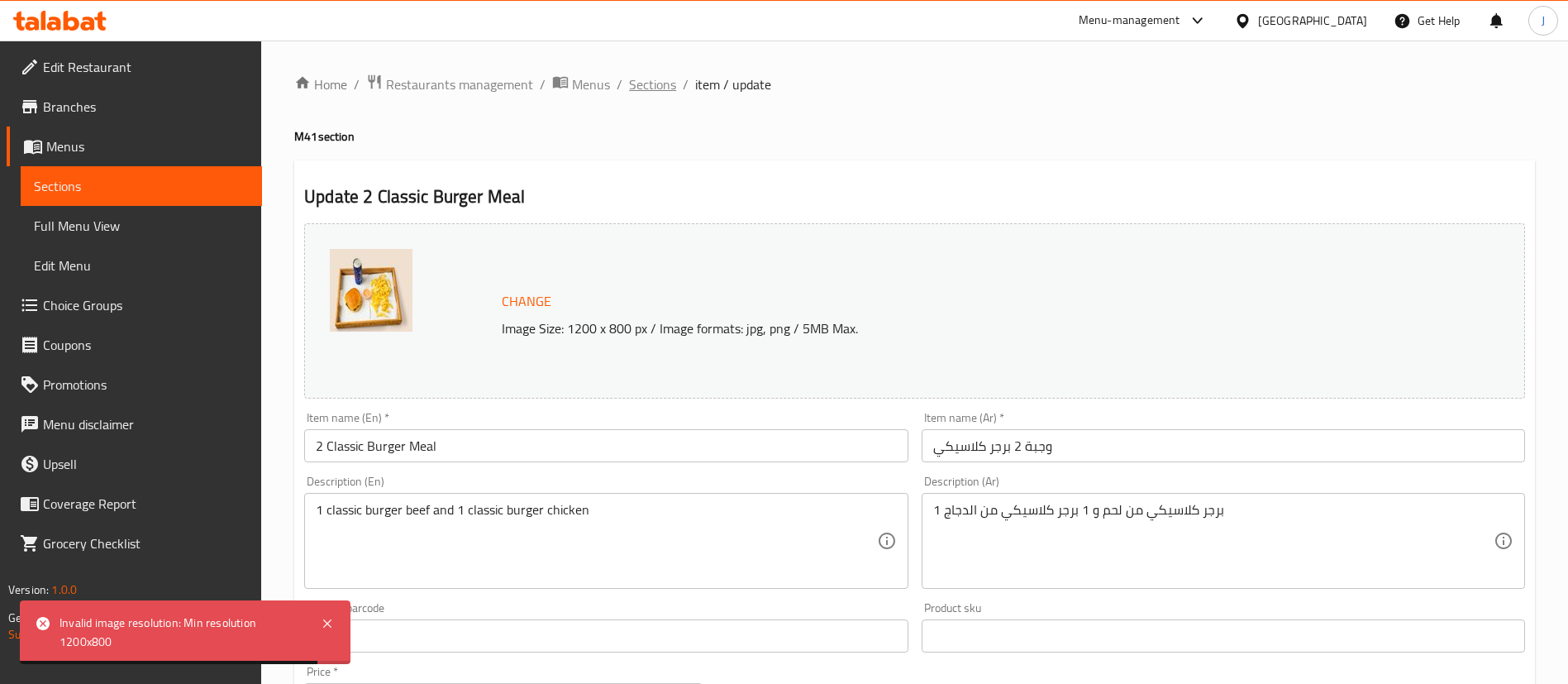
click at [659, 90] on span "Sections" at bounding box center [653, 84] width 47 height 20
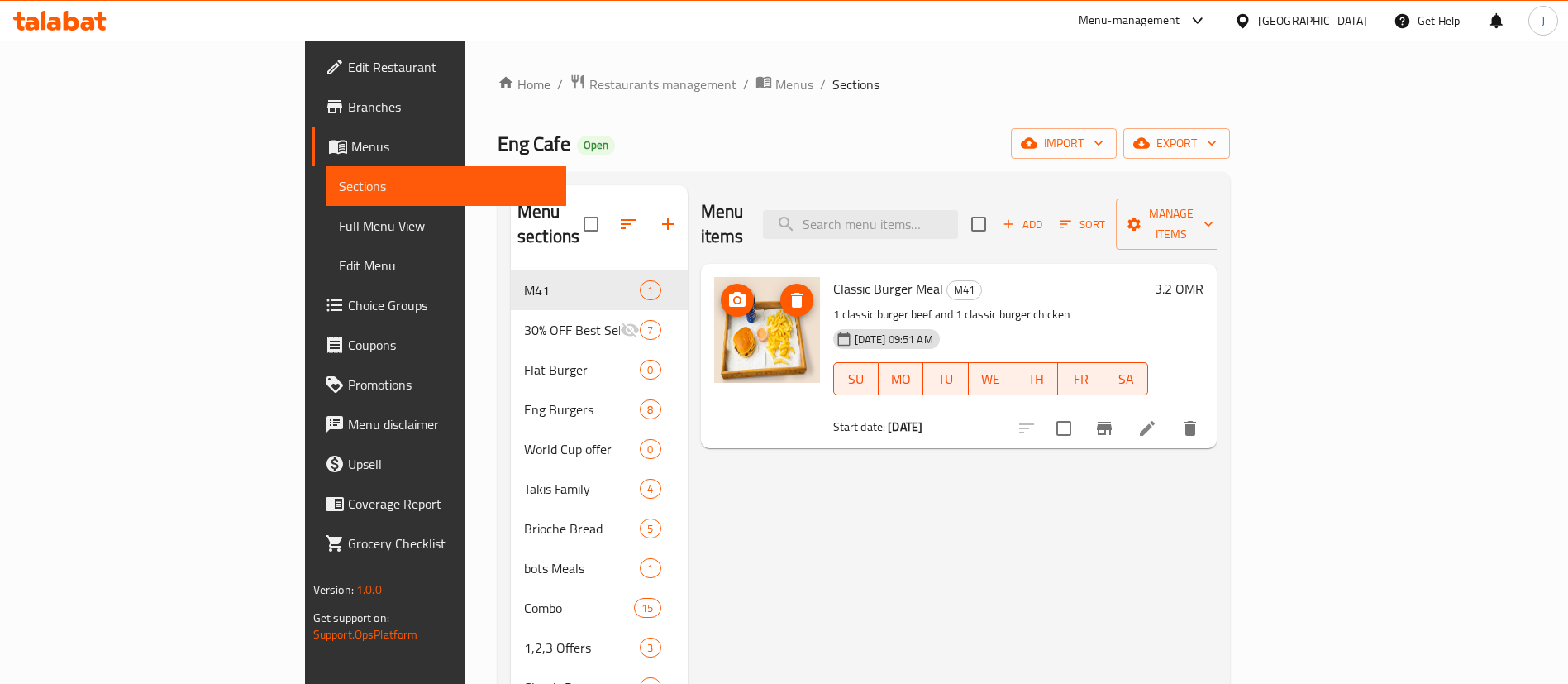
click at [715, 290] on img at bounding box center [767, 330] width 106 height 106
click at [715, 308] on img at bounding box center [767, 330] width 106 height 106
click at [727, 290] on icon "upload picture" at bounding box center [737, 300] width 20 height 20
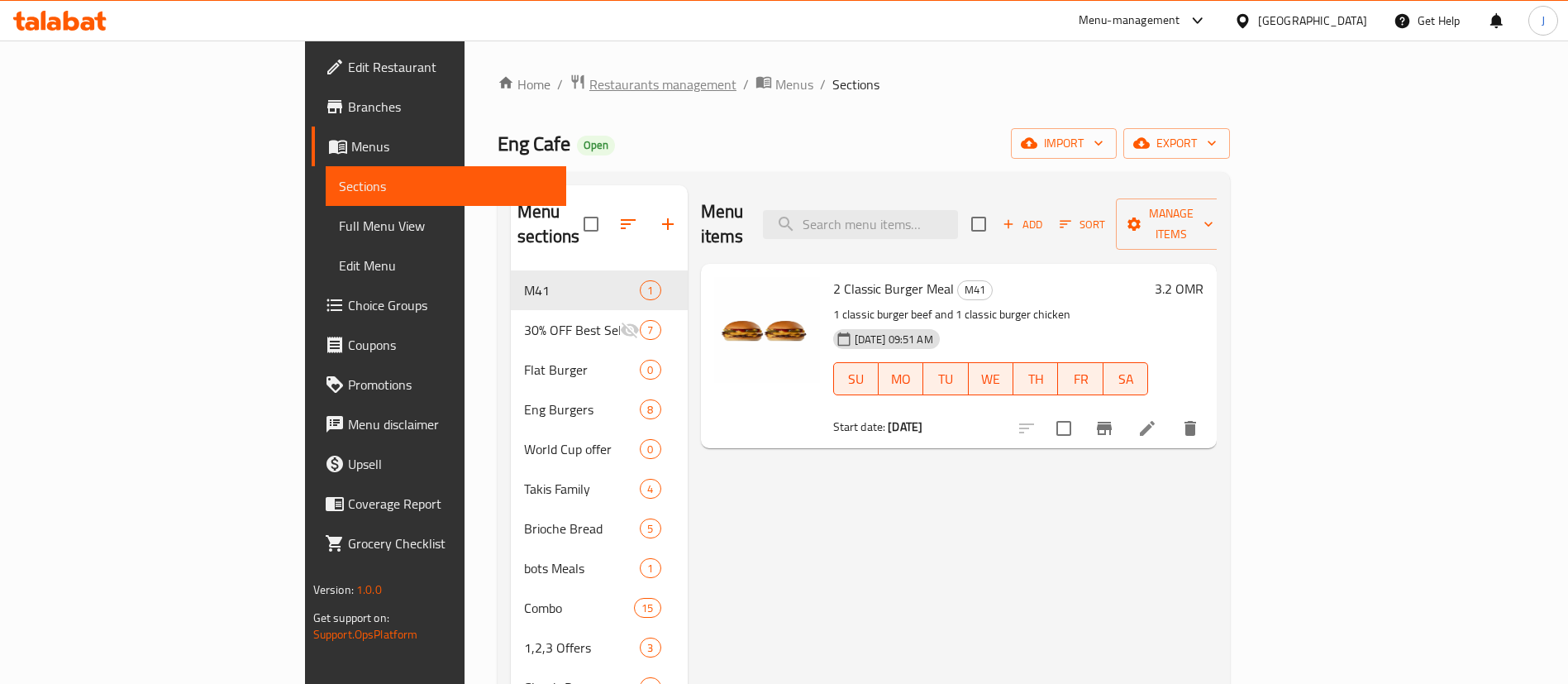
click at [590, 83] on span "Restaurants management" at bounding box center [663, 84] width 147 height 20
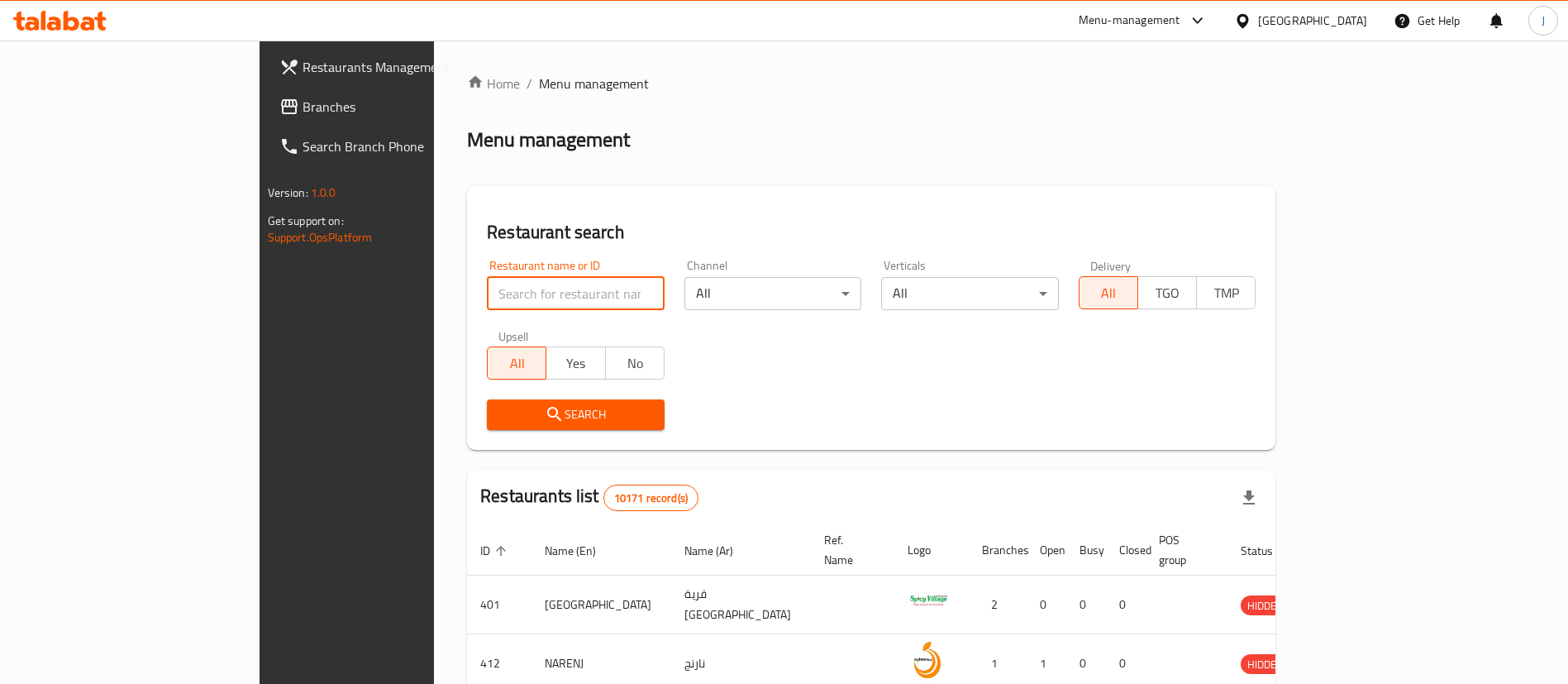
click at [487, 303] on input "search" at bounding box center [576, 294] width 178 height 34
paste input "602855"
type input "602855"
click button "Search" at bounding box center [576, 415] width 178 height 31
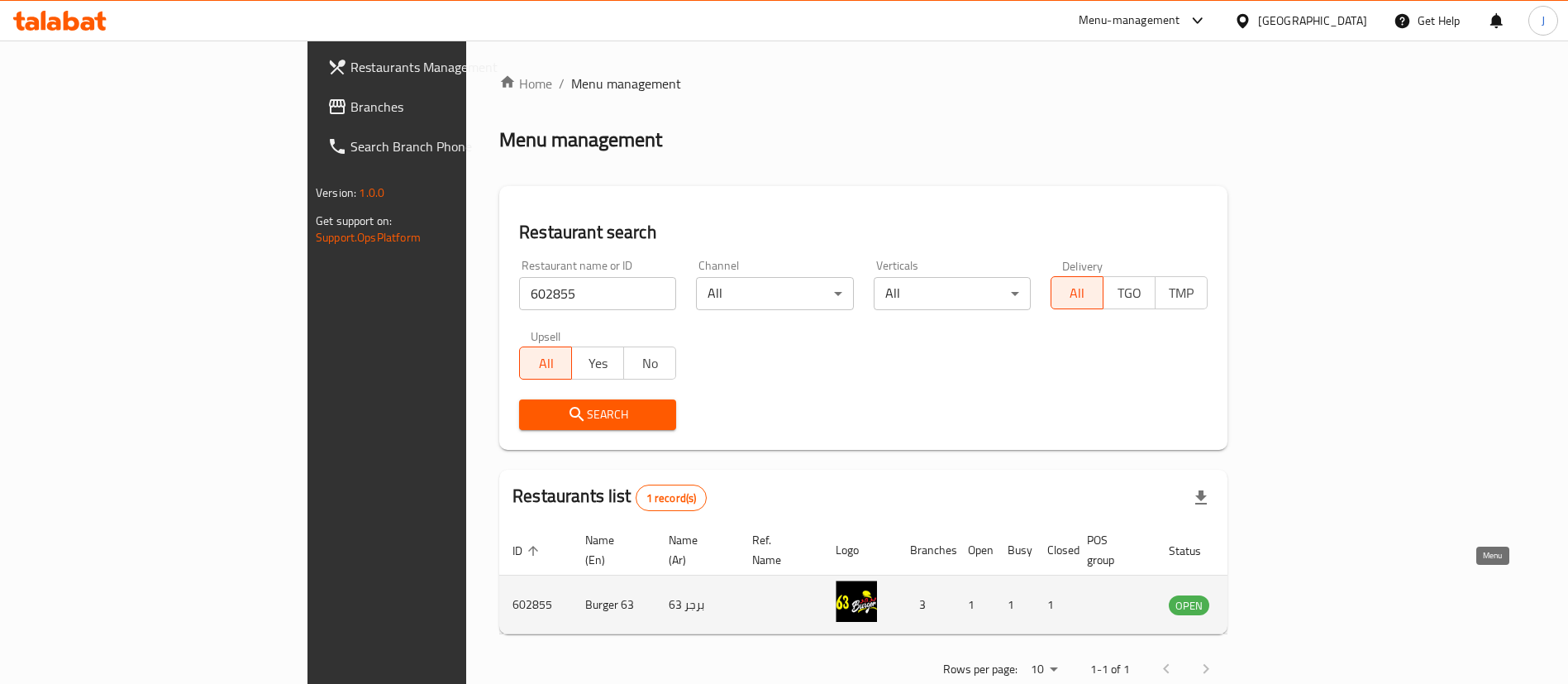
click at [1275, 594] on icon "enhanced table" at bounding box center [1265, 604] width 20 height 20
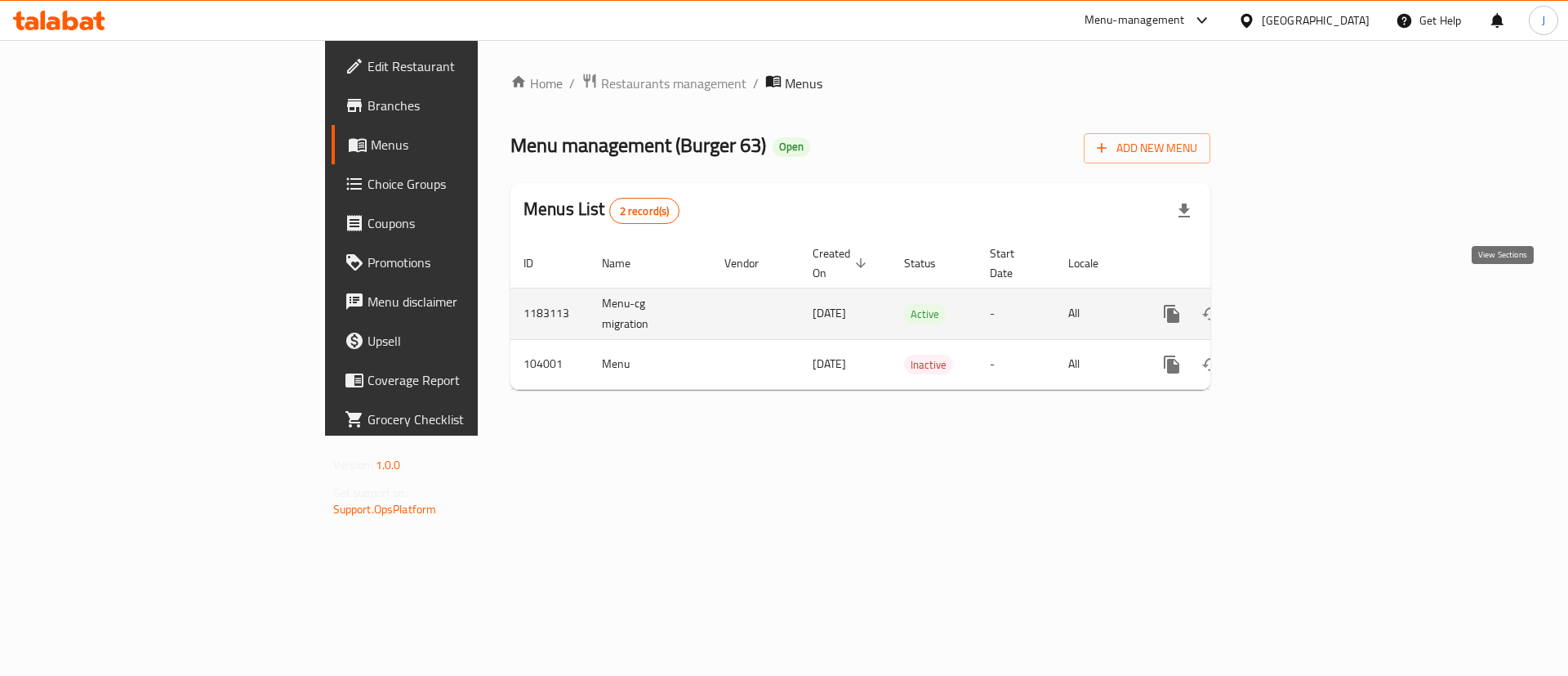
click at [1300, 304] on icon "enhanced table" at bounding box center [1290, 314] width 20 height 20
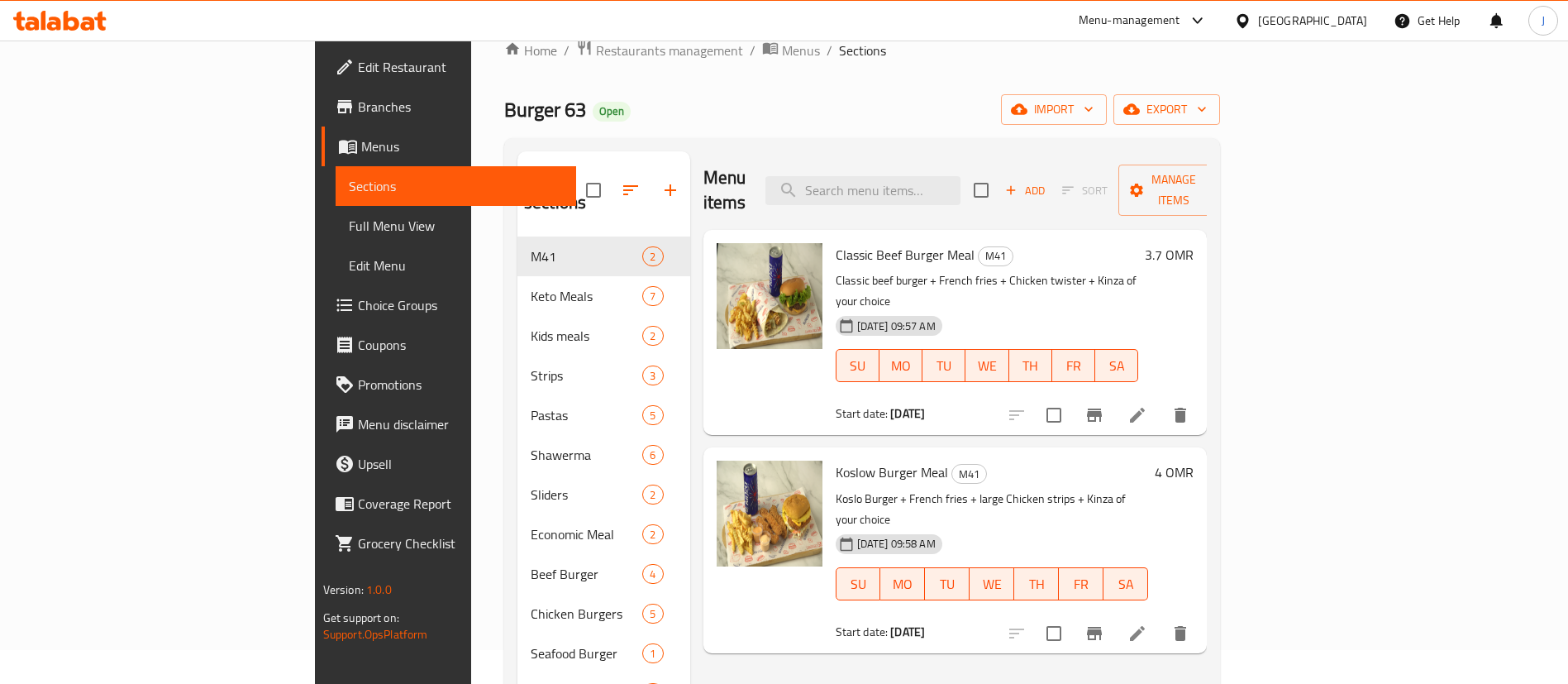
scroll to position [36, 0]
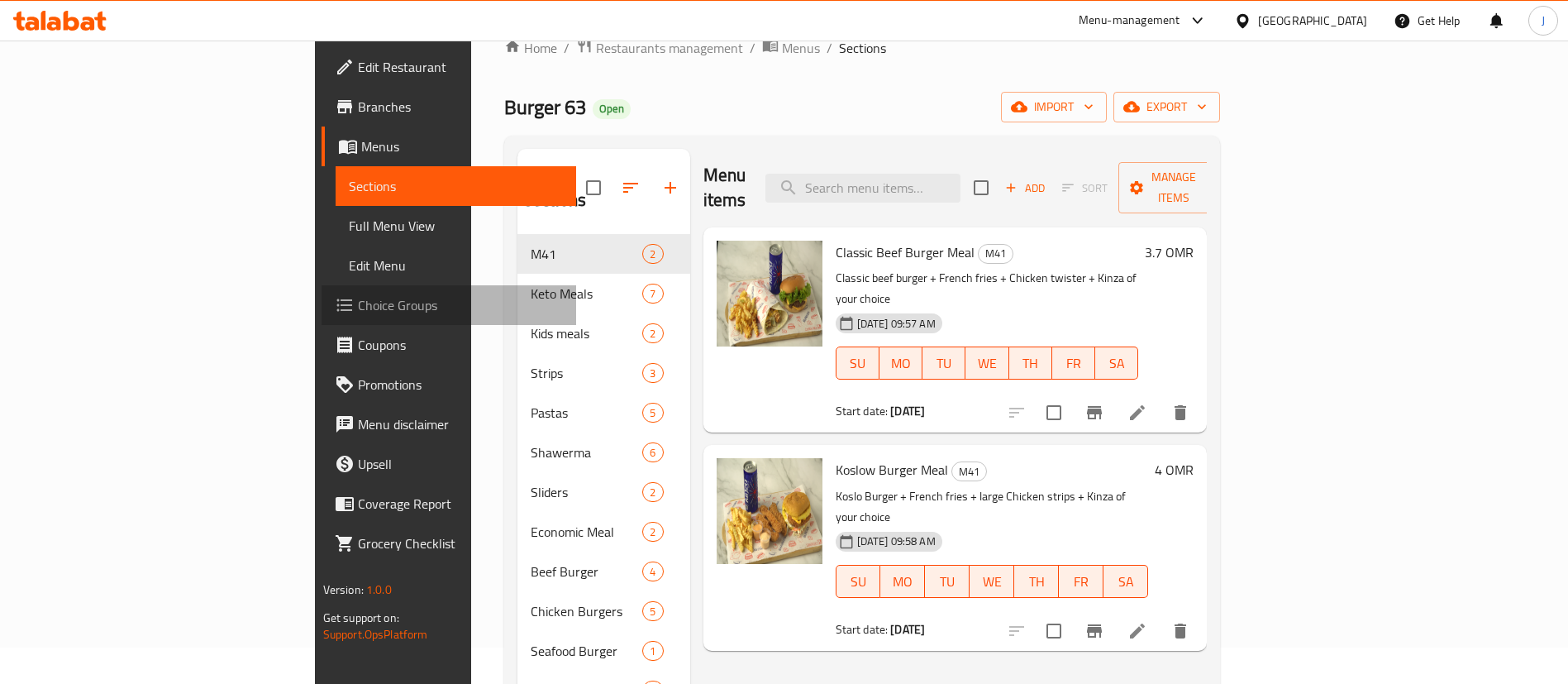
click at [358, 306] on span "Choice Groups" at bounding box center [460, 305] width 206 height 20
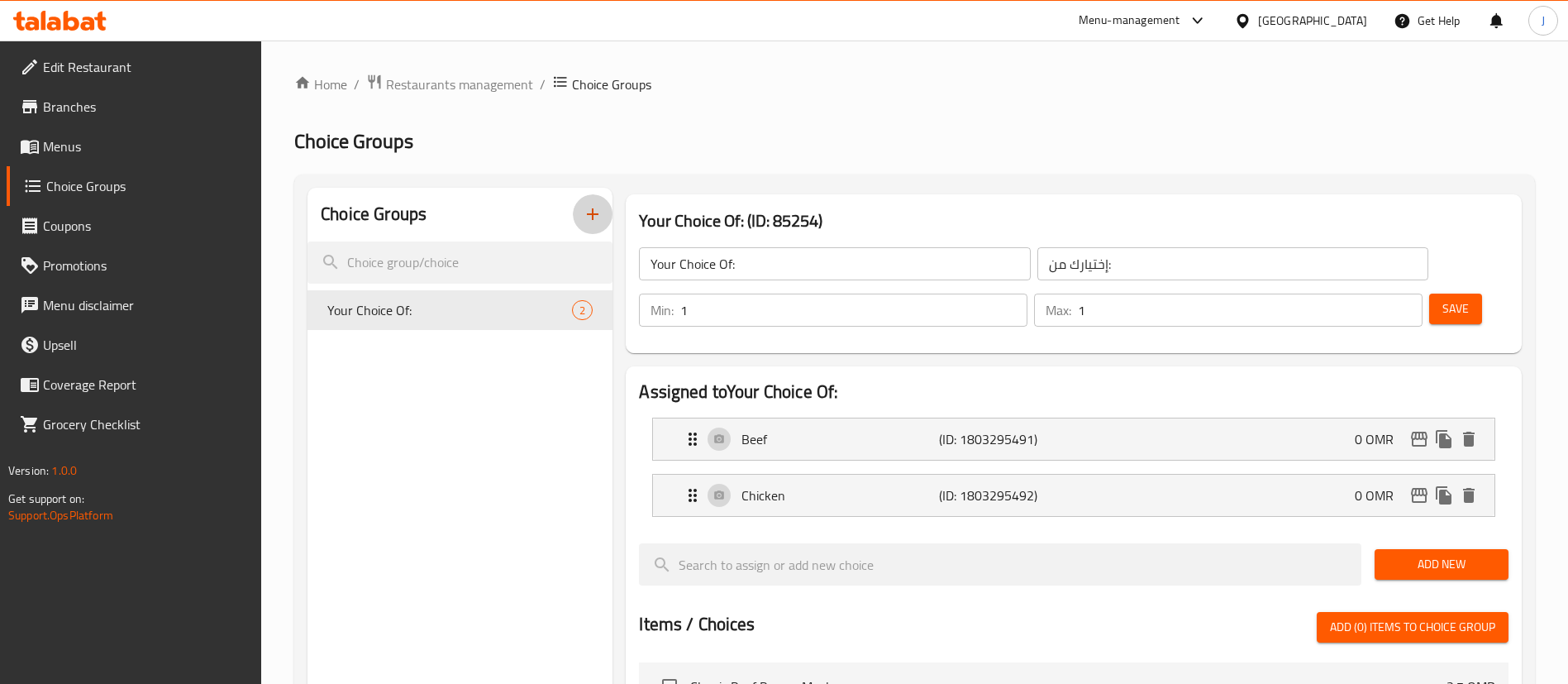
click at [590, 213] on icon "button" at bounding box center [592, 214] width 12 height 12
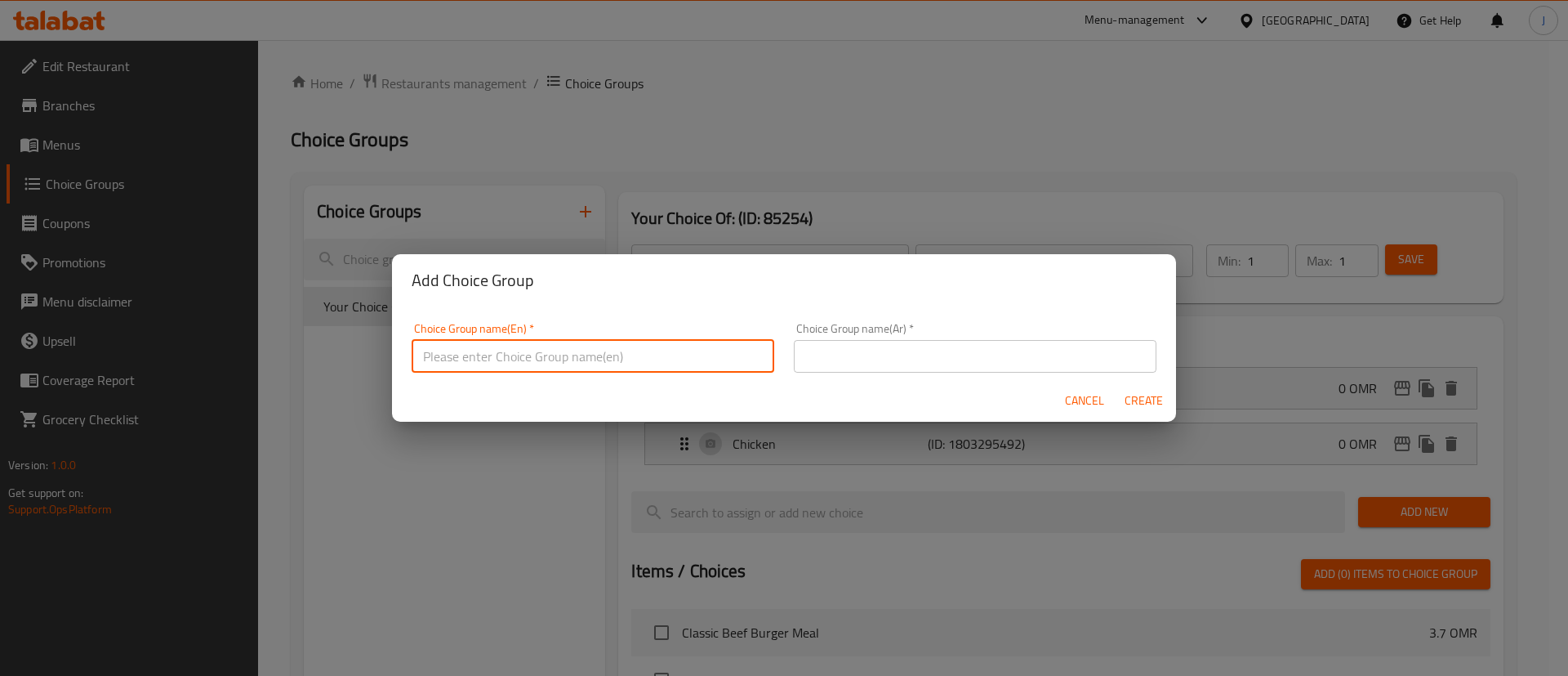
click at [519, 366] on input "text" at bounding box center [592, 356] width 362 height 33
type input "Drinks:"
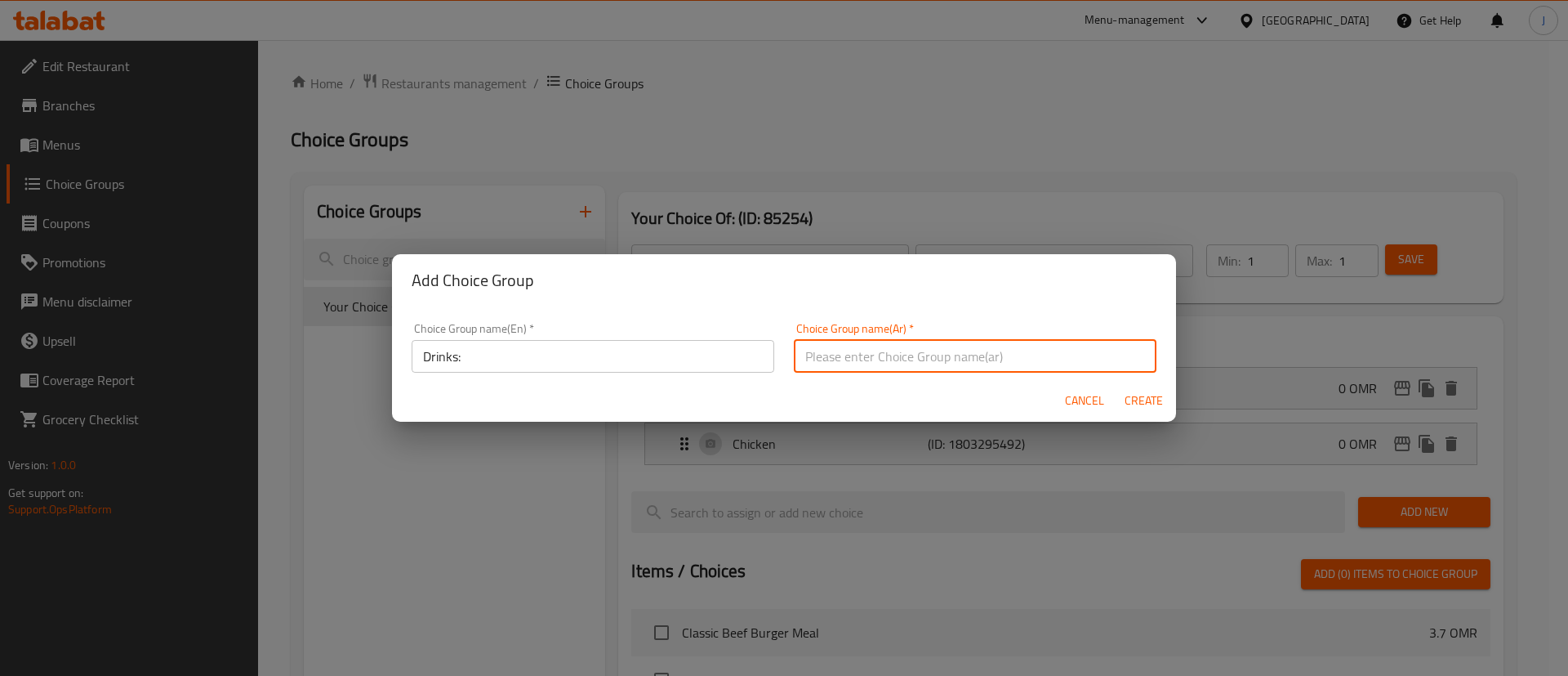
click at [862, 340] on input "text" at bounding box center [975, 356] width 362 height 33
type input "المشروبات:"
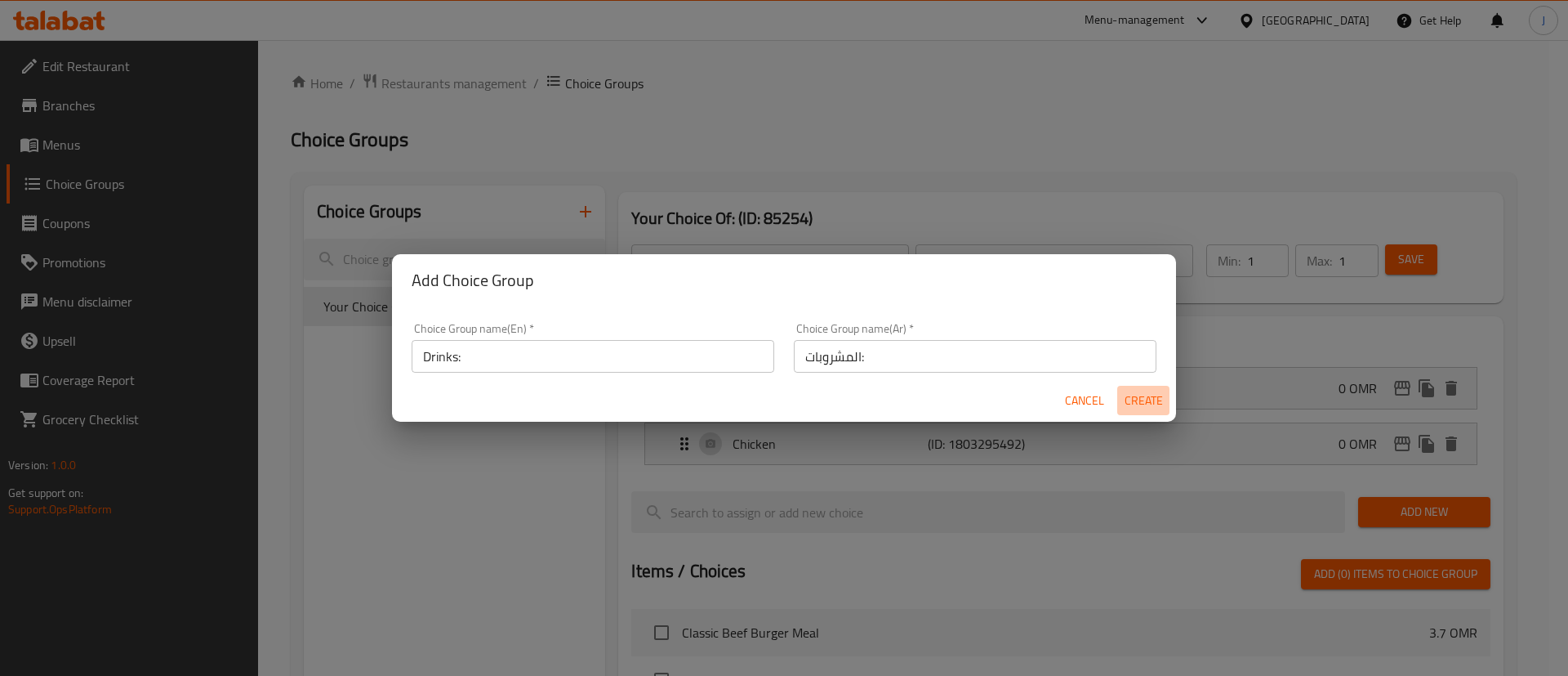
click at [1155, 400] on span "Create" at bounding box center [1144, 400] width 39 height 21
type input "Drinks:"
type input "المشروبات:"
type input "0"
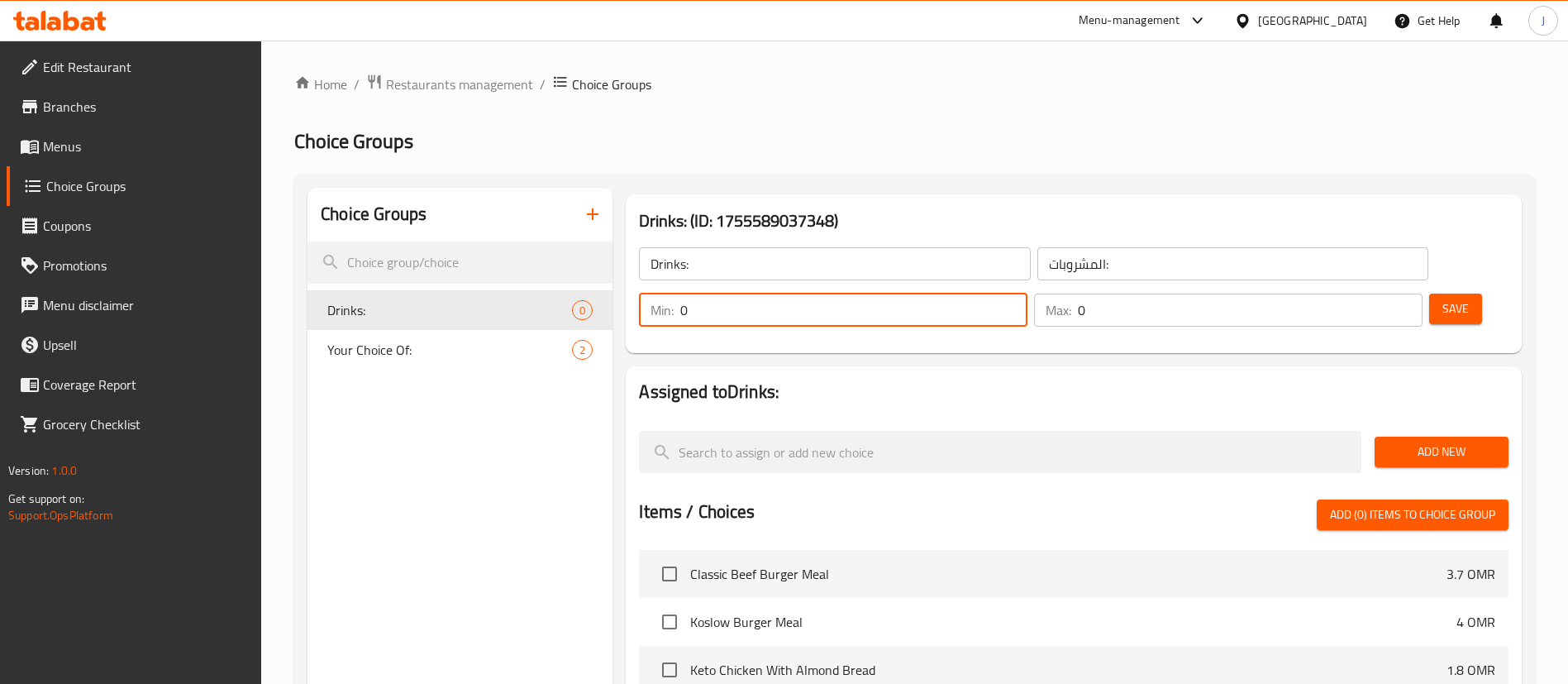
drag, startPoint x: 1272, startPoint y: 265, endPoint x: 1192, endPoint y: 243, distance: 83.0
click at [1192, 243] on div "Drinks: ​ المشروبات: ​ Min: 0 ​ Max: 0 ​ Save" at bounding box center [1073, 286] width 883 height 119
type input "1"
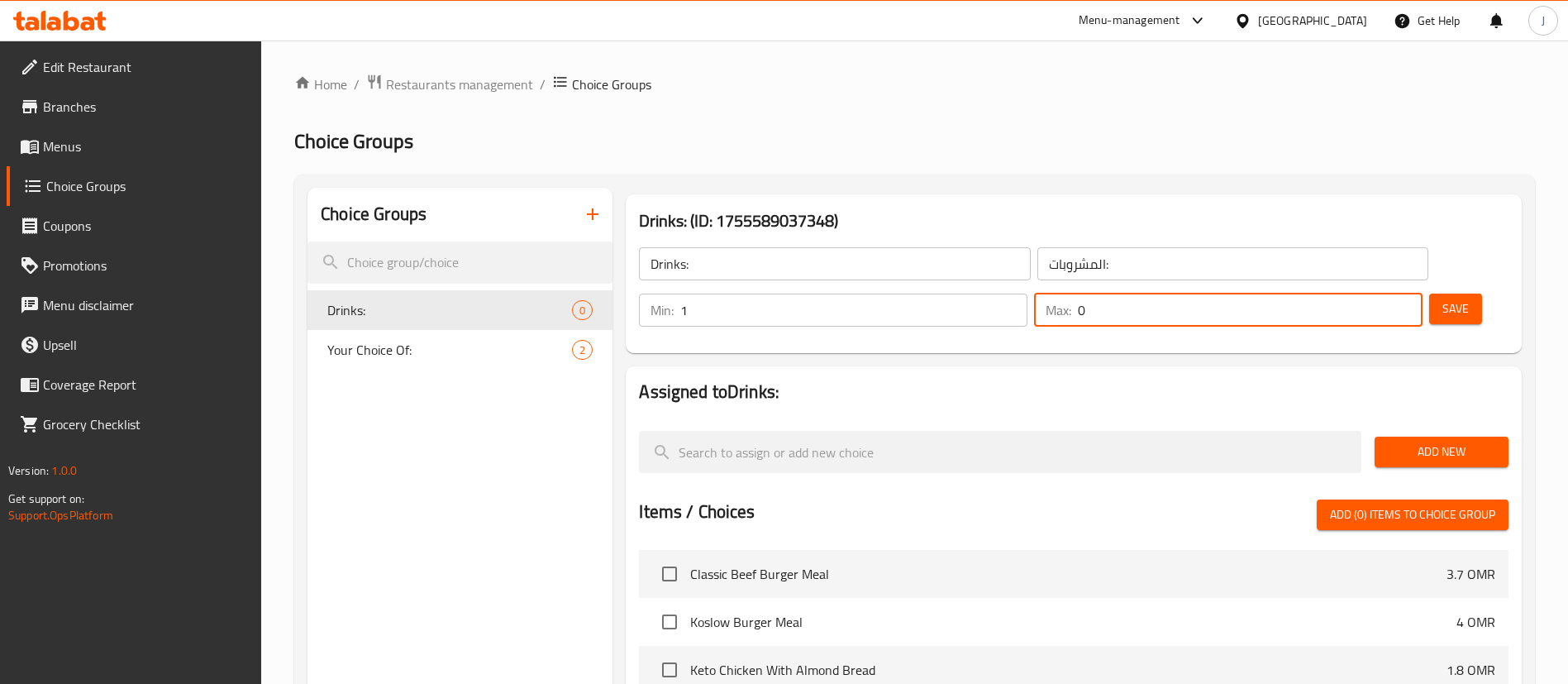
drag, startPoint x: 1367, startPoint y: 263, endPoint x: 1324, endPoint y: 254, distance: 43.9
click at [1324, 294] on div "Max: 0 ​" at bounding box center [1228, 310] width 389 height 34
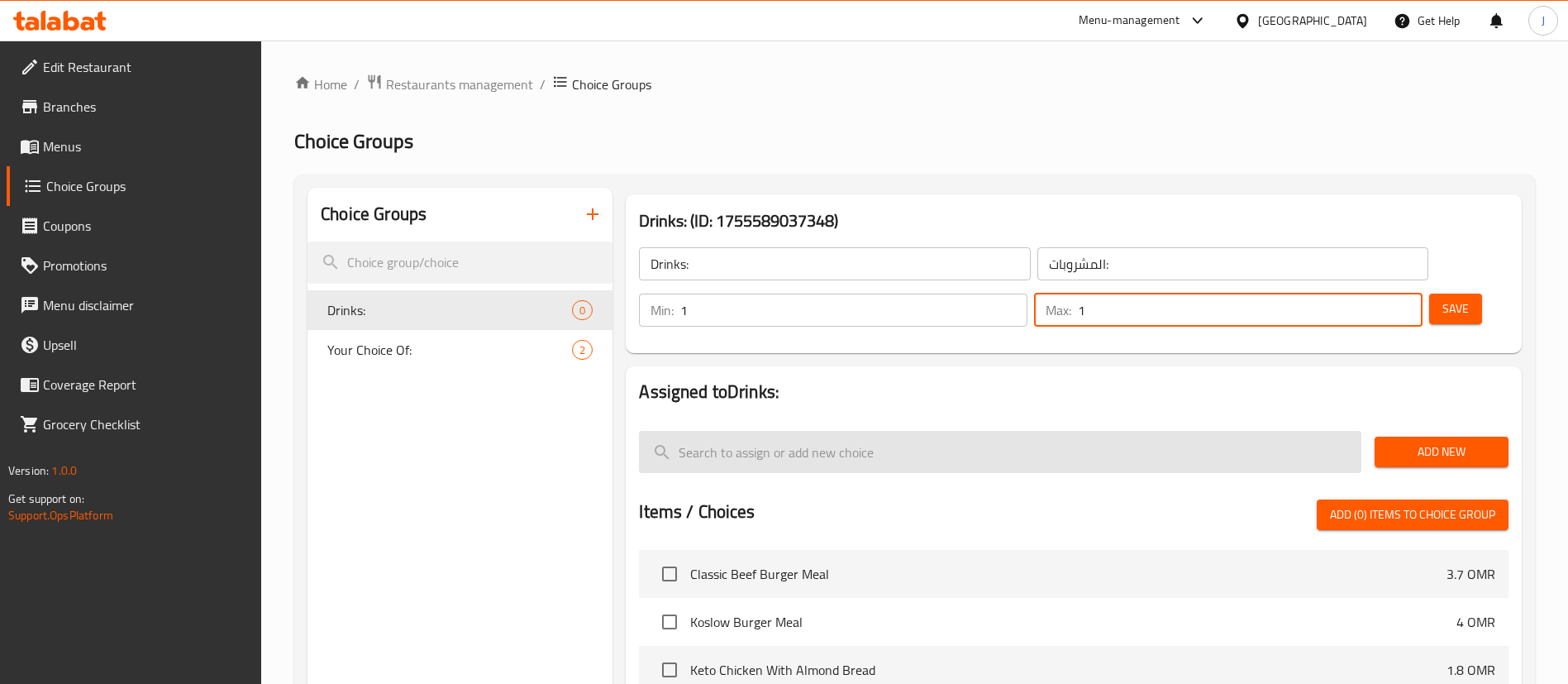
type input "1"
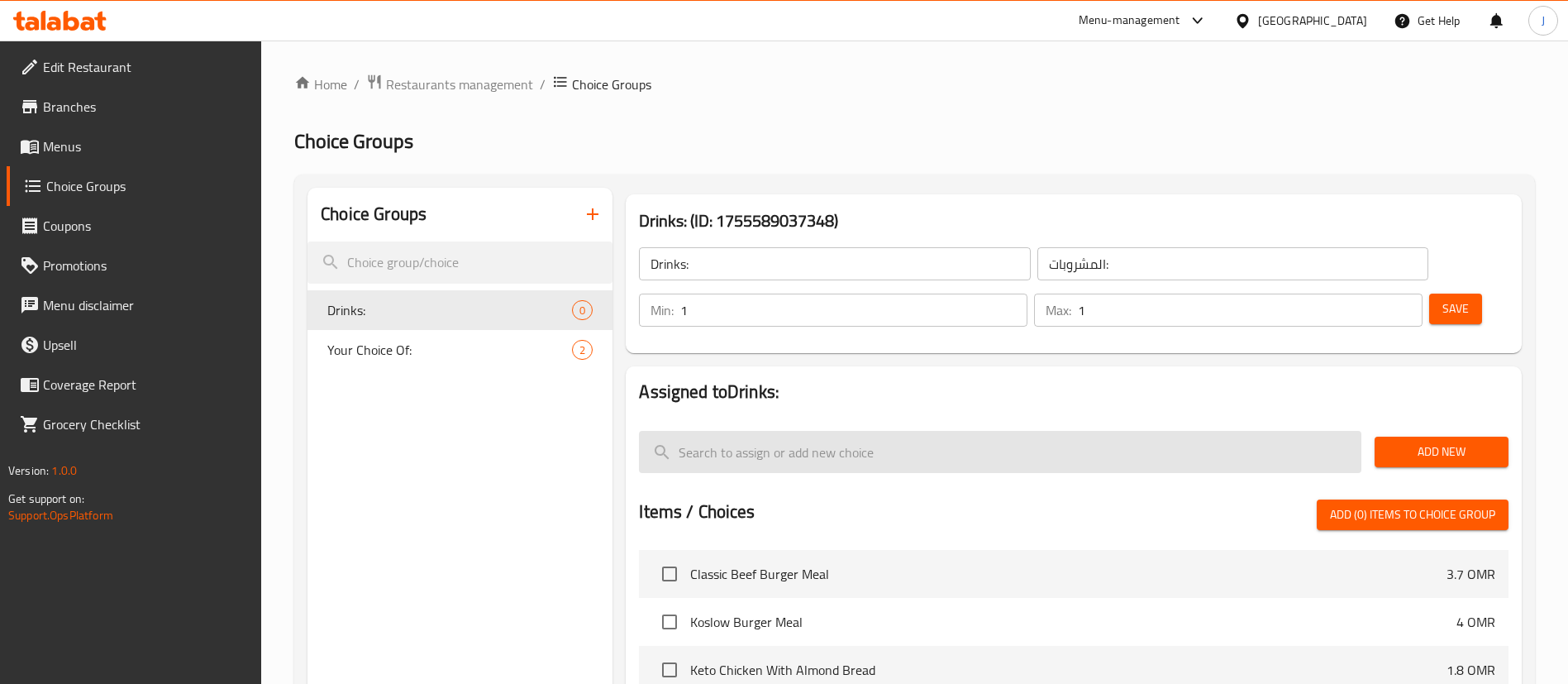
click at [893, 431] on input "search" at bounding box center [1001, 452] width 723 height 43
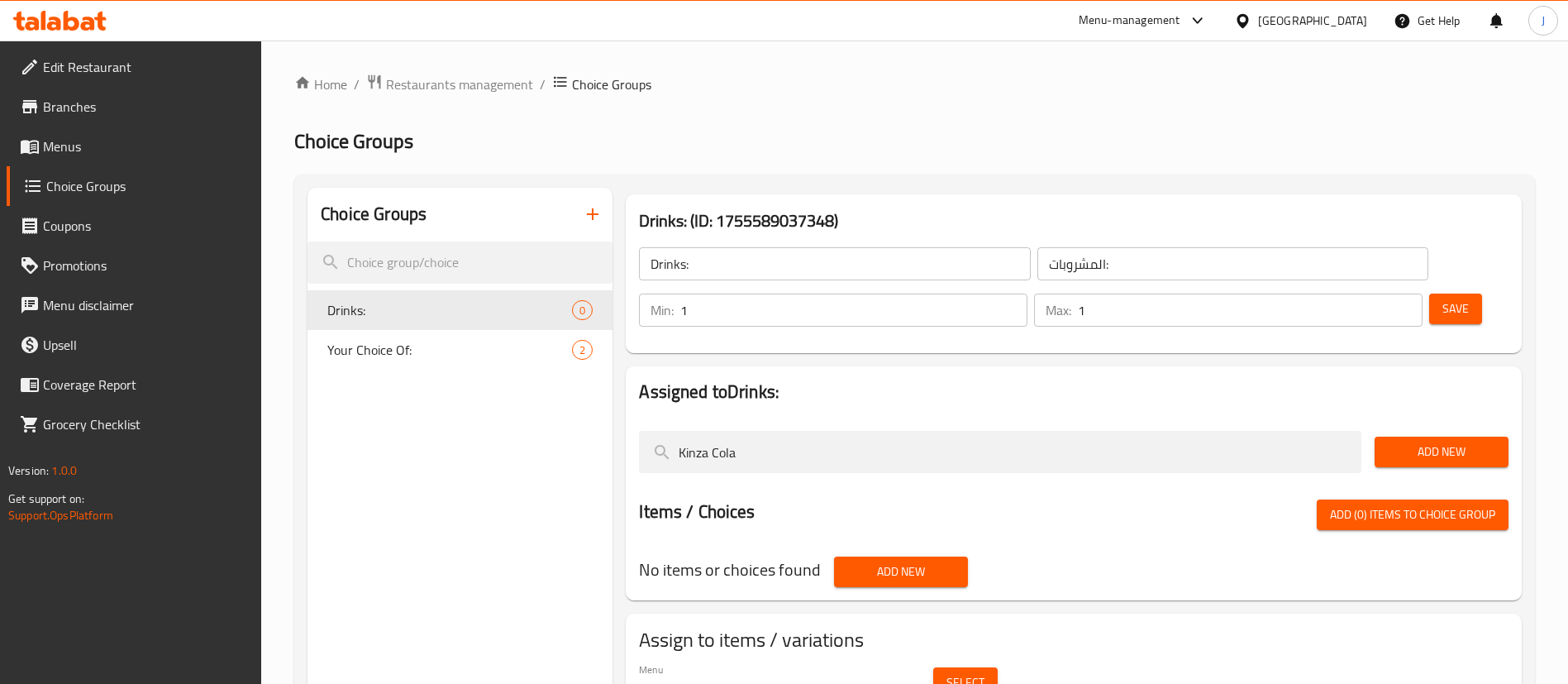
type input "Kinza Cola"
click at [1419, 441] on span "Add New" at bounding box center [1441, 451] width 108 height 21
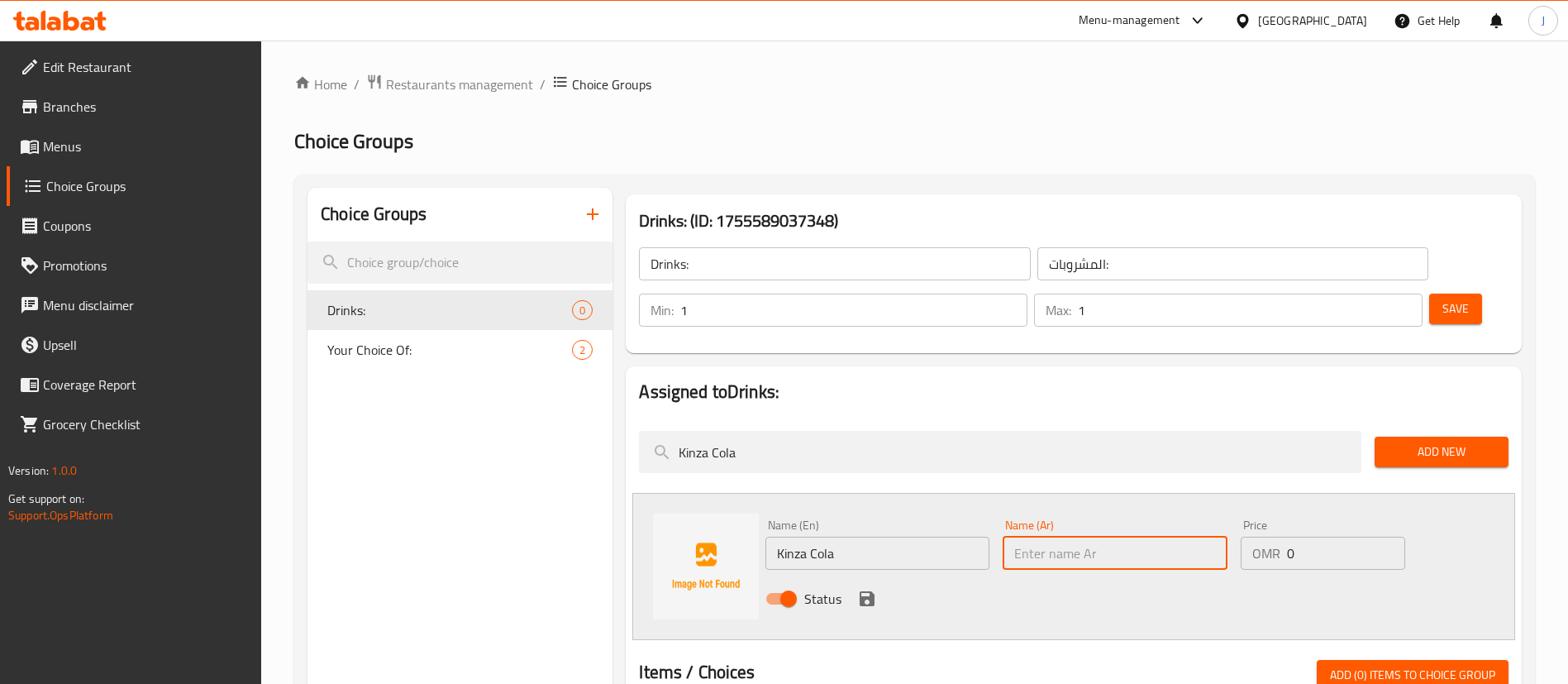
click at [1099, 536] on input "text" at bounding box center [1114, 553] width 224 height 34
type input "كينزا كولا"
click at [861, 586] on button "save" at bounding box center [867, 598] width 24 height 24
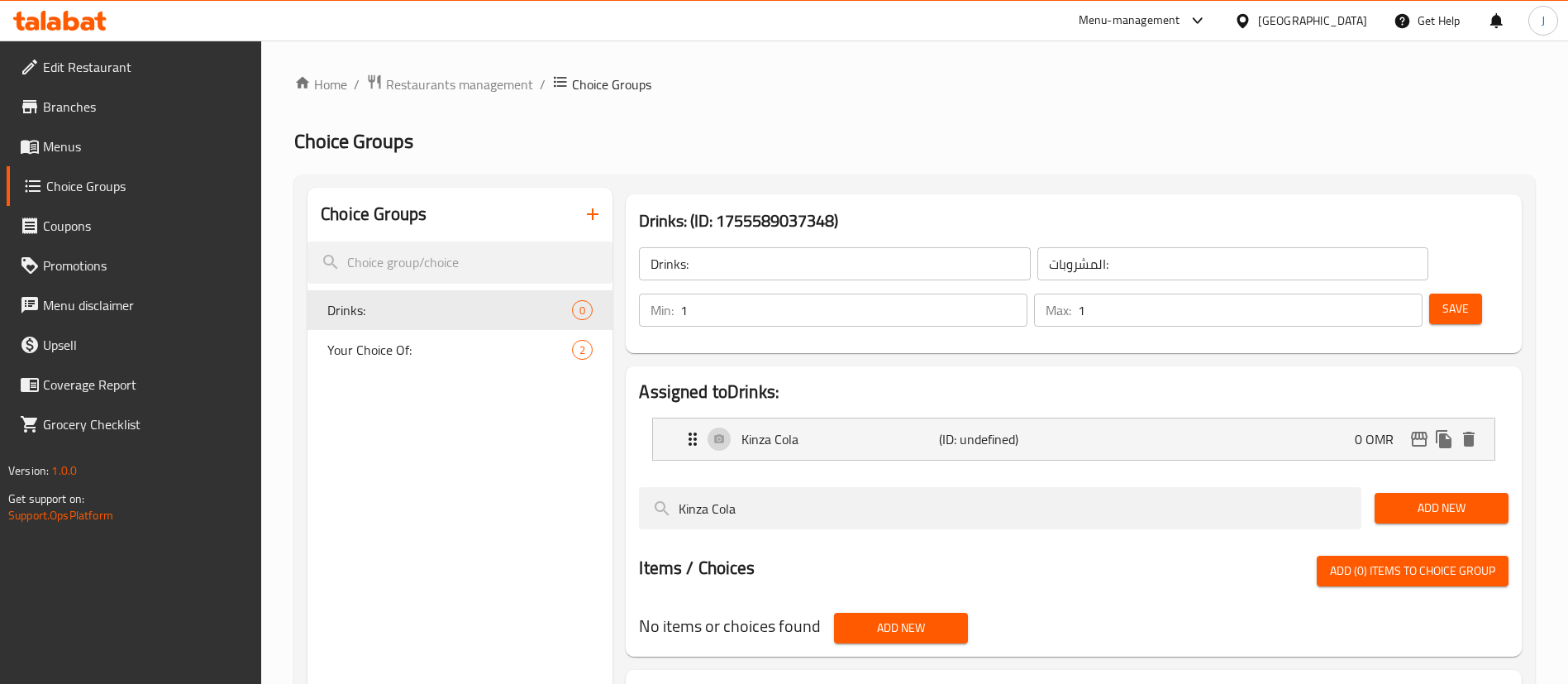
drag, startPoint x: 1422, startPoint y: 440, endPoint x: 1419, endPoint y: 462, distance: 22.2
click at [1419, 480] on div "Add New" at bounding box center [1442, 507] width 147 height 55
click at [1419, 497] on span "Add New" at bounding box center [1441, 507] width 108 height 21
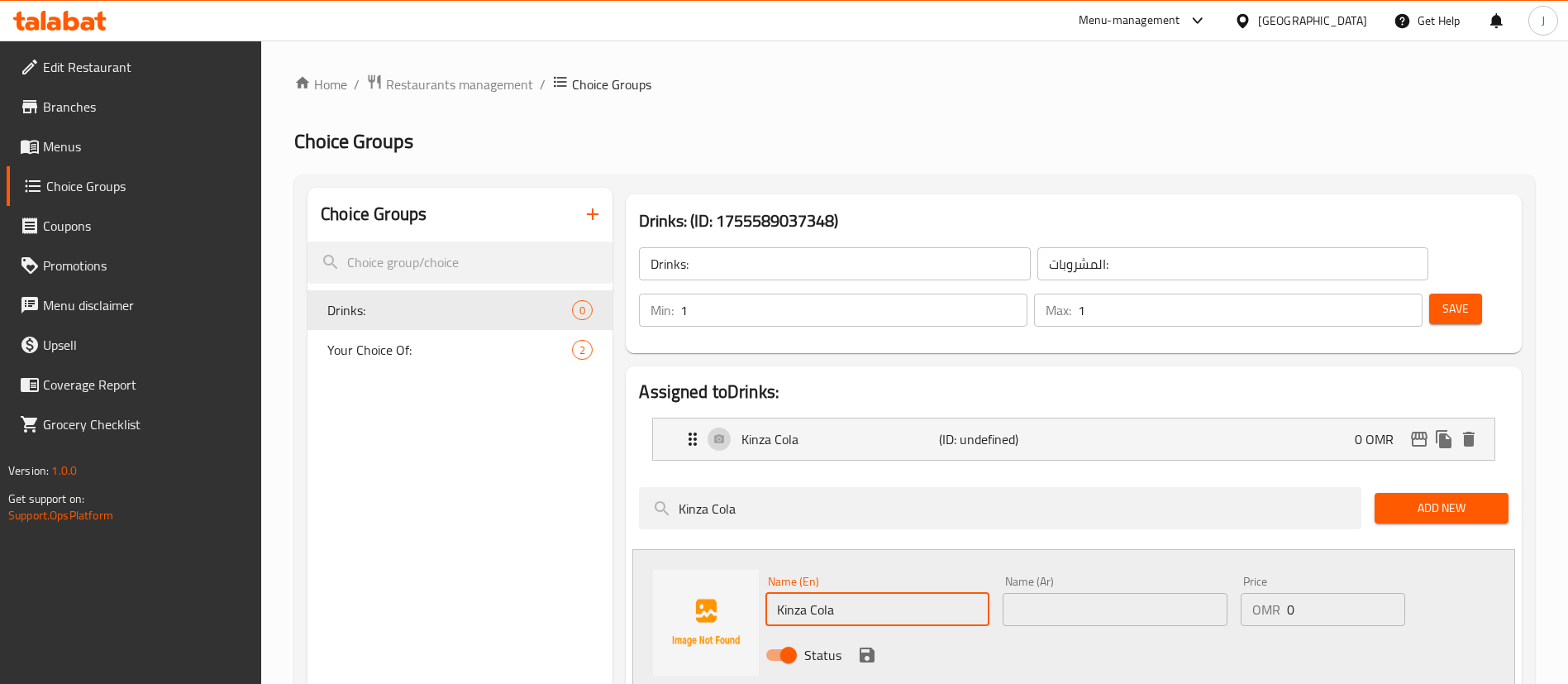
click at [904, 592] on input "Kinza Cola" at bounding box center [877, 609] width 224 height 34
type input "Kinza Orange"
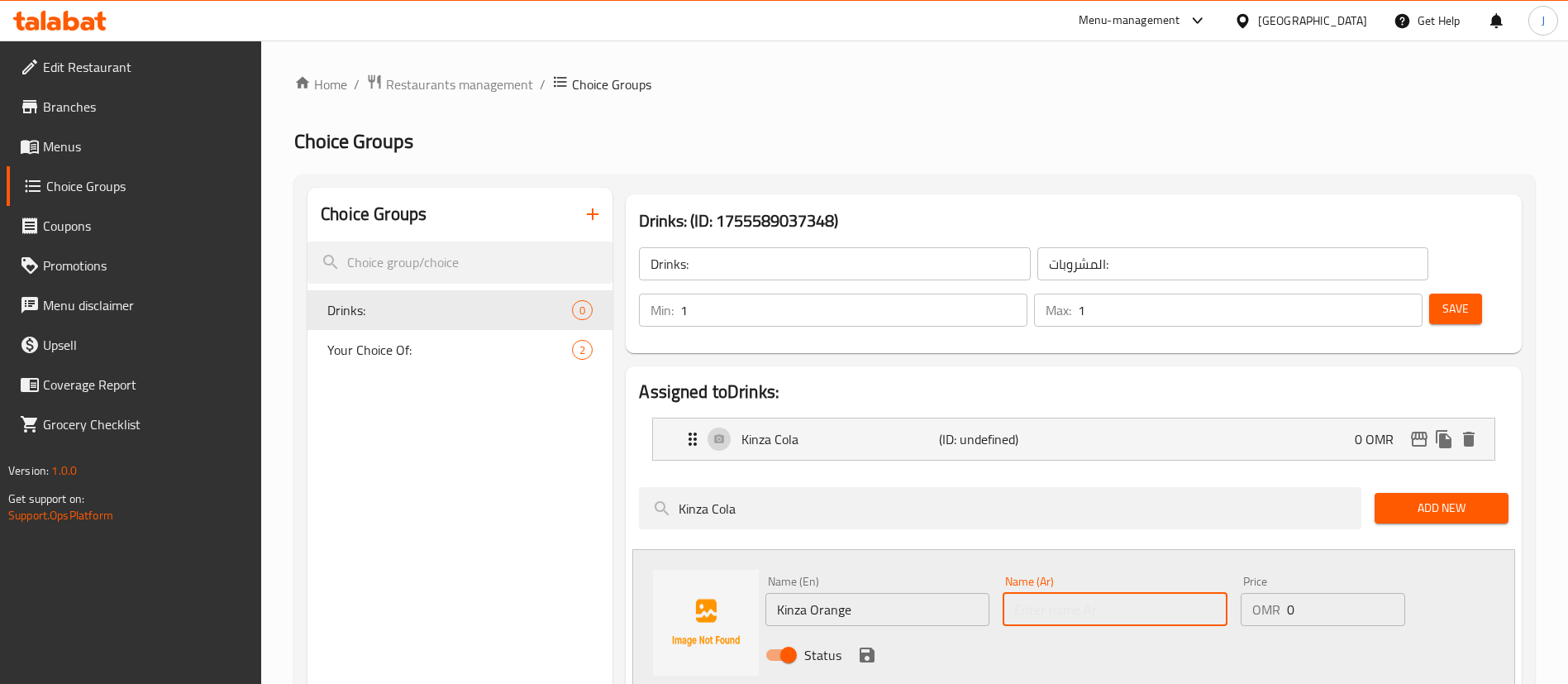
click at [1119, 592] on input "text" at bounding box center [1114, 609] width 224 height 34
type input "كينزا برتقال"
drag, startPoint x: 880, startPoint y: 608, endPoint x: 862, endPoint y: 610, distance: 18.1
click at [862, 632] on div "Status" at bounding box center [1115, 654] width 712 height 44
click at [862, 648] on icon "save" at bounding box center [867, 655] width 14 height 14
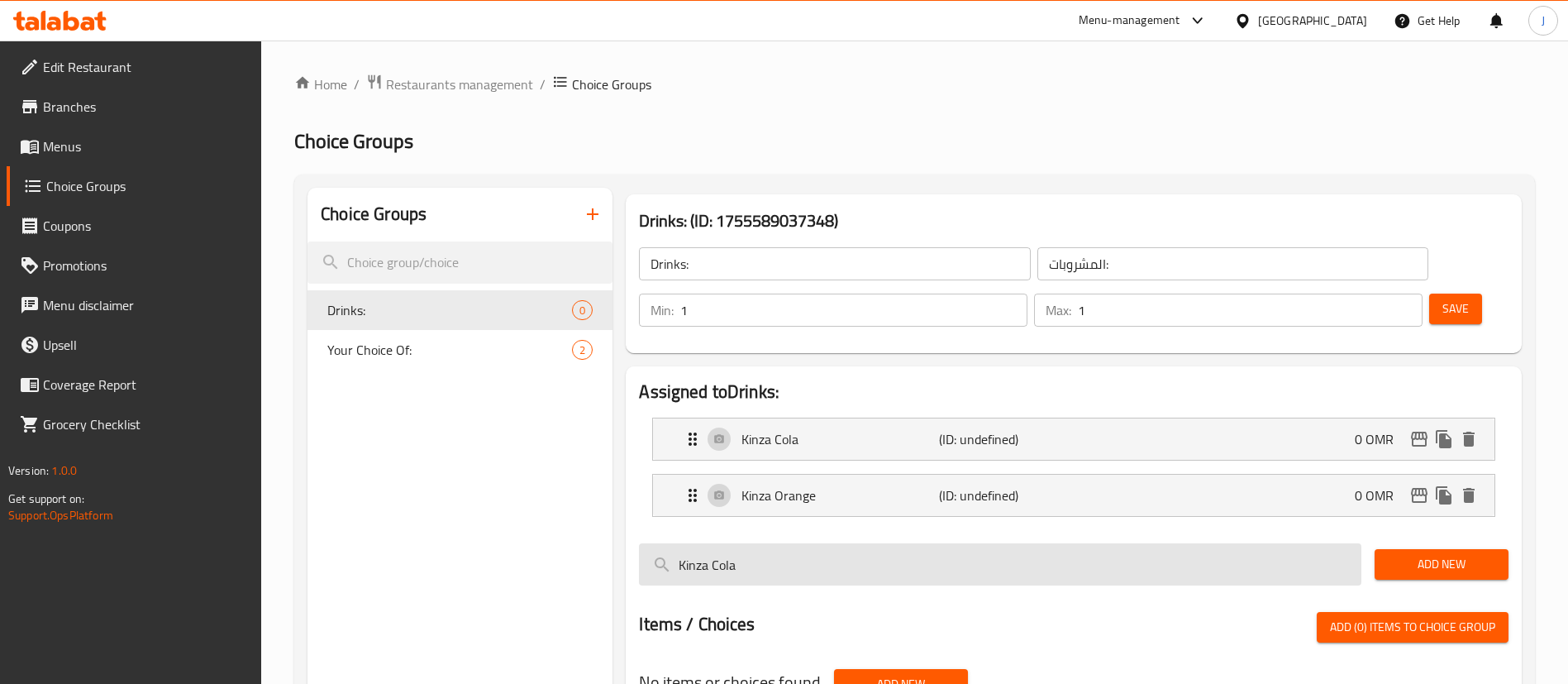
click at [884, 544] on input "Kinza Cola" at bounding box center [1001, 564] width 723 height 43
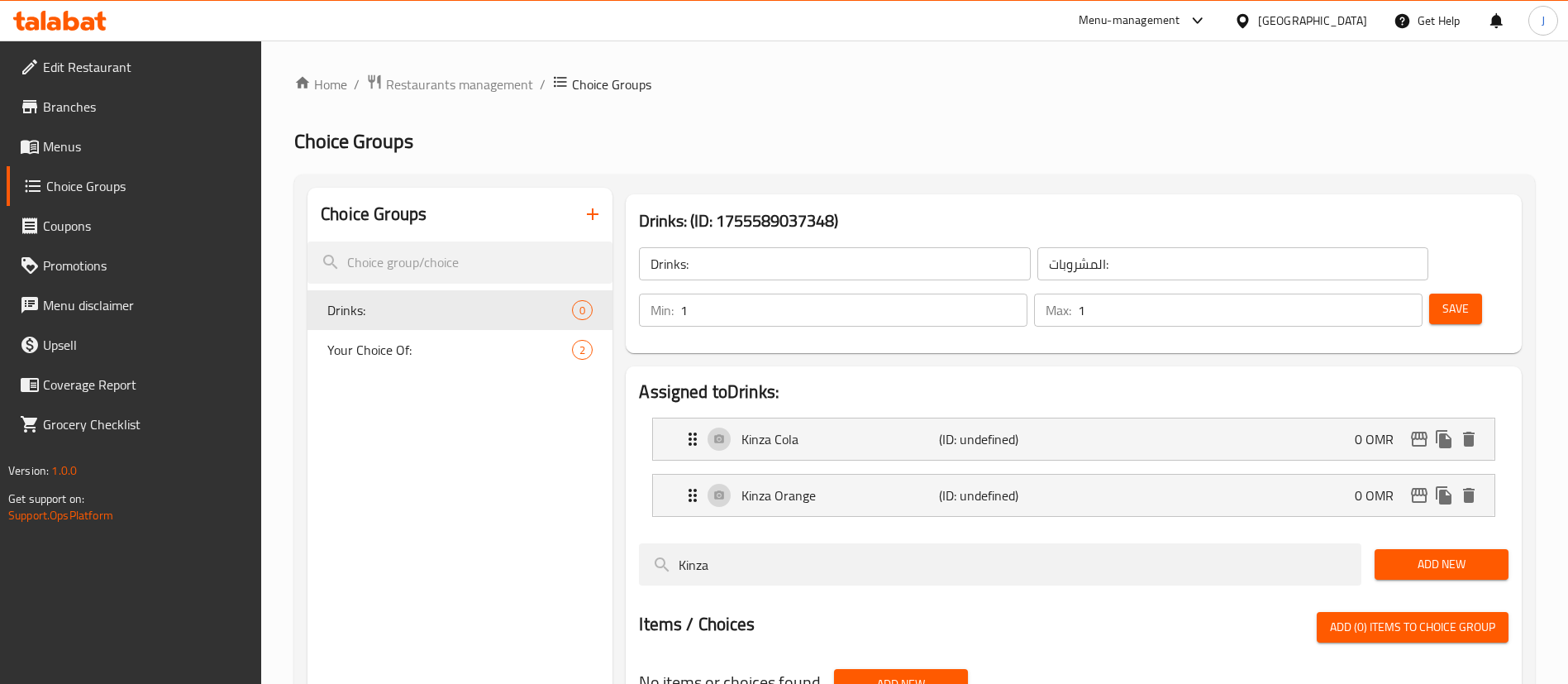
type input "Kinza"
click at [1422, 554] on span "Add New" at bounding box center [1441, 564] width 108 height 21
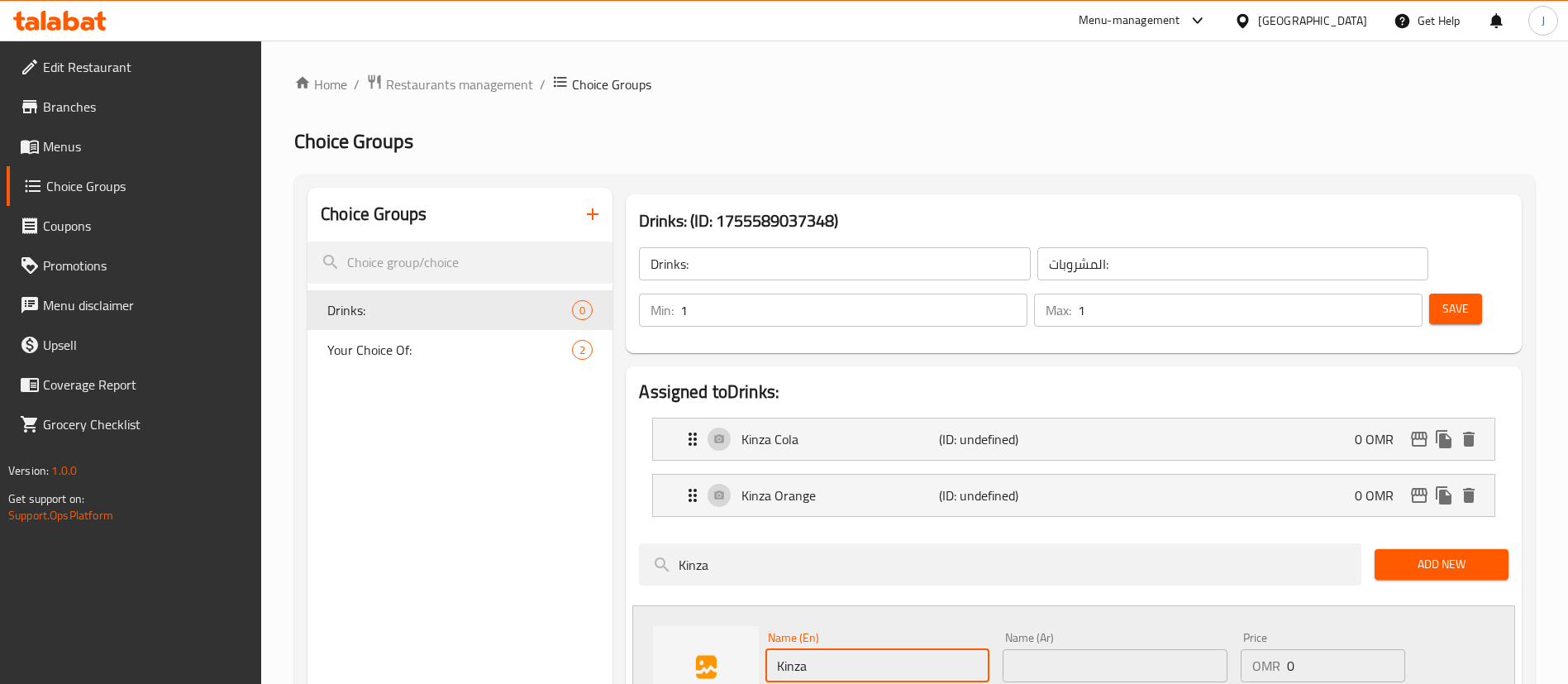
click at [879, 649] on input "Kinza" at bounding box center [877, 665] width 224 height 34
type input "Kinza Lemon"
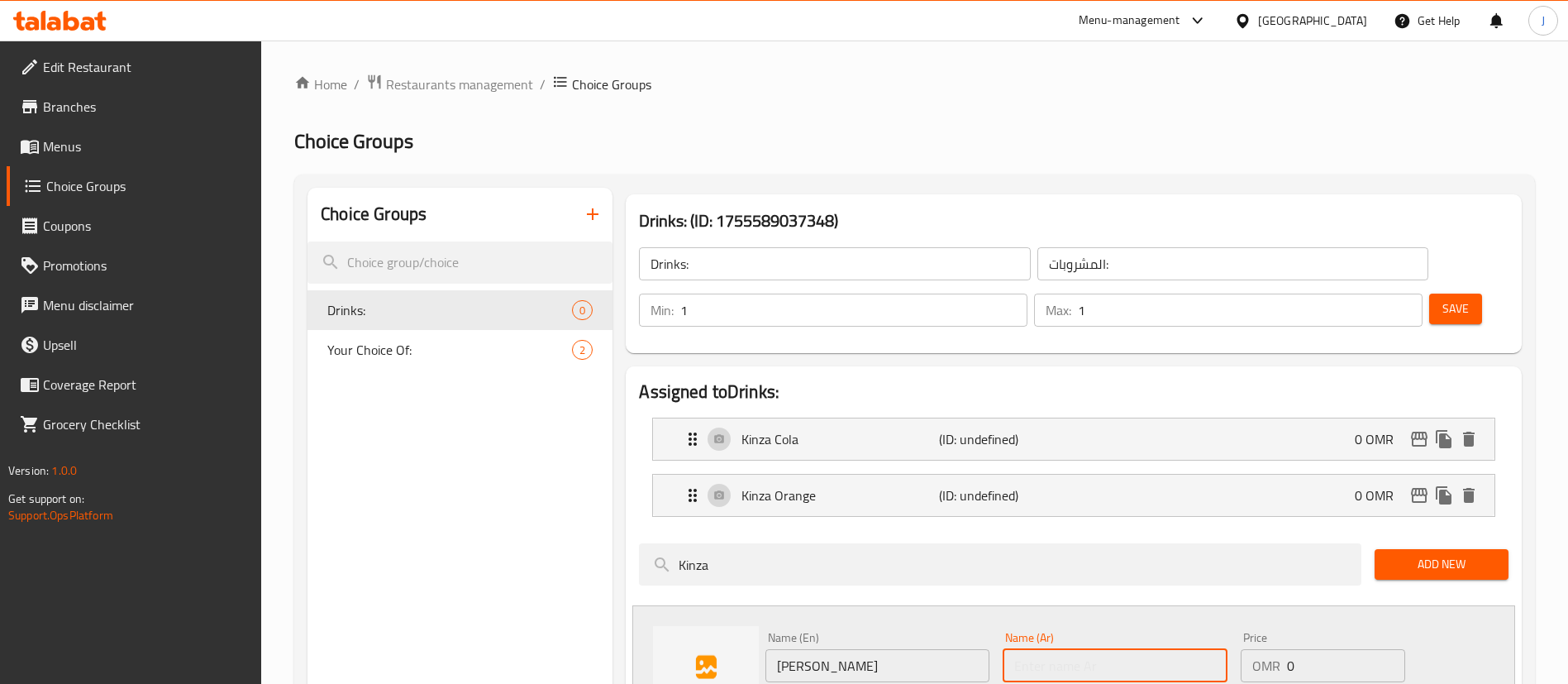
click at [1065, 649] on input "text" at bounding box center [1114, 665] width 224 height 34
type input "كينزا ليمون"
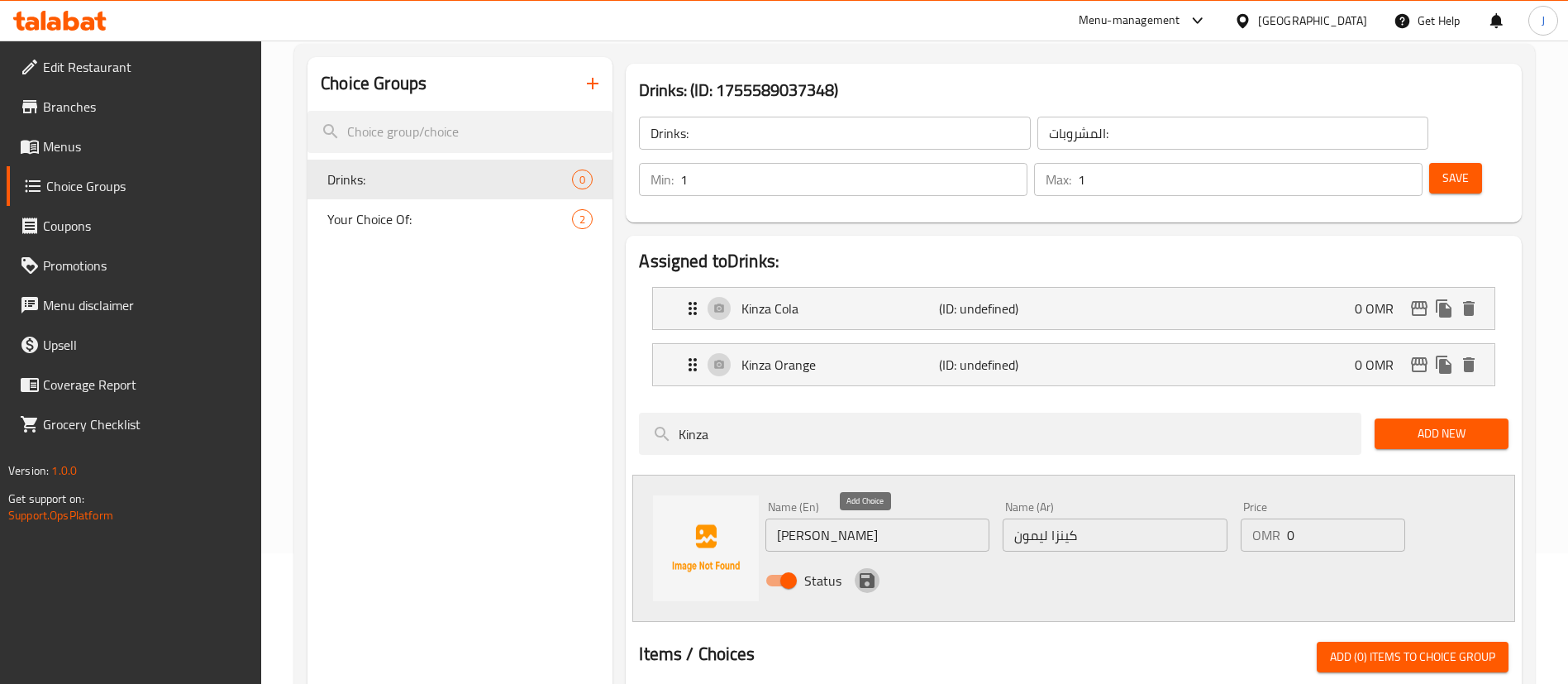
click at [866, 573] on icon "save" at bounding box center [867, 581] width 14 height 14
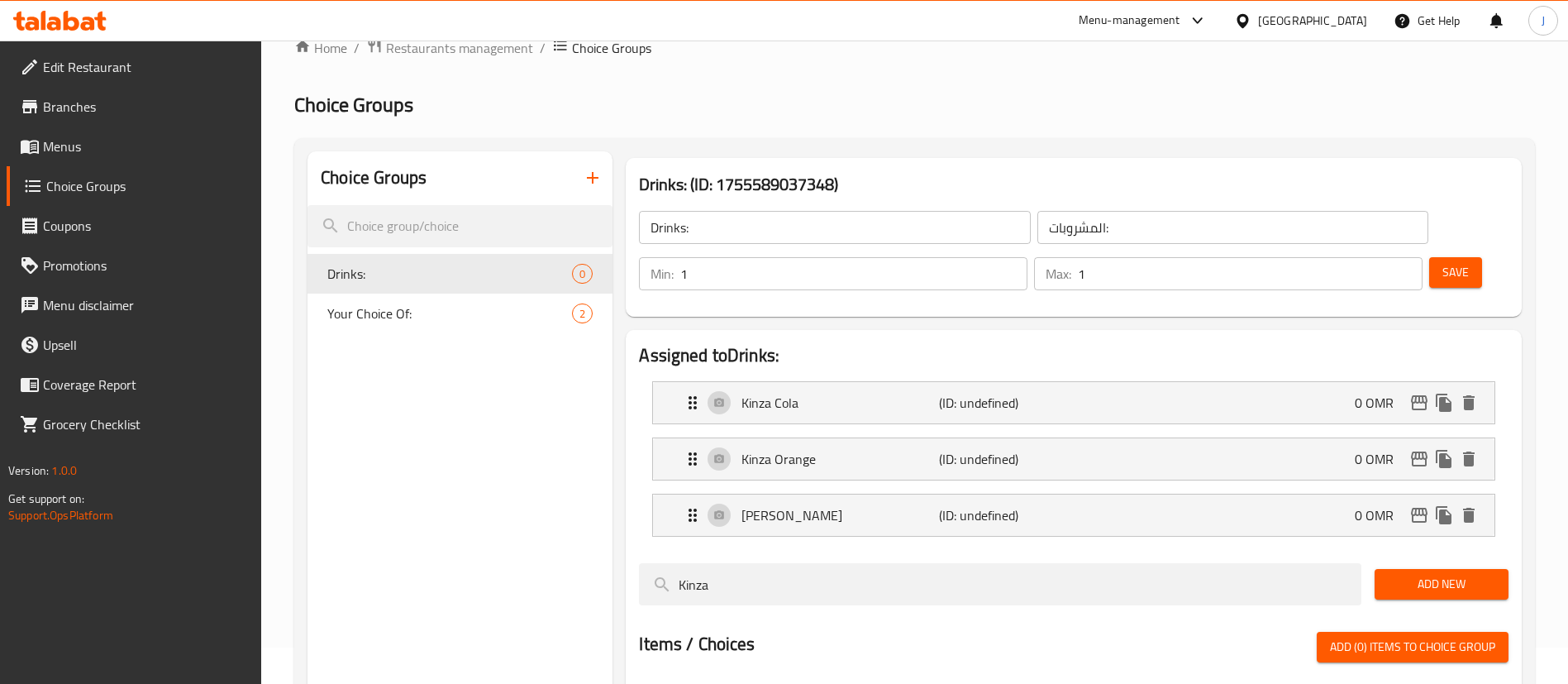
scroll to position [34, 0]
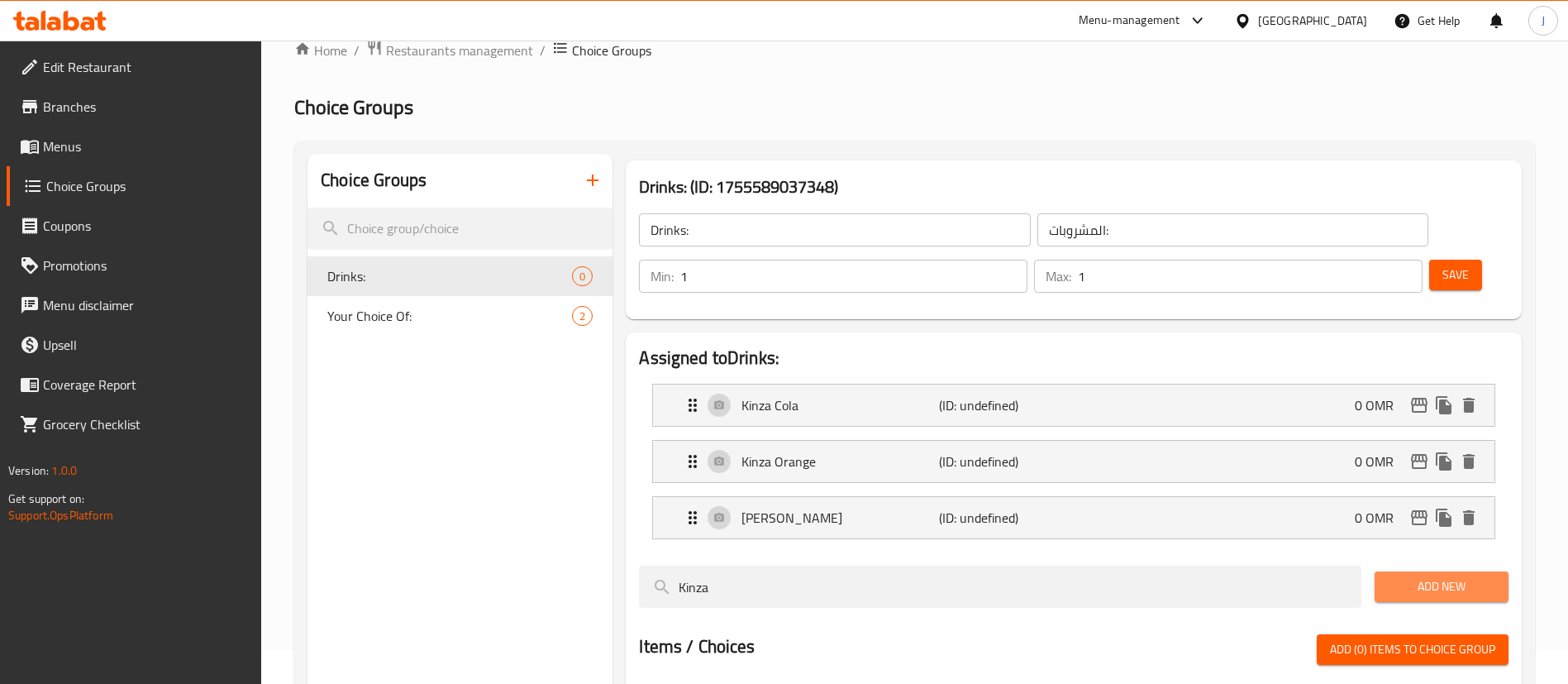
click at [1394, 572] on button "Add New" at bounding box center [1442, 587] width 134 height 31
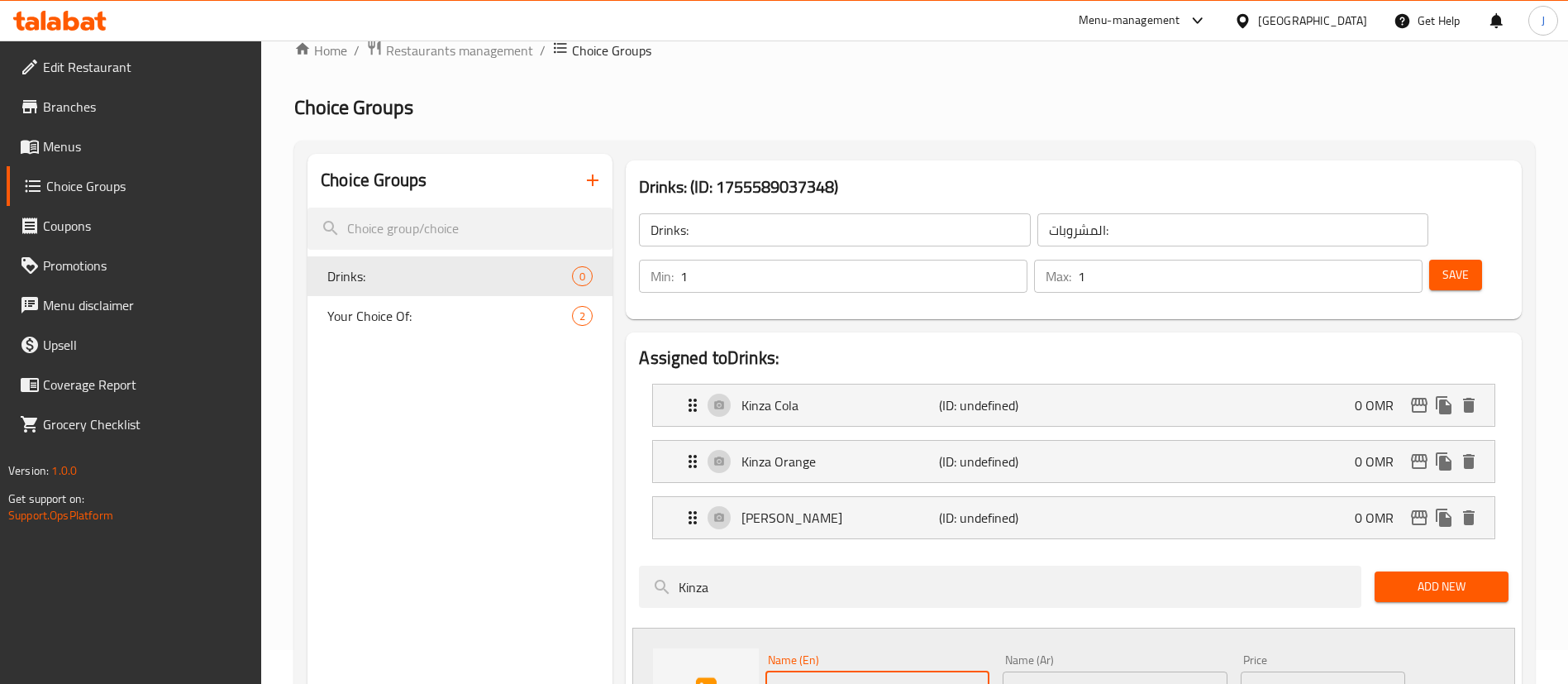
click at [851, 671] on input "Kinza" at bounding box center [877, 688] width 224 height 34
type input "Kinza Citrus"
click at [1105, 671] on input "text" at bounding box center [1114, 688] width 224 height 34
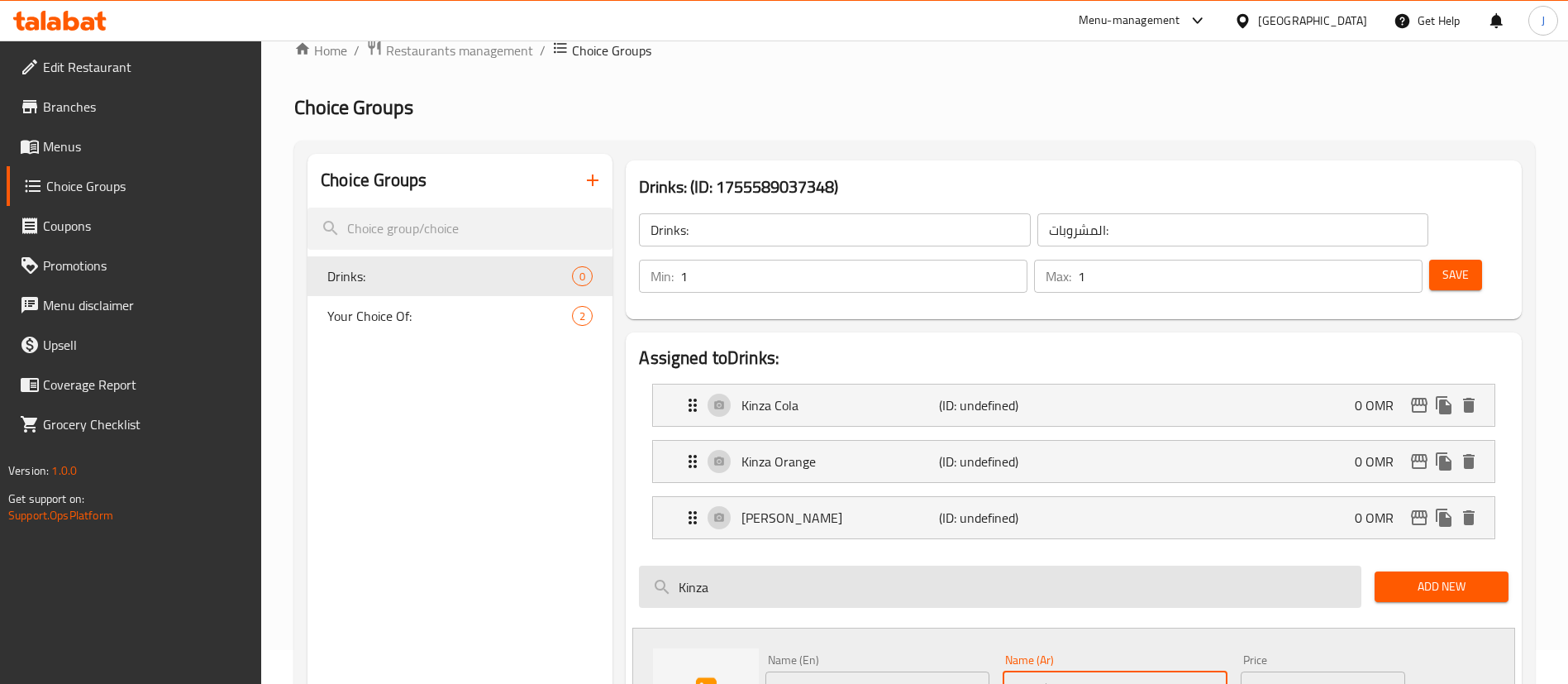
type input "كينزا حمضيات"
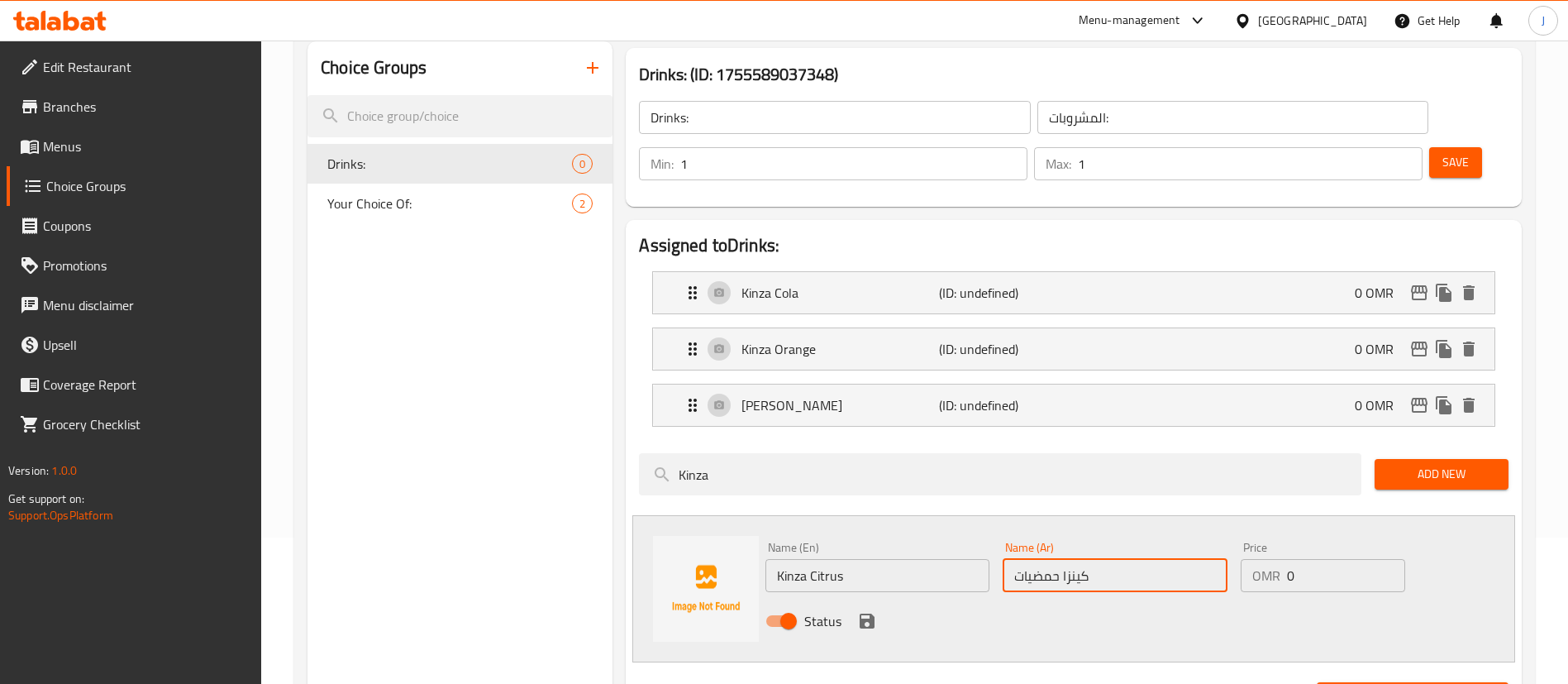
scroll to position [148, 0]
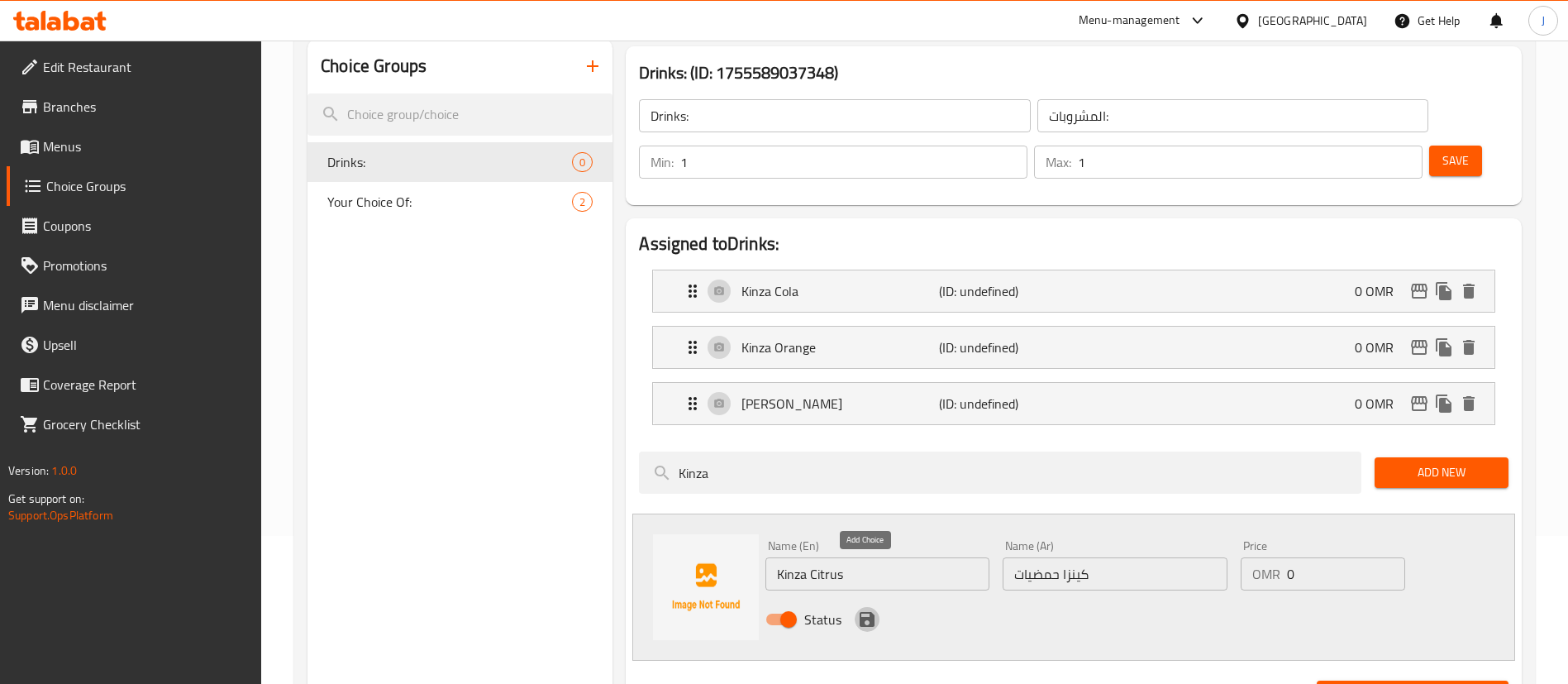
click at [872, 612] on icon "save" at bounding box center [867, 619] width 14 height 14
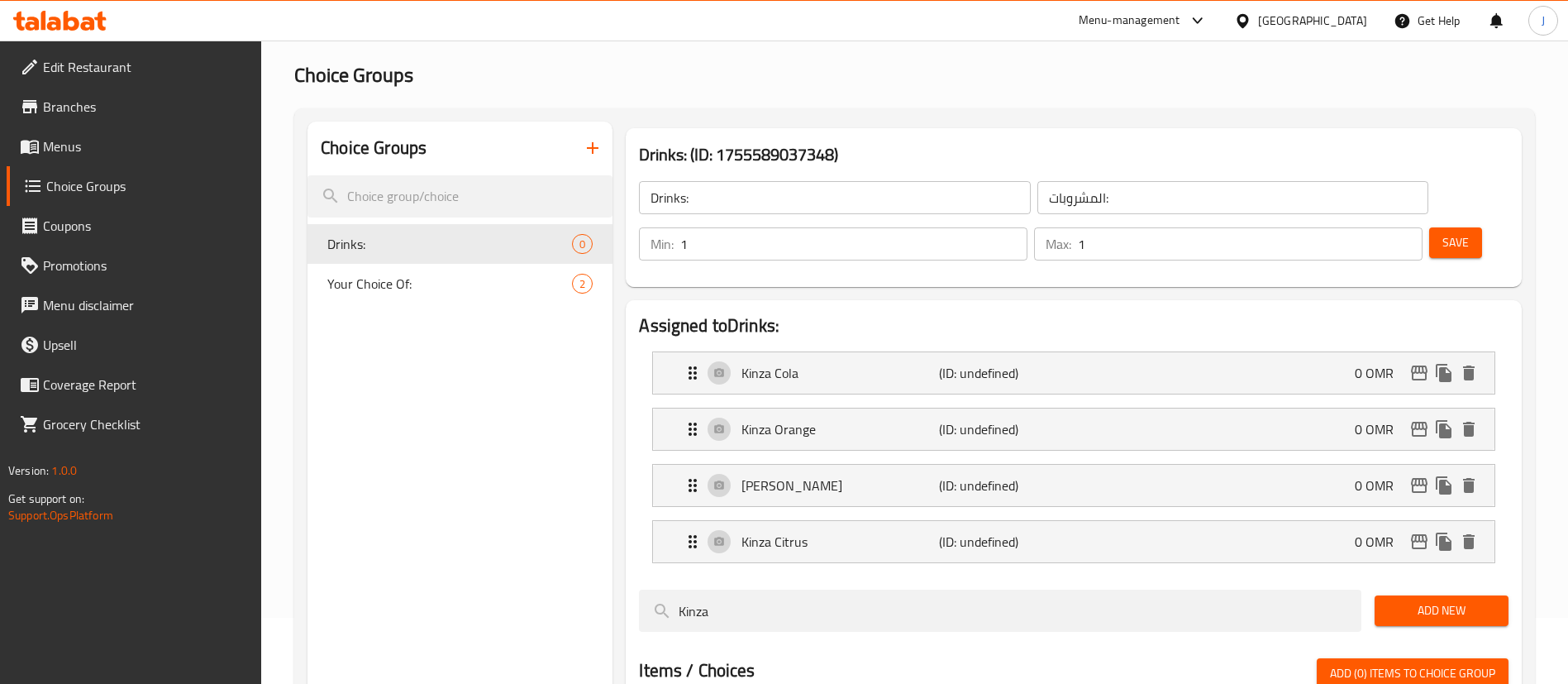
scroll to position [63, 0]
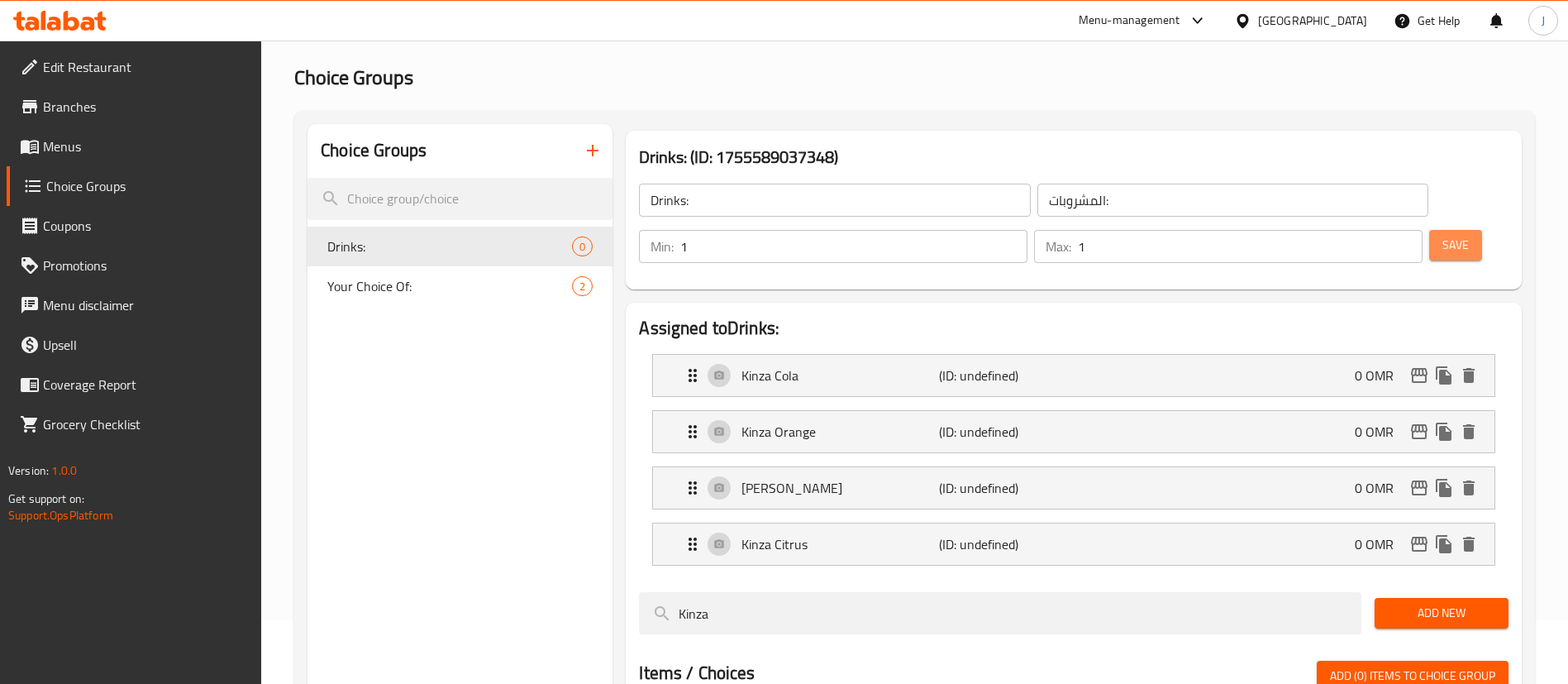
click at [1443, 235] on span "Save" at bounding box center [1456, 245] width 26 height 21
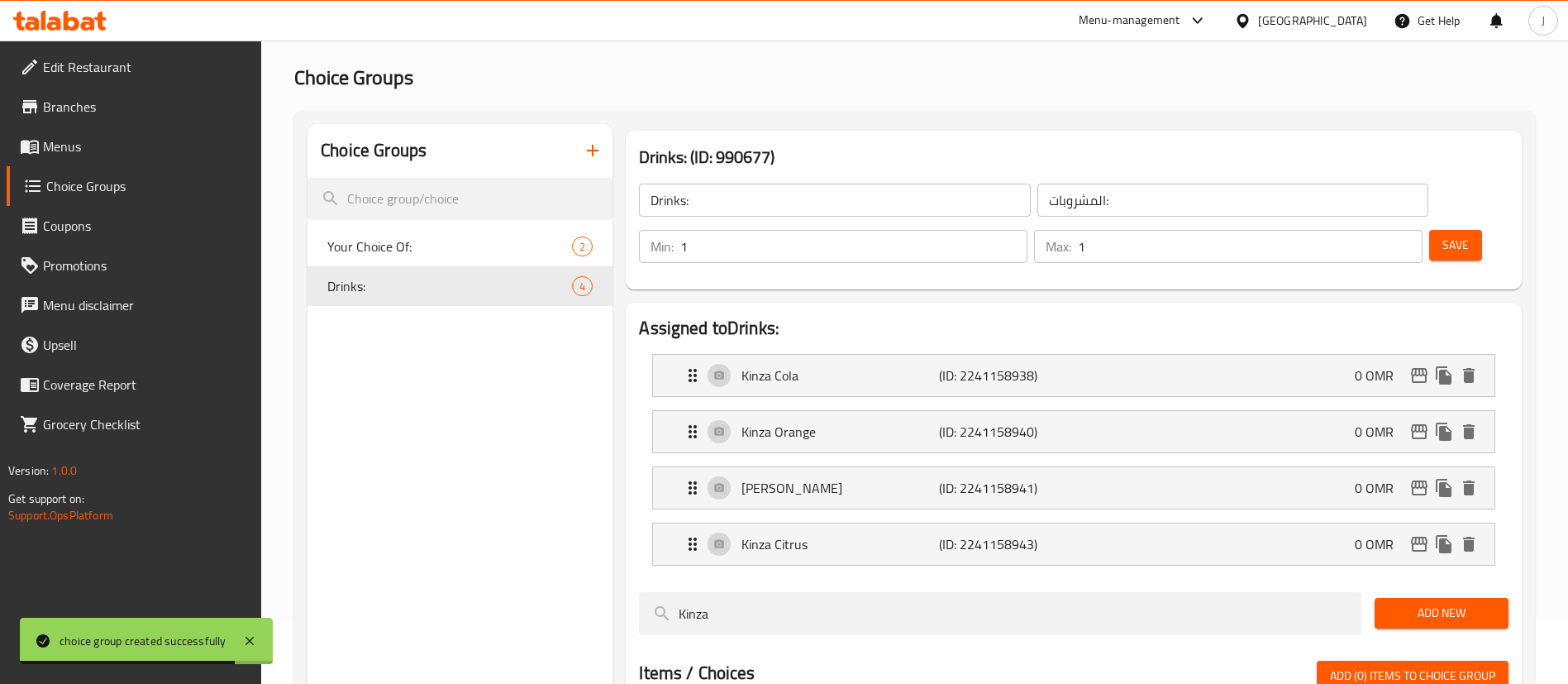
click at [1442, 230] on button "Save" at bounding box center [1456, 246] width 53 height 31
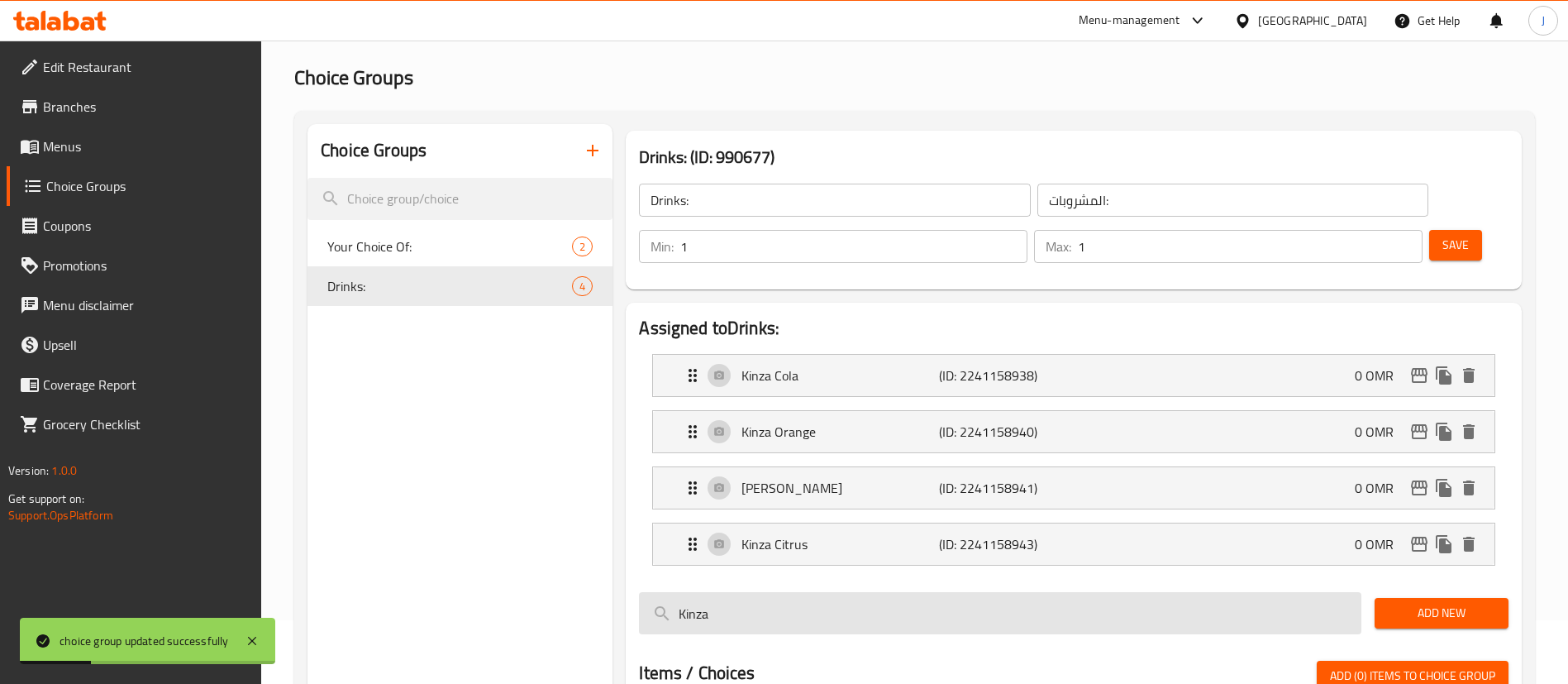
drag, startPoint x: 781, startPoint y: 554, endPoint x: 646, endPoint y: 552, distance: 135.0
click at [646, 592] on input "Kinza" at bounding box center [1001, 612] width 723 height 43
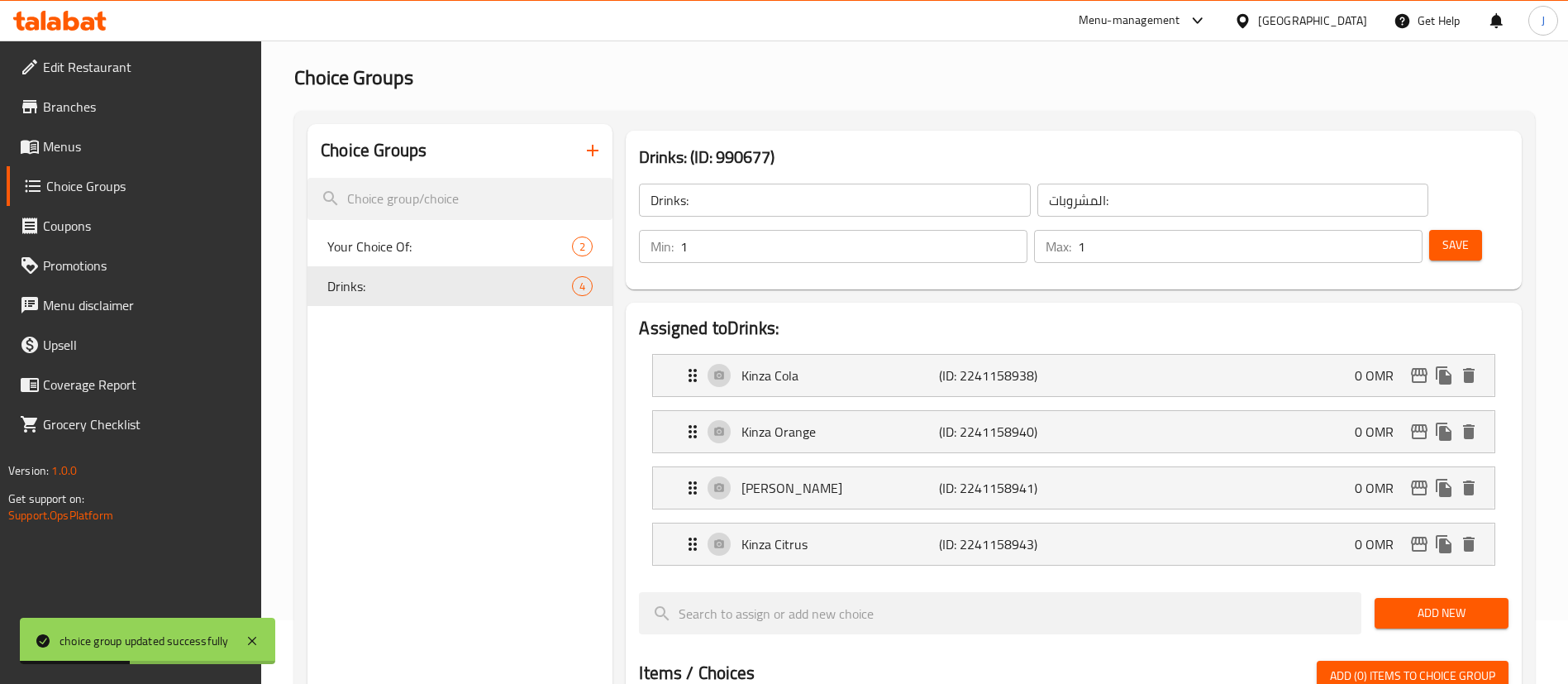
click at [520, 415] on div "Choice Groups Your Choice Of: 2 Drinks: 4" at bounding box center [460, 687] width 305 height 1126
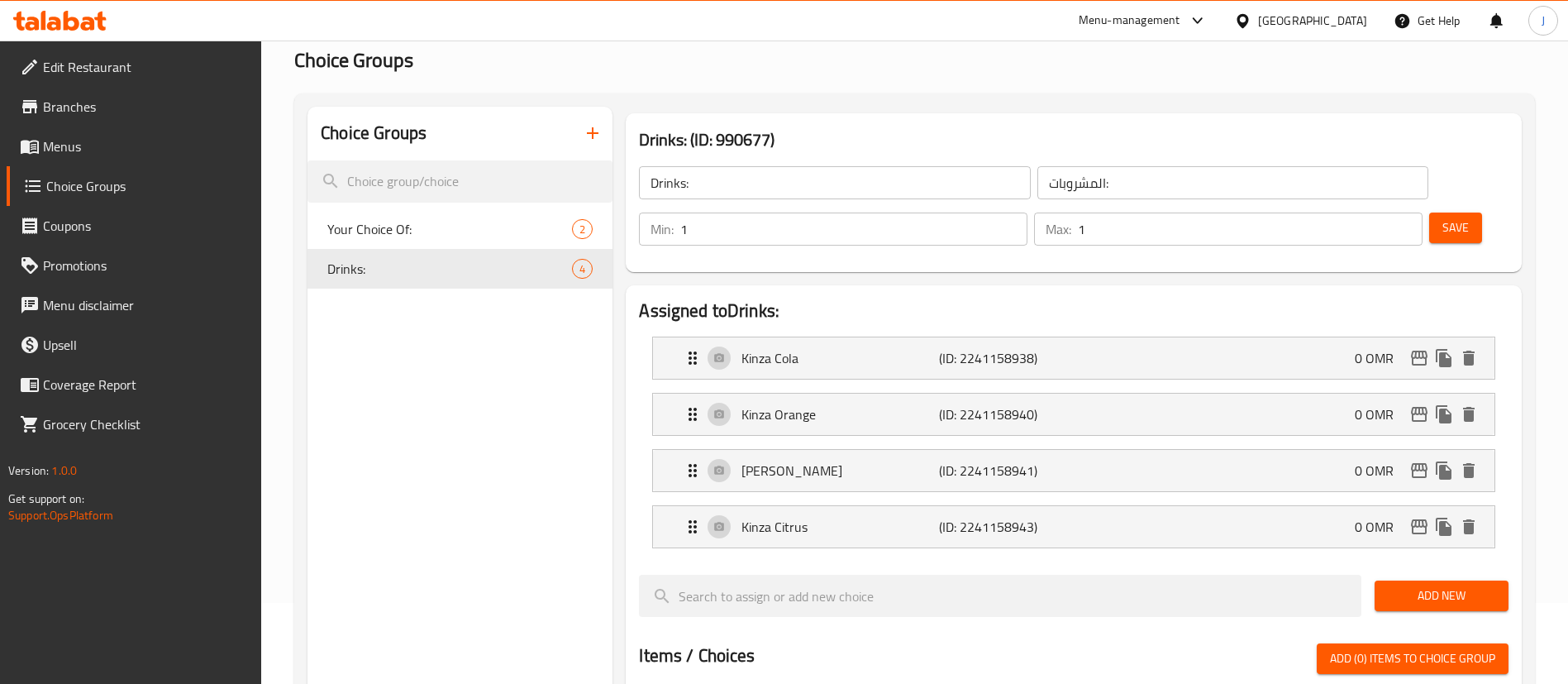
scroll to position [0, 0]
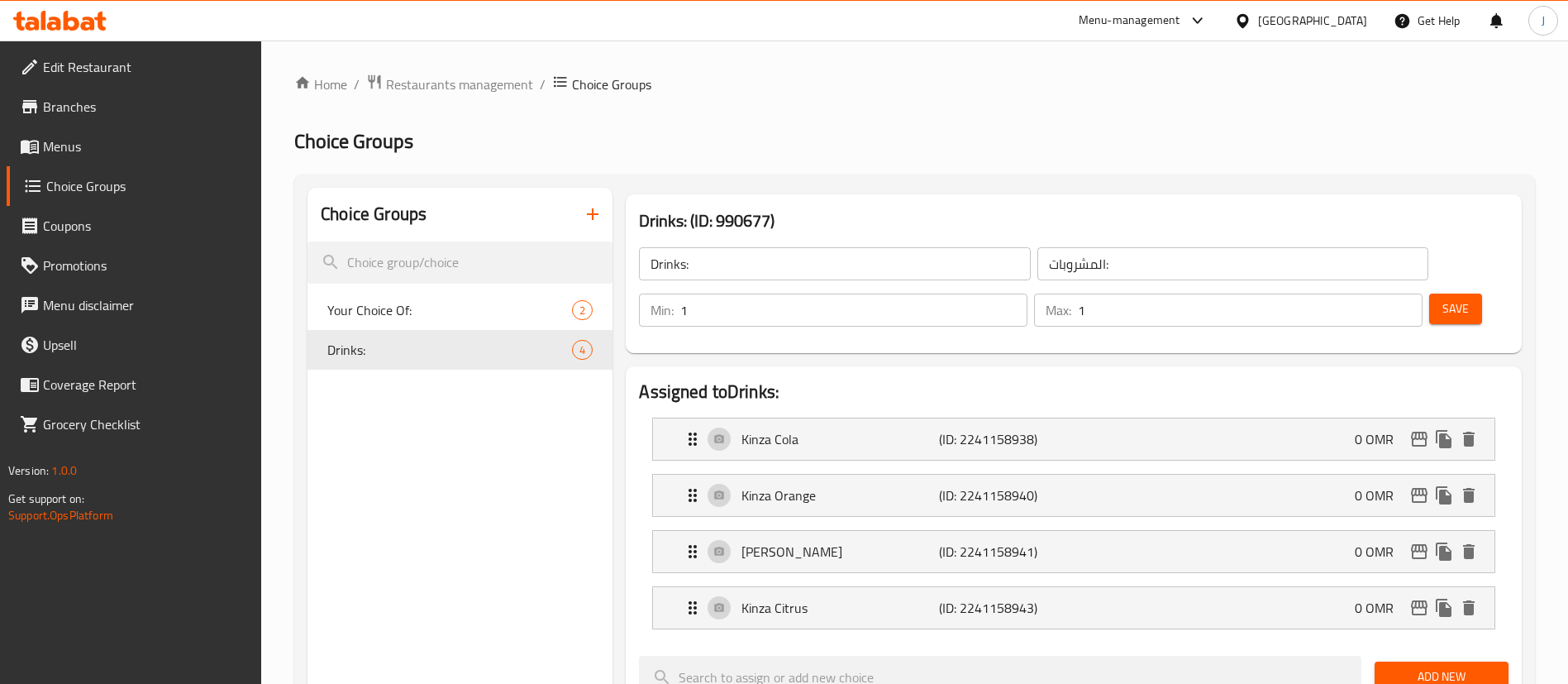
click at [1442, 294] on button "Save" at bounding box center [1456, 309] width 53 height 31
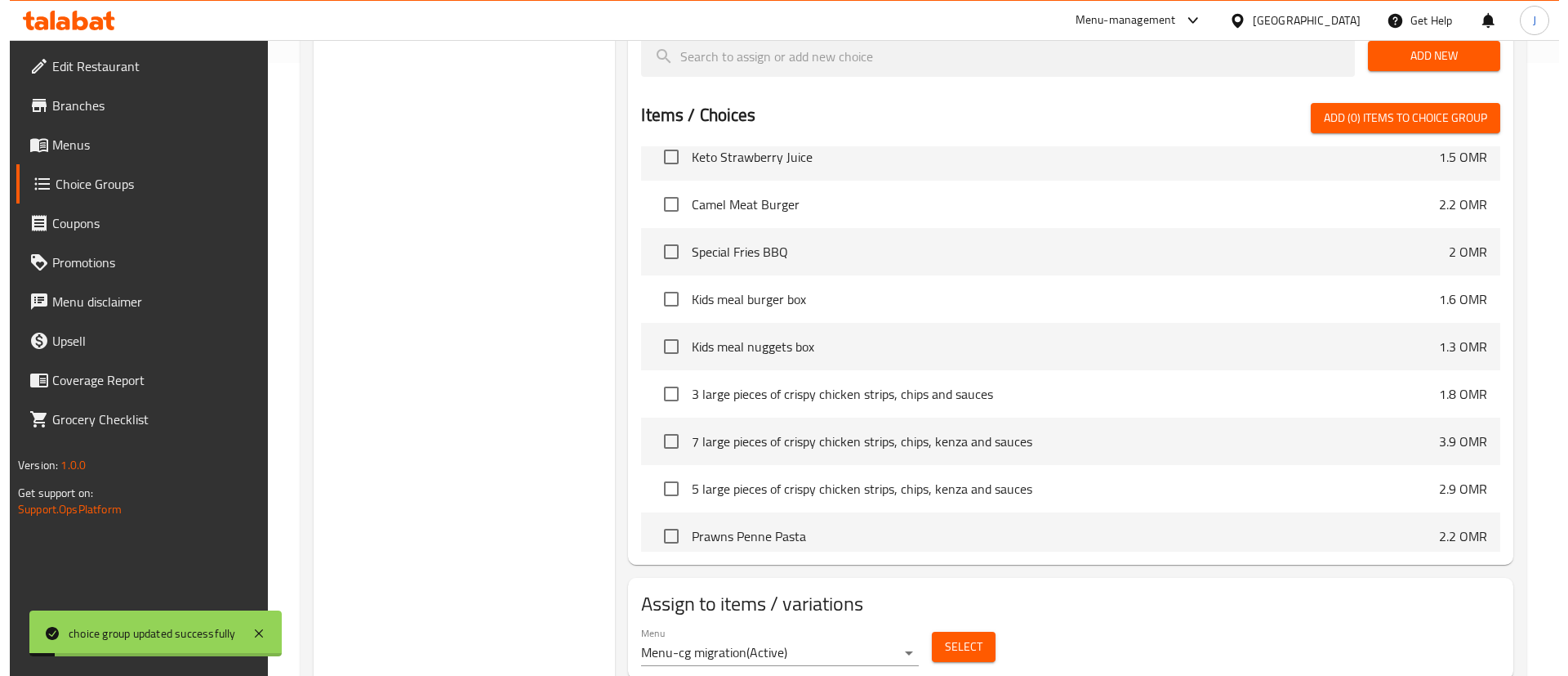
scroll to position [368, 0]
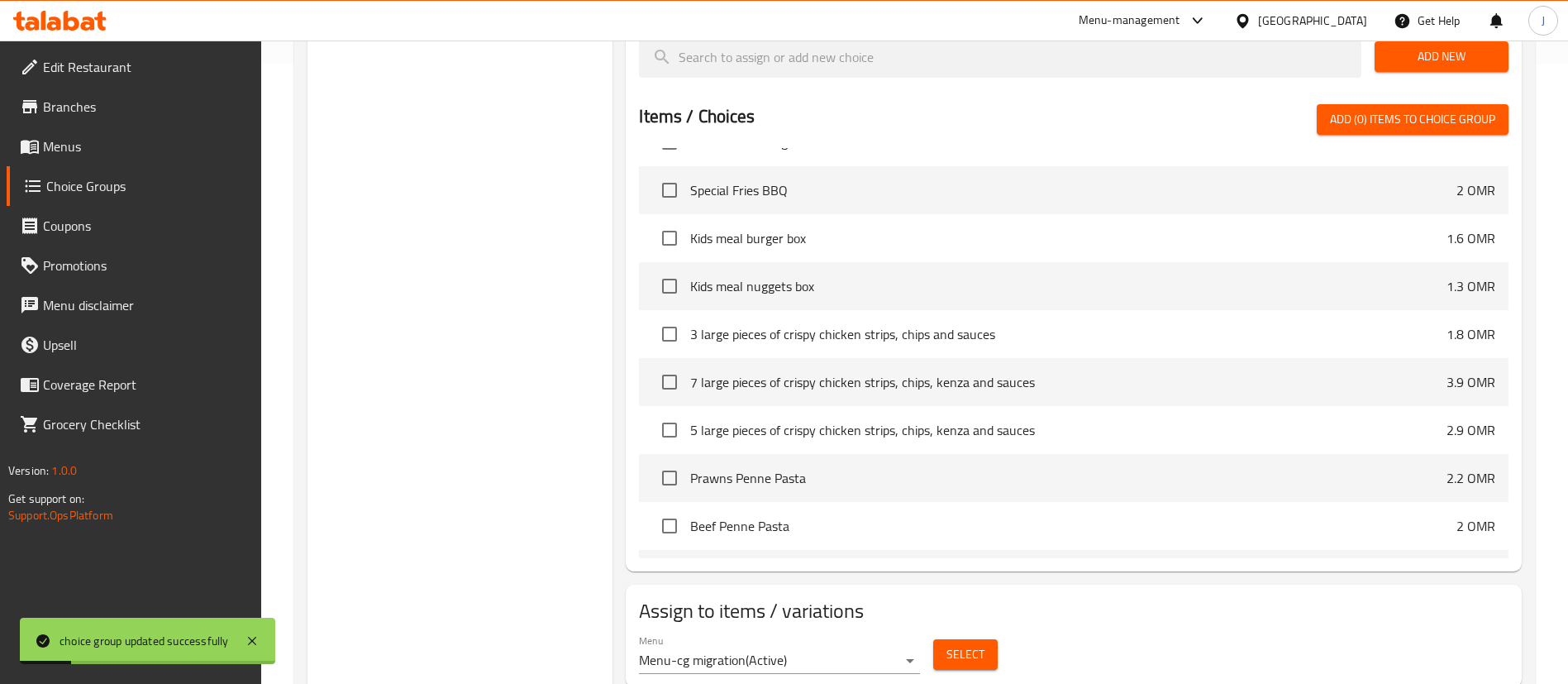
click at [975, 644] on span "Select" at bounding box center [966, 654] width 38 height 21
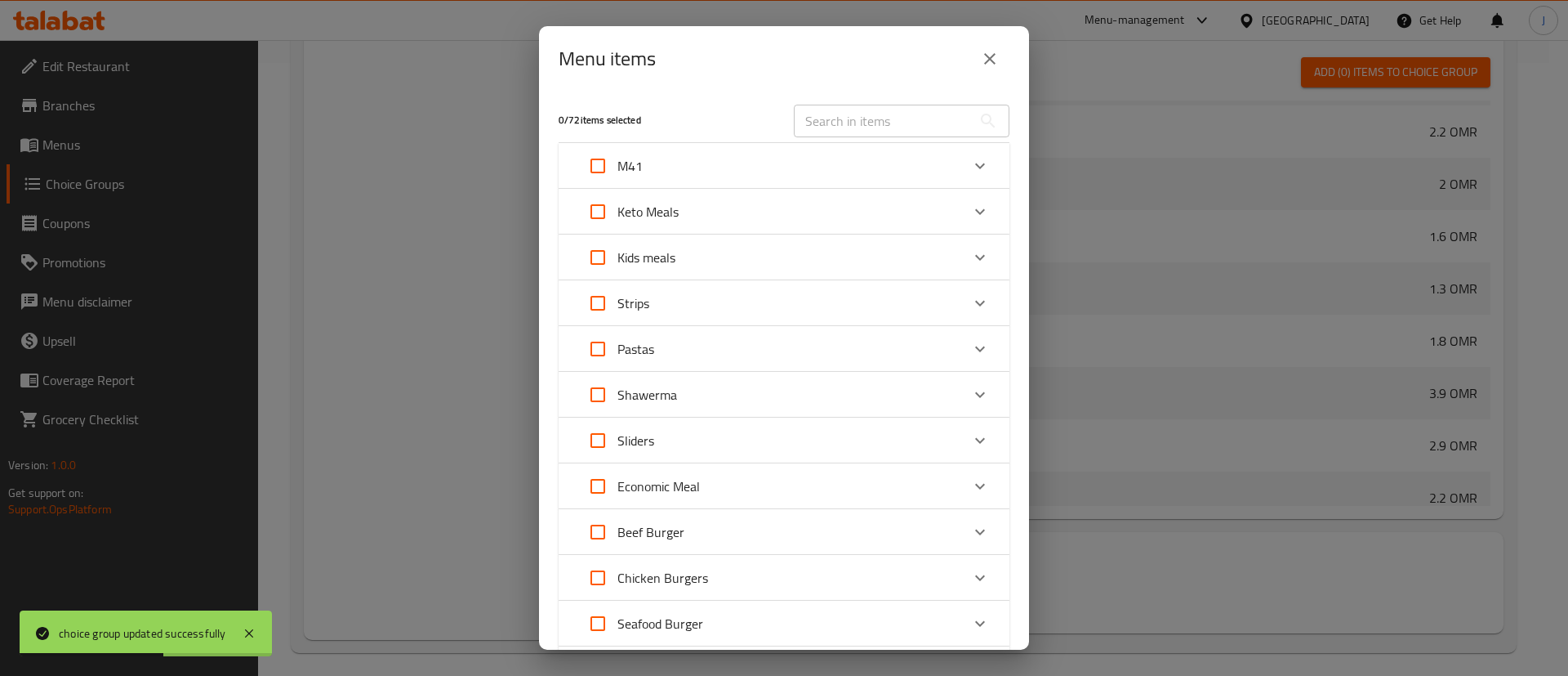
click at [609, 175] on input "Expand" at bounding box center [598, 166] width 39 height 39
checkbox input "true"
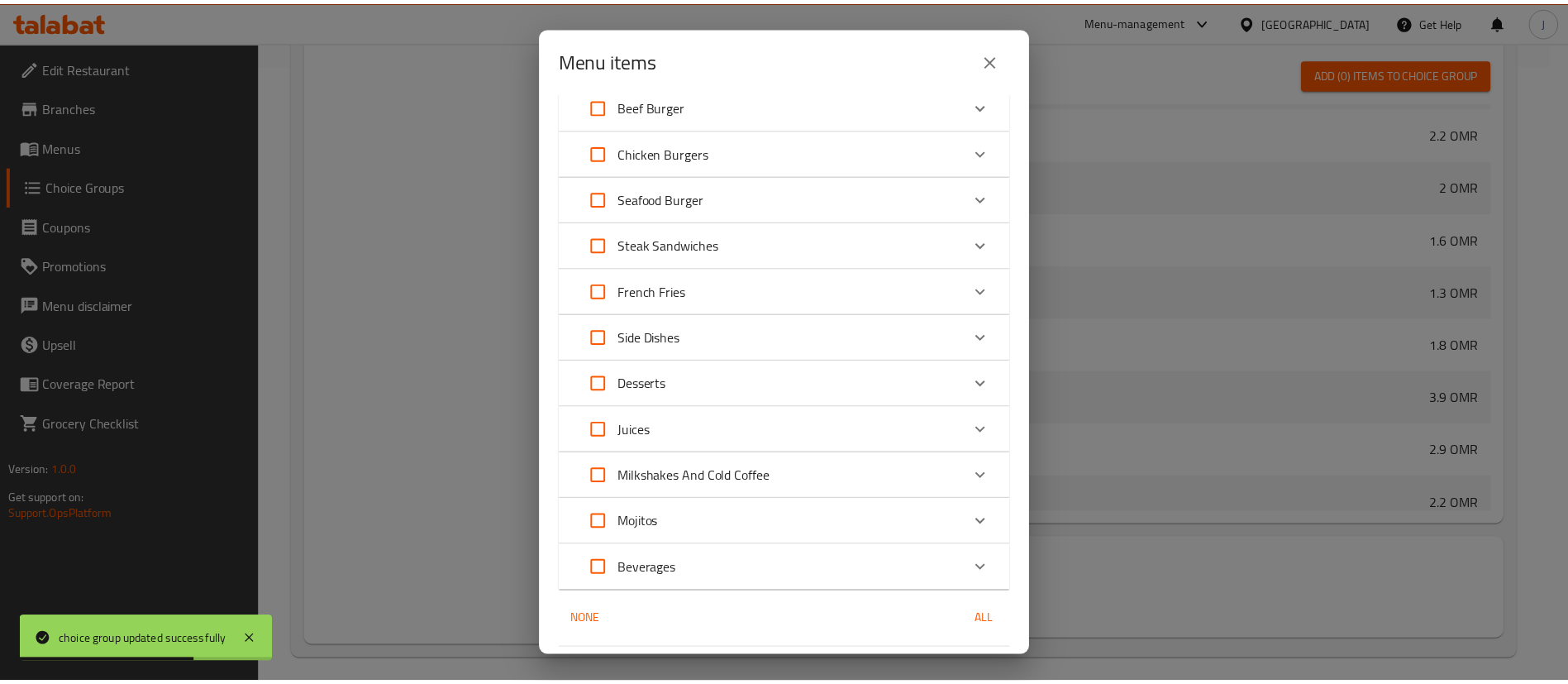
scroll to position [482, 0]
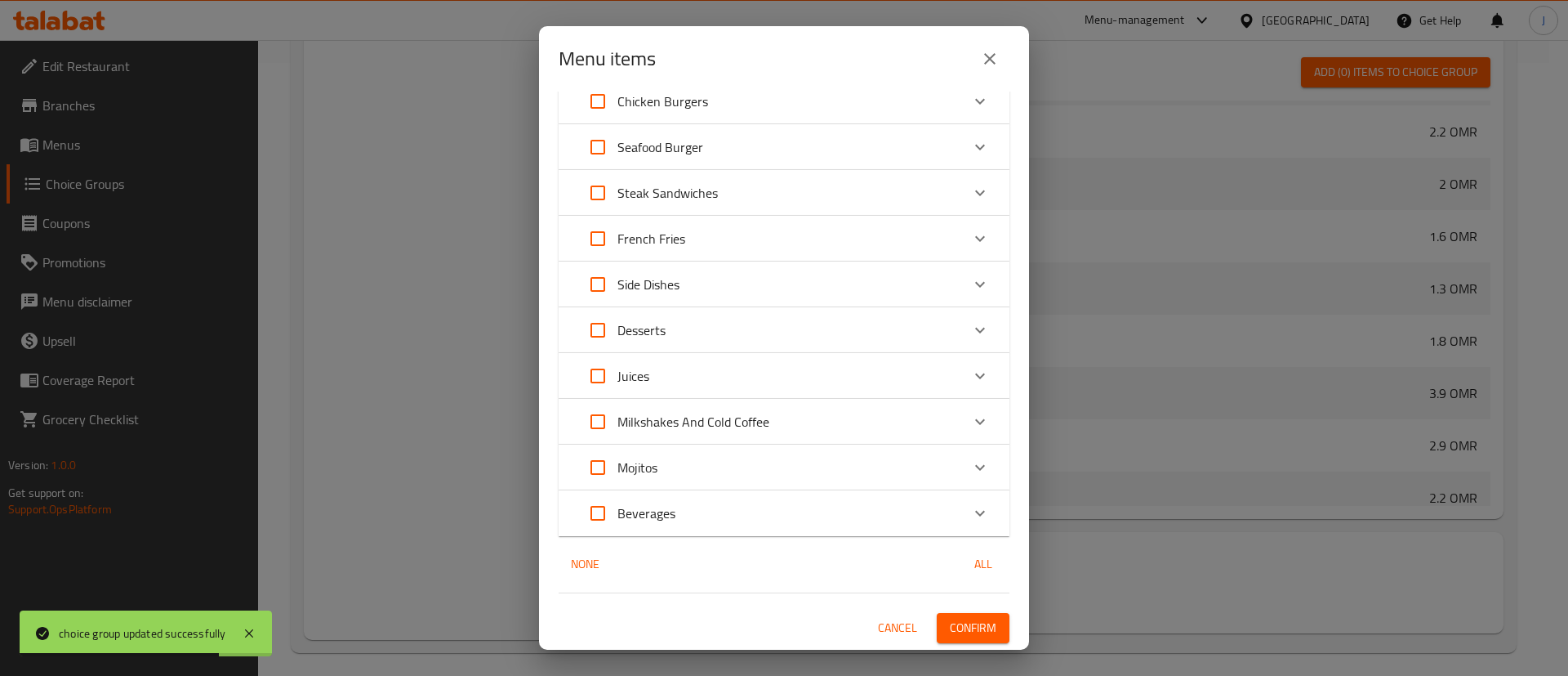
click at [974, 623] on span "Confirm" at bounding box center [973, 628] width 47 height 21
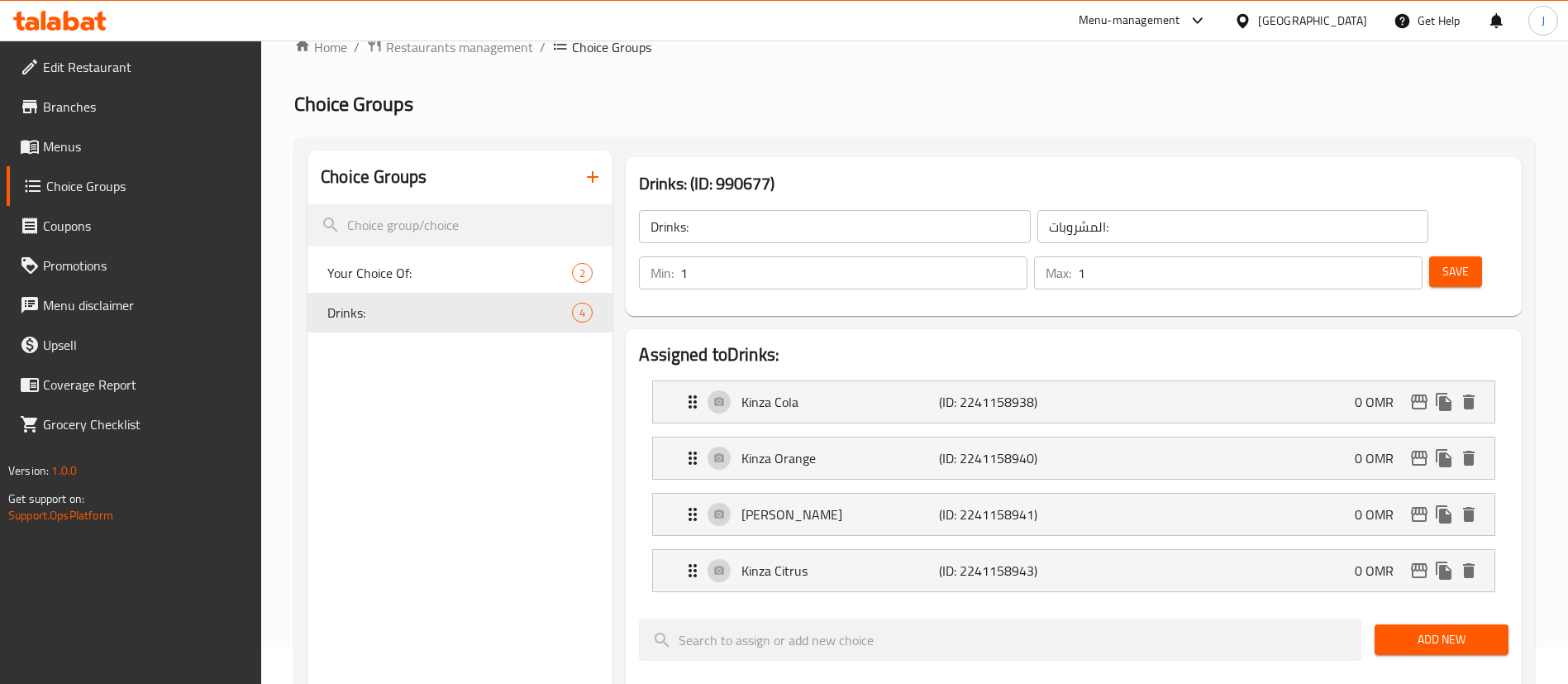
scroll to position [0, 0]
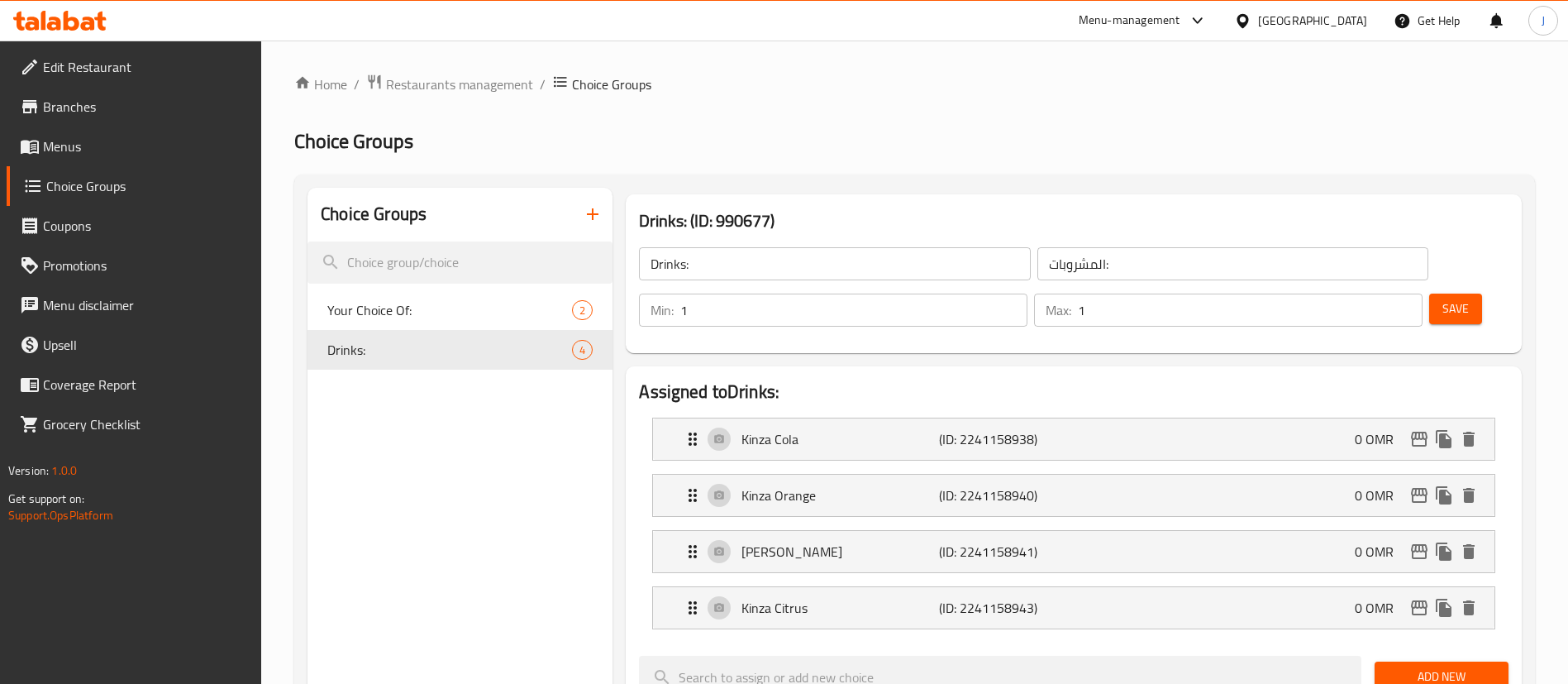
click at [82, 149] on span "Menus" at bounding box center [145, 147] width 206 height 20
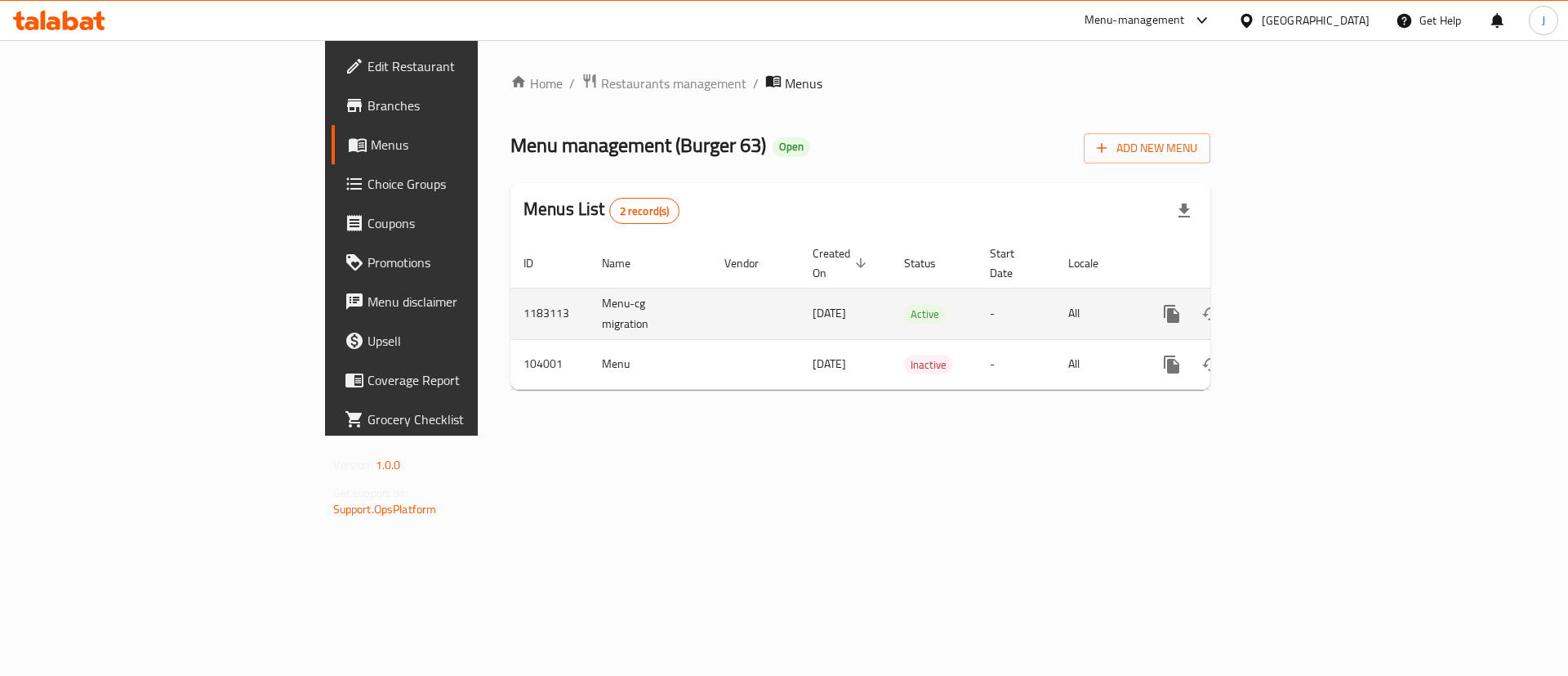
click at [1300, 304] on icon "enhanced table" at bounding box center [1290, 314] width 20 height 20
